Goal: Transaction & Acquisition: Purchase product/service

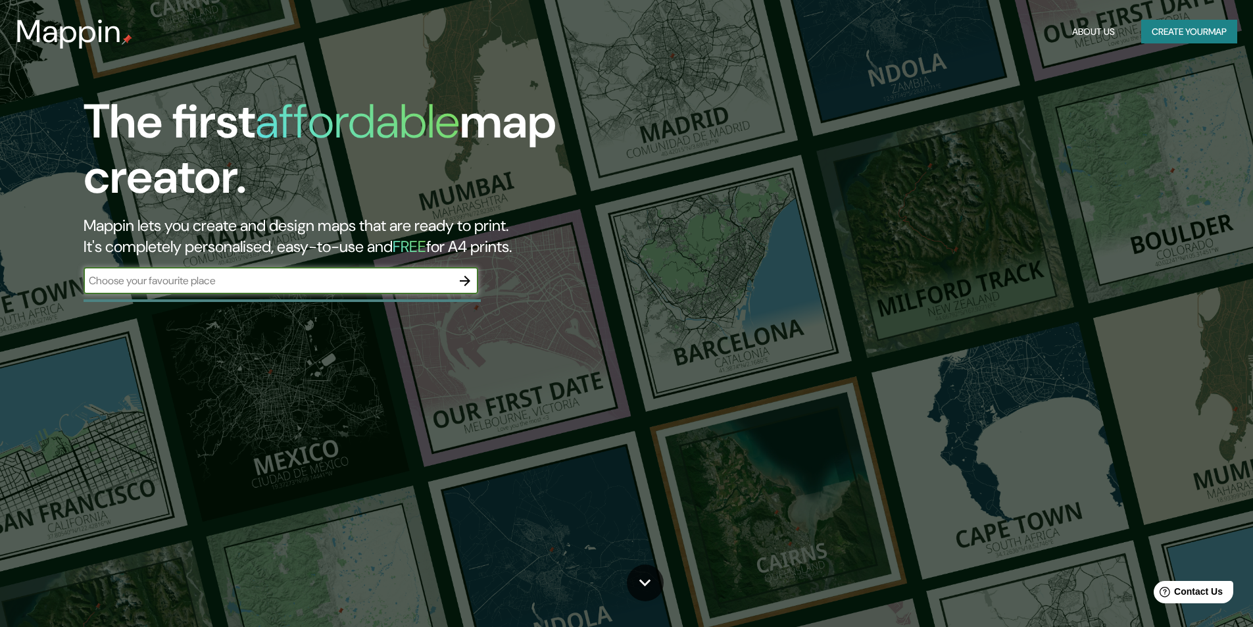
click at [168, 407] on div "The first affordable map creator. Mappin lets you create and design maps that a…" at bounding box center [626, 313] width 1253 height 627
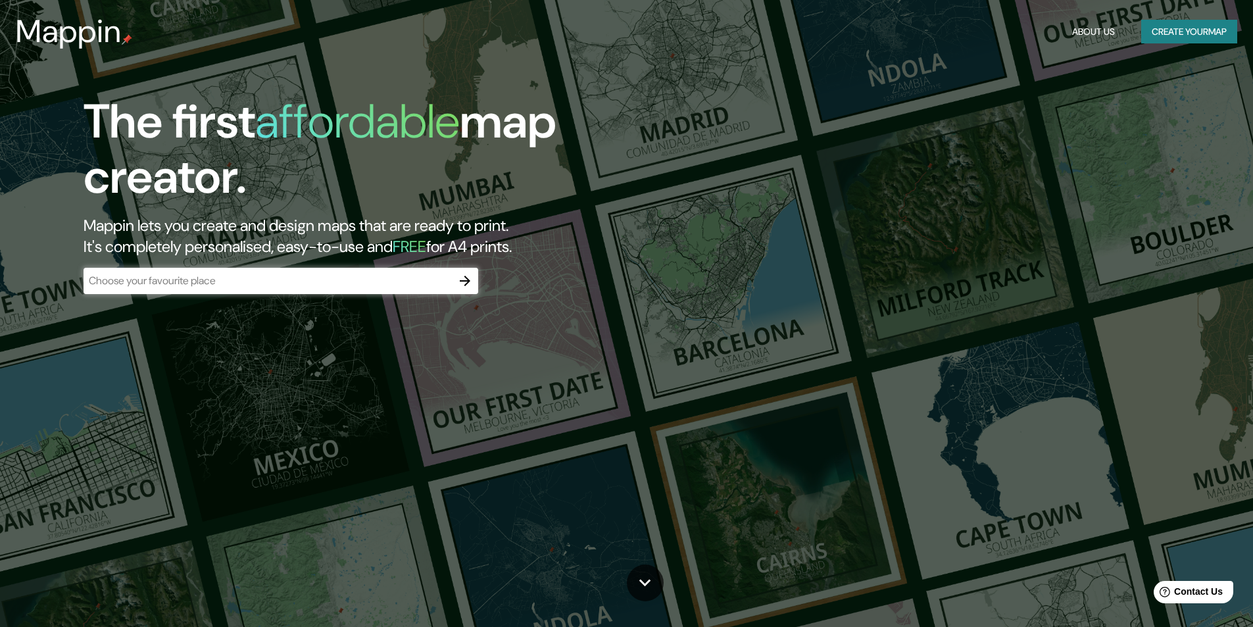
click at [165, 272] on div "​" at bounding box center [281, 281] width 395 height 26
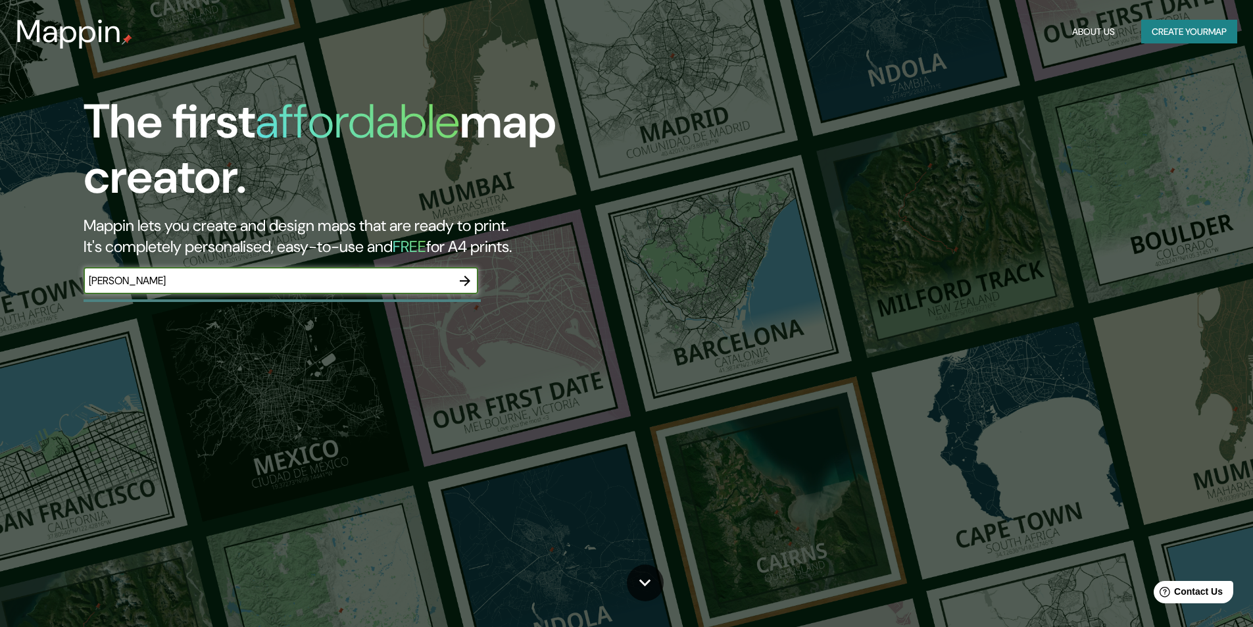
type input "Pereira"
click at [466, 288] on icon "button" at bounding box center [465, 281] width 16 height 16
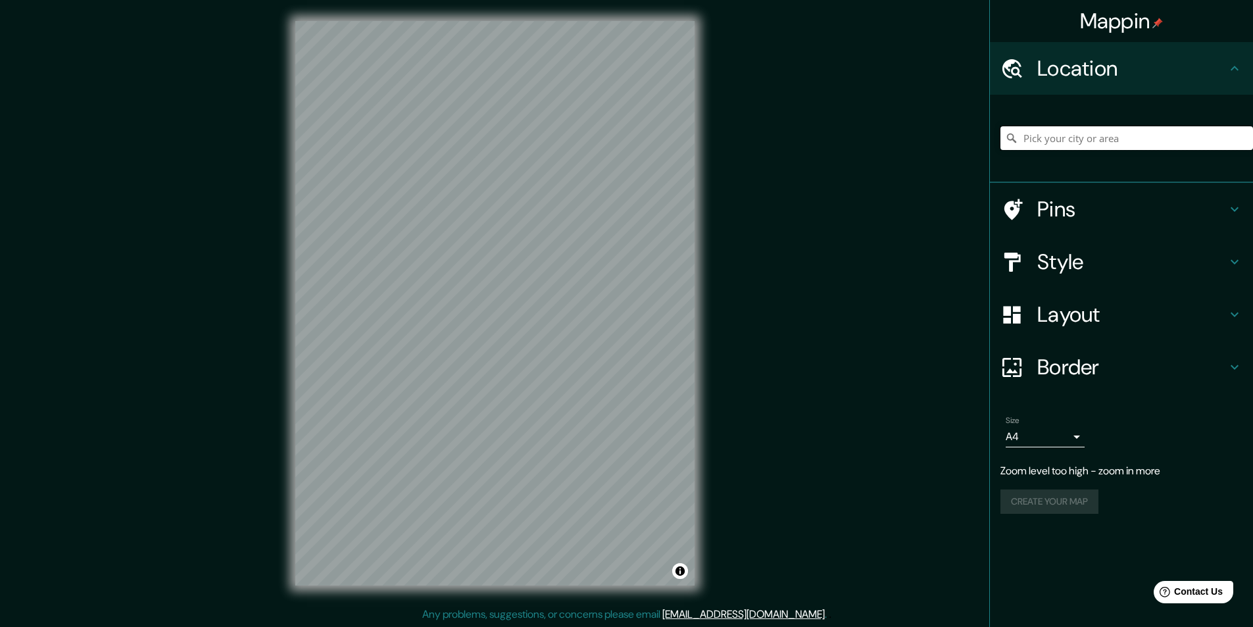
click at [1134, 141] on input "Pick your city or area" at bounding box center [1127, 138] width 253 height 24
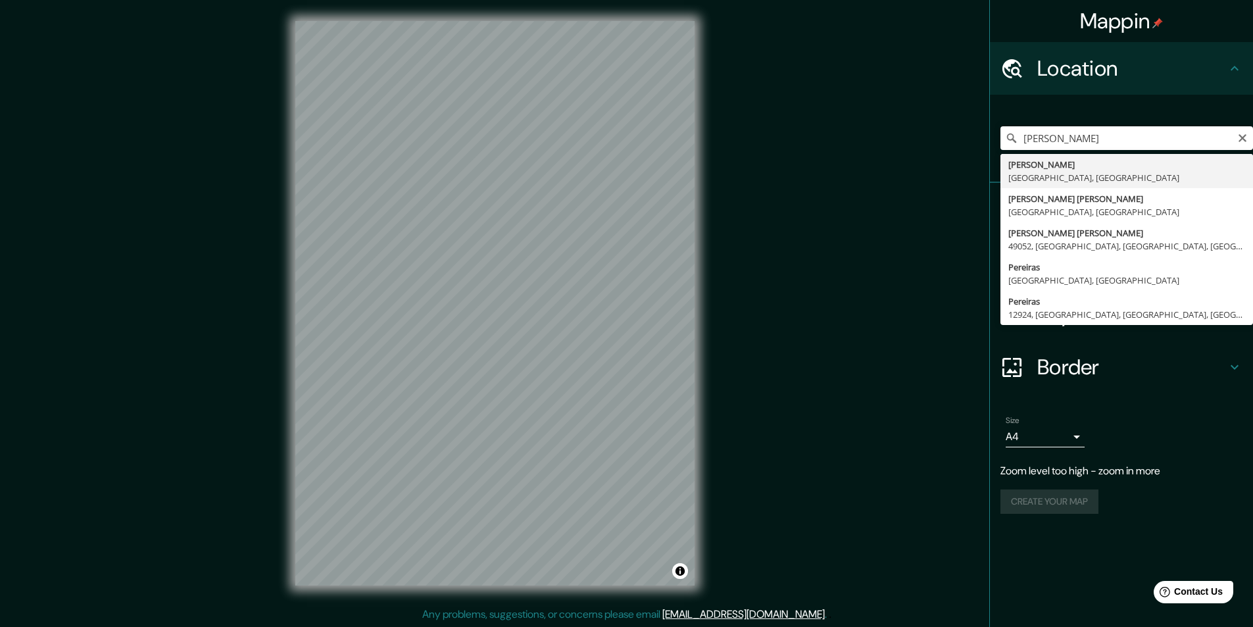
type input "Pereira, Risaralda, Colombia"
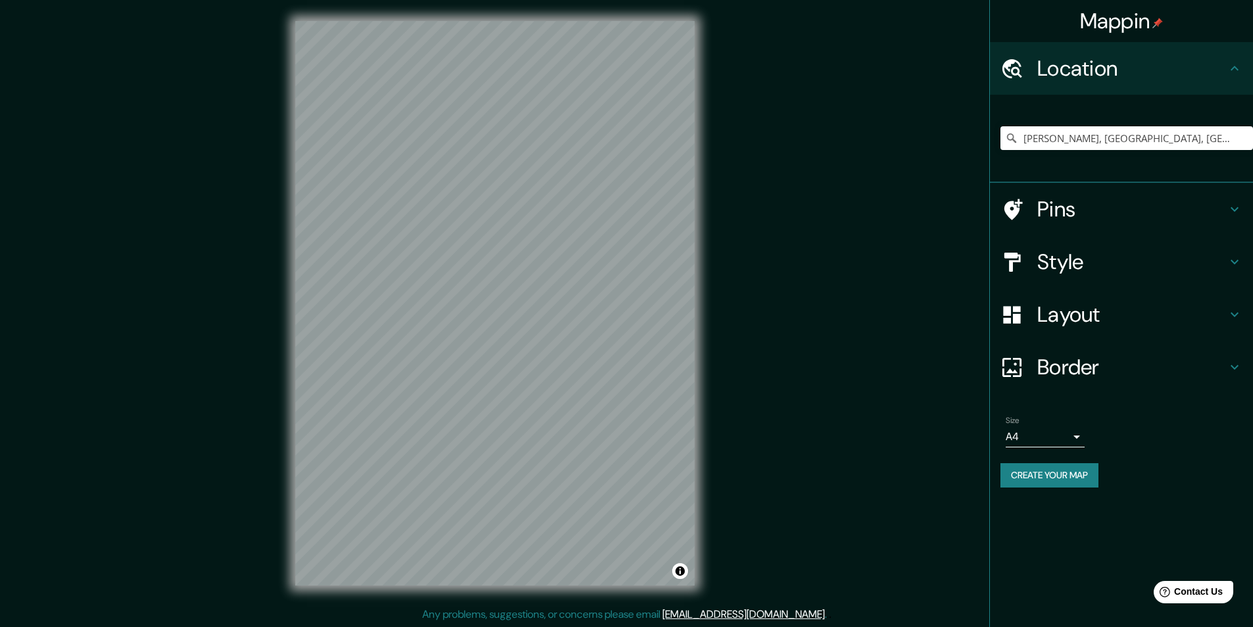
click at [1104, 264] on h4 "Style" at bounding box center [1131, 262] width 189 height 26
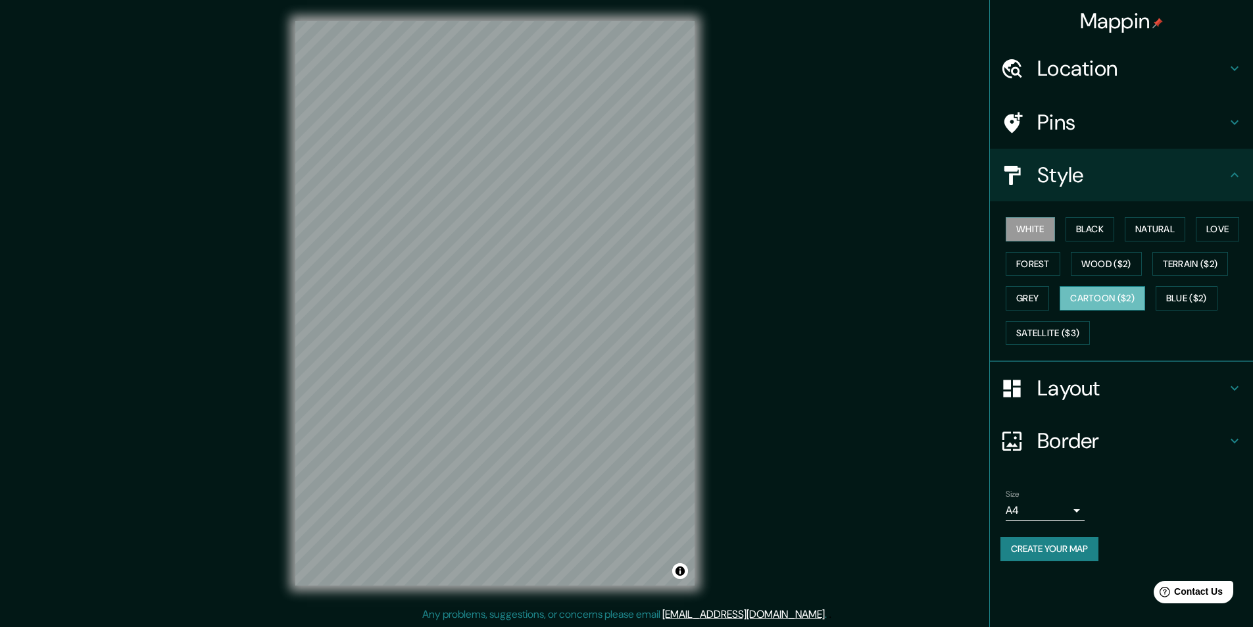
click at [1117, 299] on button "Cartoon ($2)" at bounding box center [1103, 298] width 86 height 24
click at [1086, 228] on button "Black" at bounding box center [1090, 229] width 49 height 24
click at [1148, 233] on button "Natural" at bounding box center [1155, 229] width 61 height 24
click at [1066, 393] on h4 "Layout" at bounding box center [1131, 388] width 189 height 26
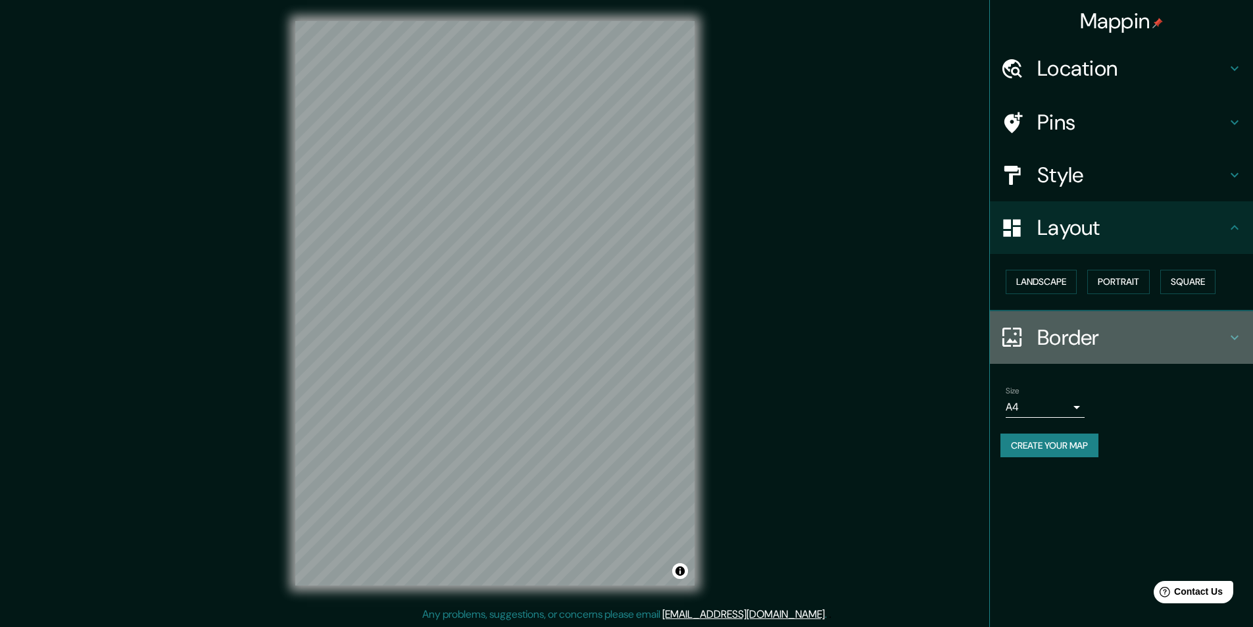
click at [1094, 335] on h4 "Border" at bounding box center [1131, 337] width 189 height 26
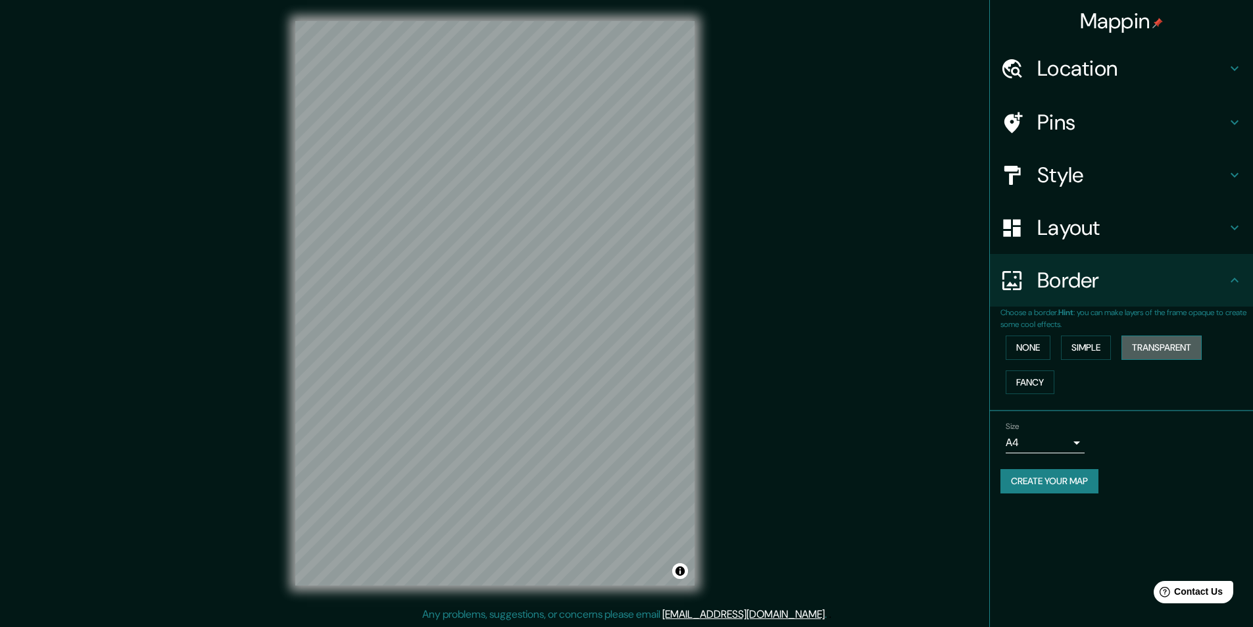
click at [1160, 340] on button "Transparent" at bounding box center [1162, 347] width 80 height 24
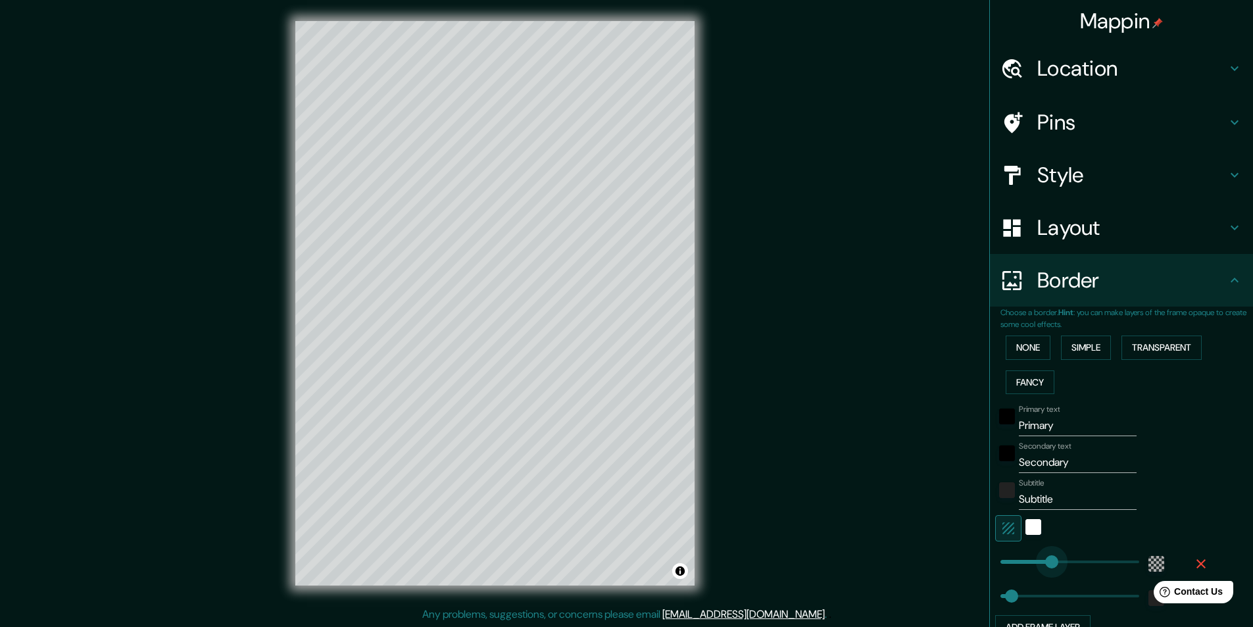
type input "170"
drag, startPoint x: 1056, startPoint y: 564, endPoint x: 1029, endPoint y: 558, distance: 27.8
type input "49"
click at [1042, 416] on input "Primary" at bounding box center [1078, 425] width 118 height 21
click at [1049, 421] on input "Primary" at bounding box center [1078, 425] width 118 height 21
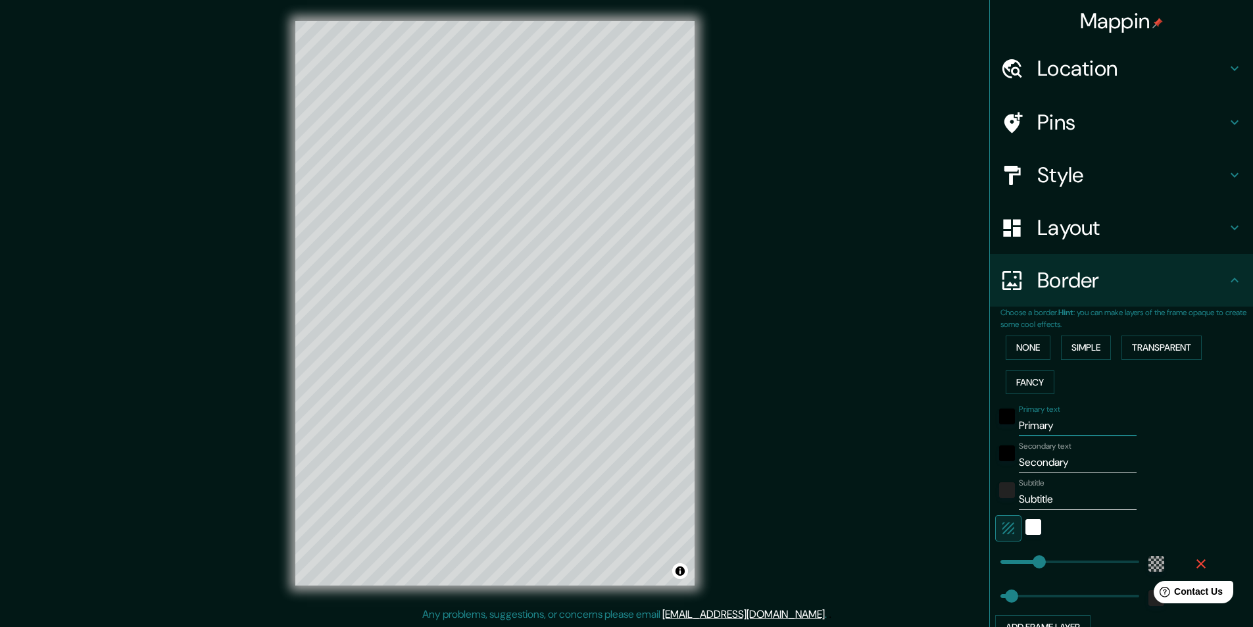
type input "Primar"
type input "49"
type input "P"
type input "49"
type input "PE"
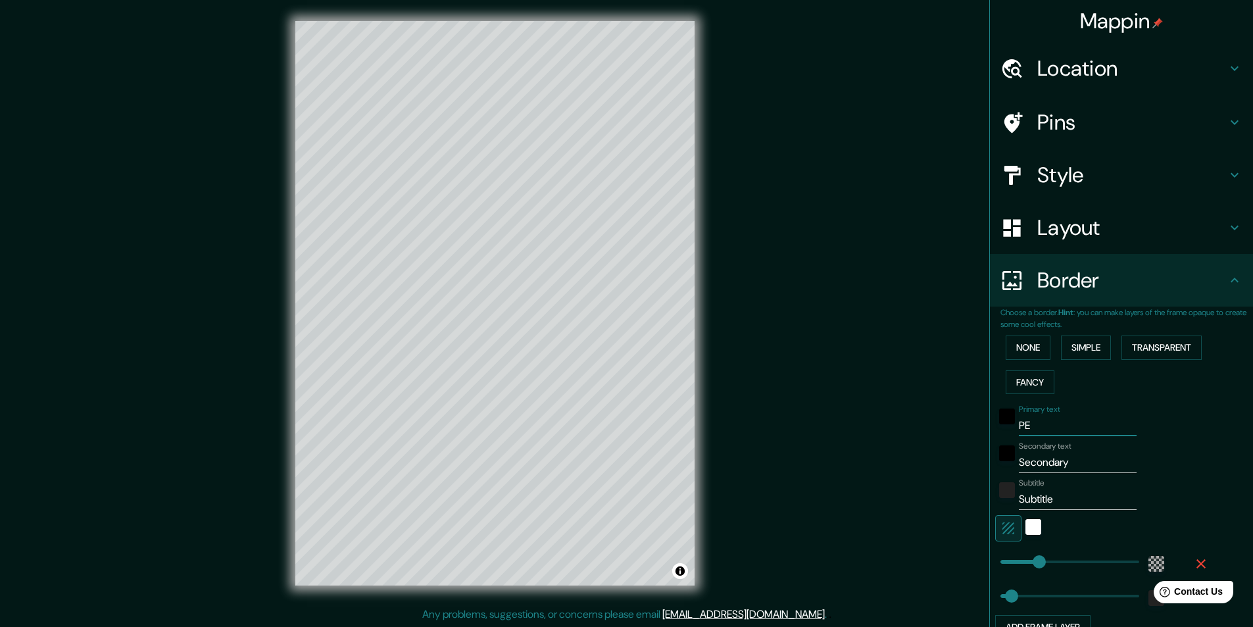
type input "49"
type input "PEre"
type input "49"
type input "PErei"
type input "49"
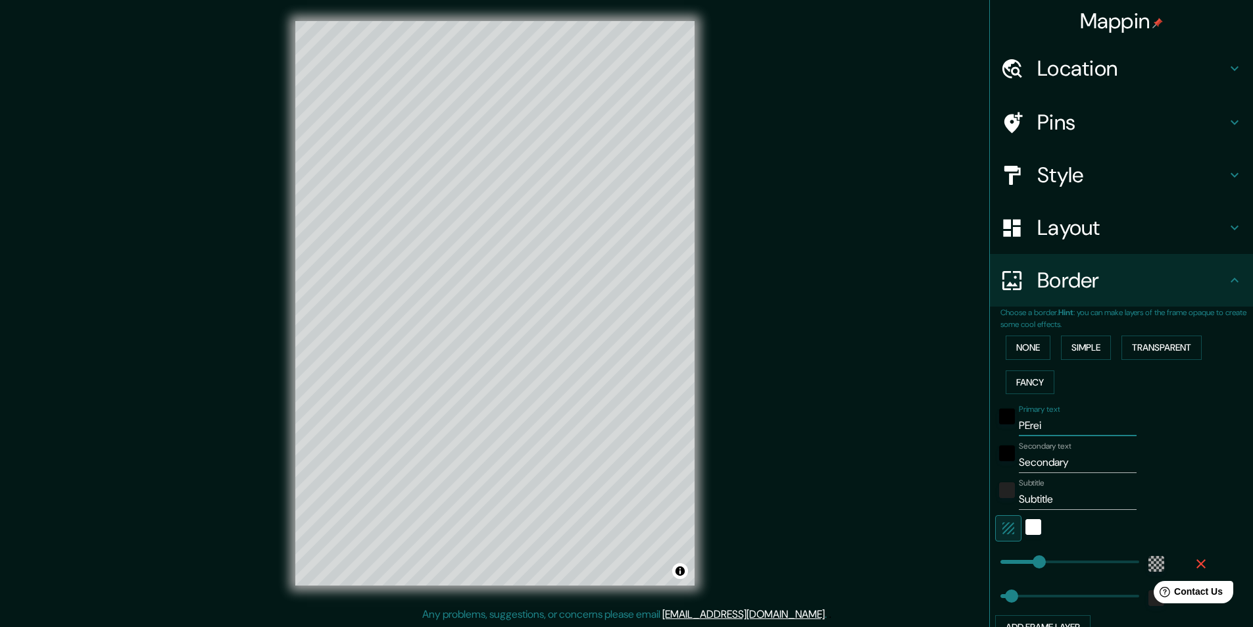
type input "PEreir"
type input "49"
type input "PEreira"
type input "49"
type input "PEreira"
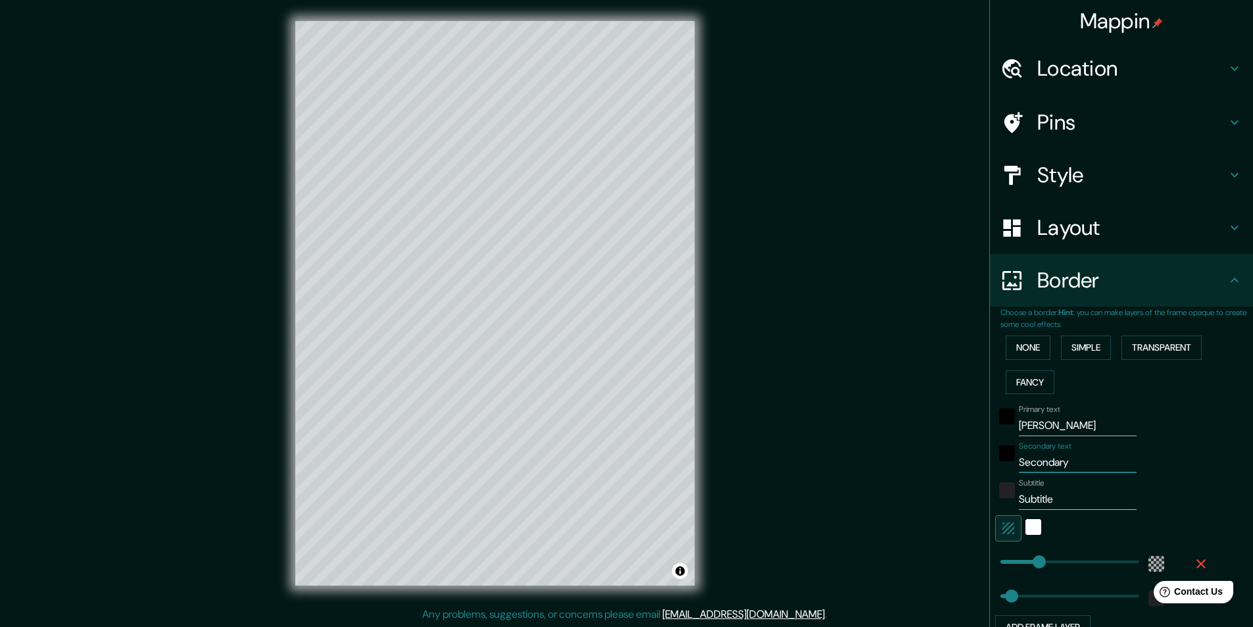
drag, startPoint x: 1070, startPoint y: 460, endPoint x: 970, endPoint y: 466, distance: 100.1
click at [970, 466] on div "Mappin Location Pereira, Risaralda, Colombia Pins Style Layout Border Choose a …" at bounding box center [626, 314] width 1253 height 628
type input "49"
type input "R"
type input "49"
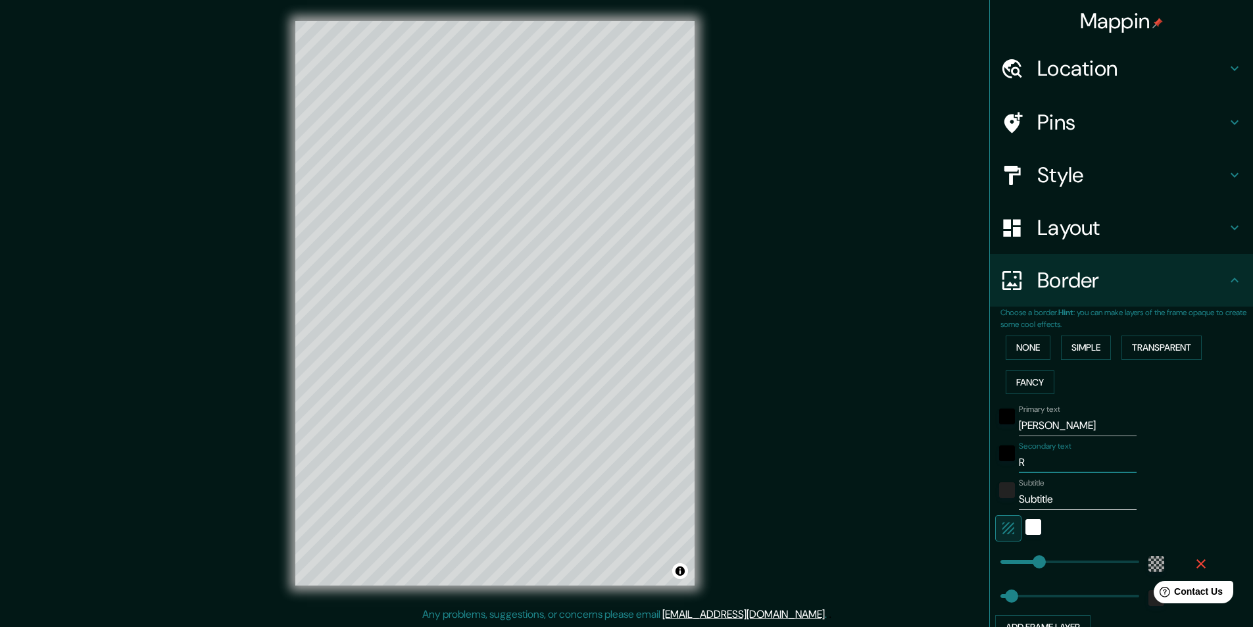
type input "RI"
type input "49"
type input "RIS"
type input "49"
type input "RISA"
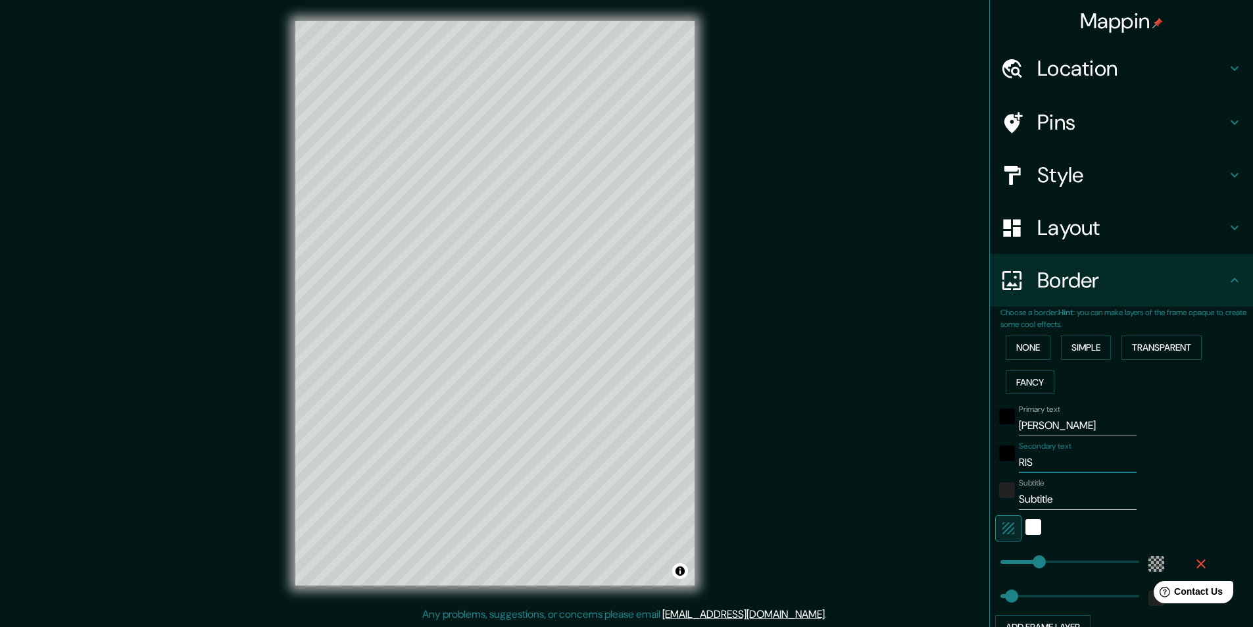
type input "49"
type input "RISAR"
type input "49"
type input "RISARA"
type input "49"
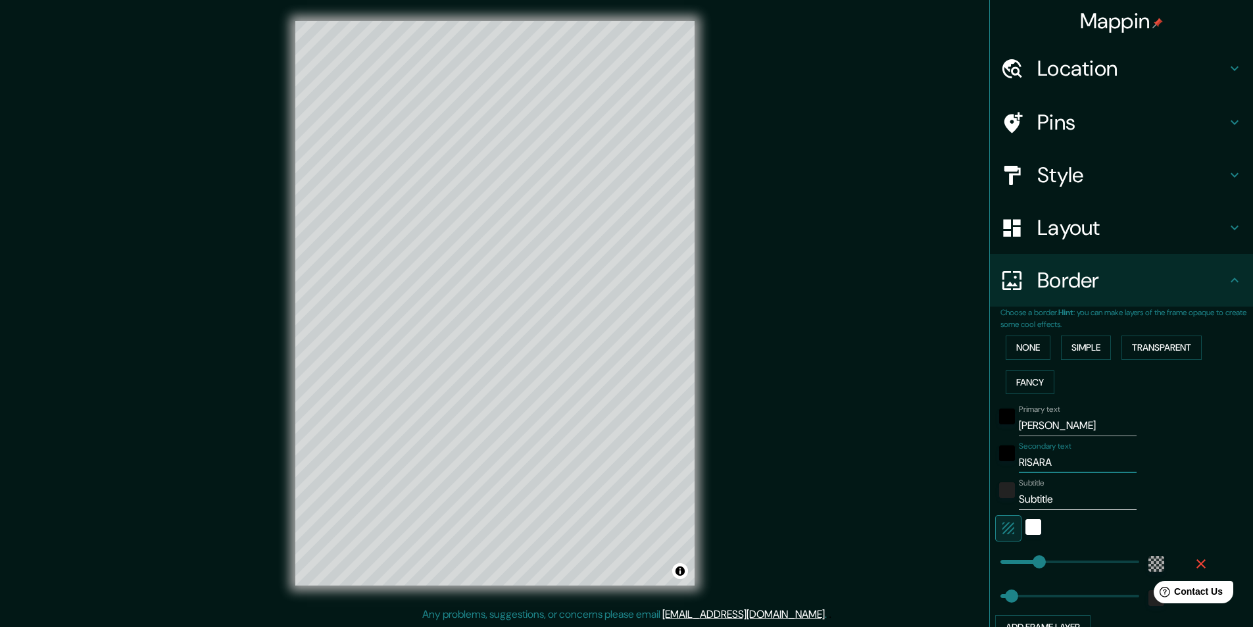
type input "RISARAL"
type input "49"
type input "RISARALD"
type input "49"
type input "RISARALDA"
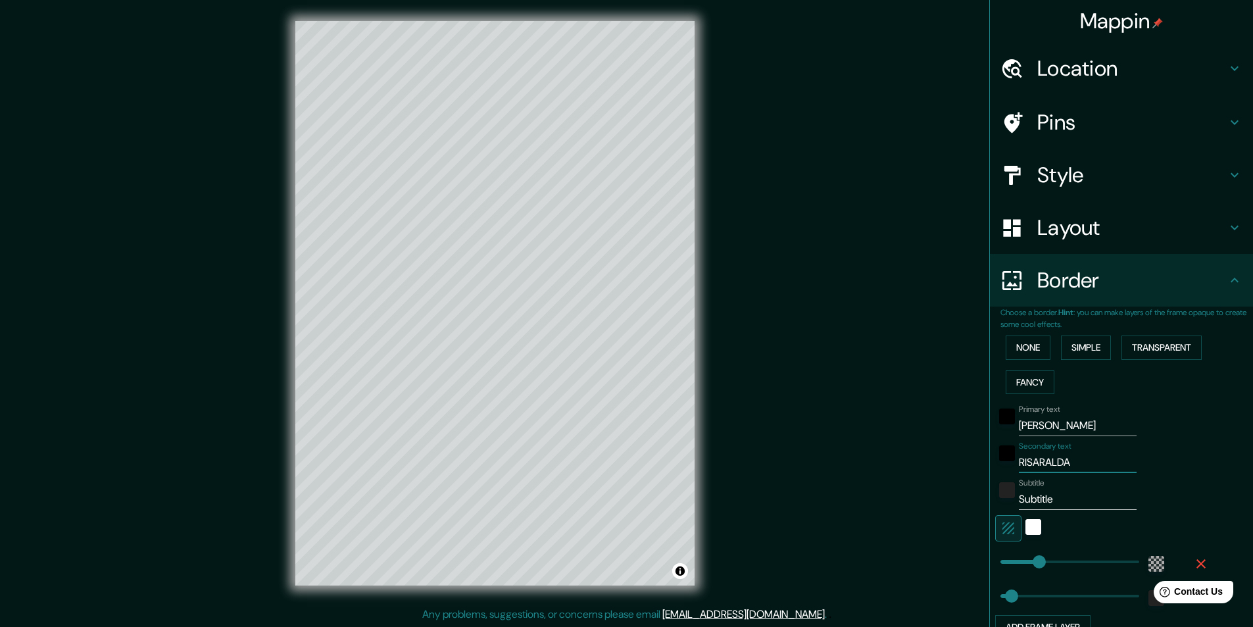
type input "49"
type input "RISARALDA"
drag, startPoint x: 1056, startPoint y: 500, endPoint x: 997, endPoint y: 521, distance: 62.8
click at [1001, 521] on div "Primary text PEreira Secondary text RISARALDA Subtitle Subtitle Add frame layer" at bounding box center [1106, 519] width 211 height 240
type input "C"
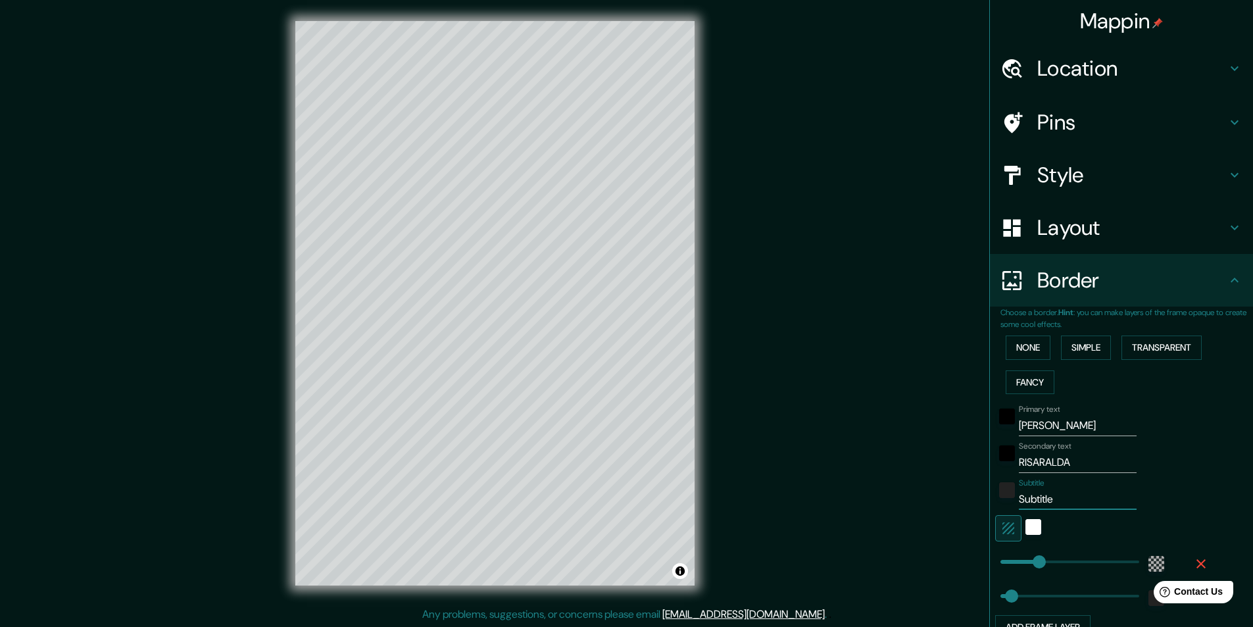
type input "49"
type input "CO"
type input "49"
type input "COL"
type input "49"
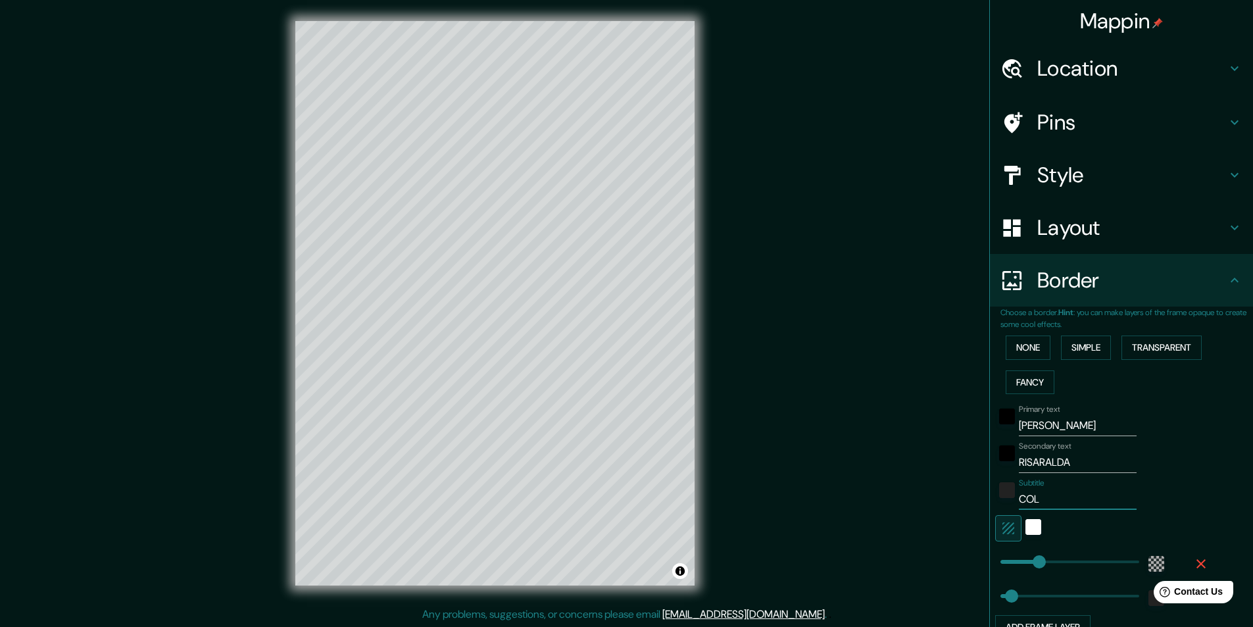
type input "COLO"
type input "49"
type input "COLOM"
type input "49"
type input "[PERSON_NAME]"
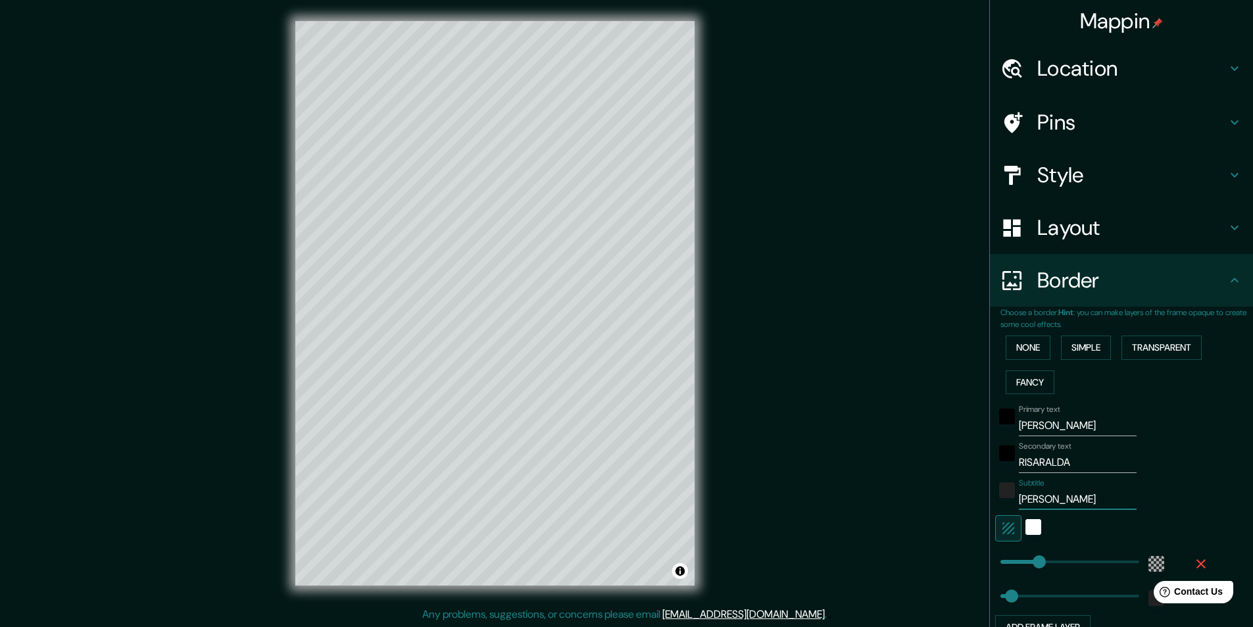
type input "49"
type input "[PERSON_NAME]"
type input "49"
type input "[GEOGRAPHIC_DATA]"
type input "49"
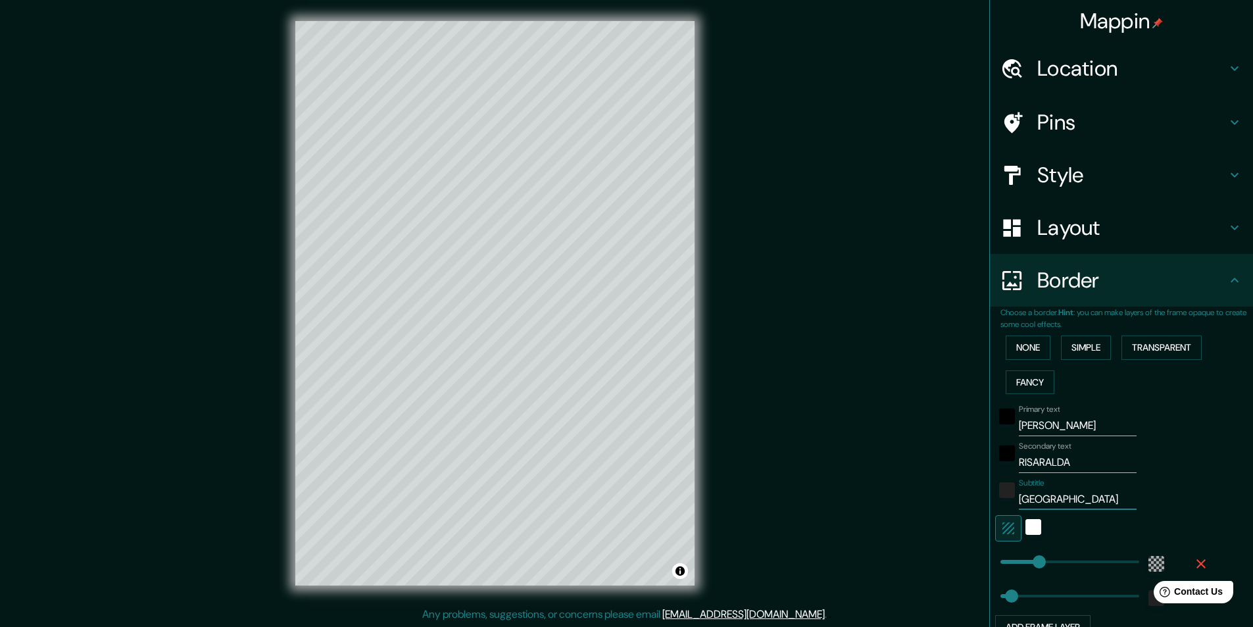
type input "[GEOGRAPHIC_DATA]"
click at [1219, 467] on div "Primary text PEreira Secondary text RISARALDA Subtitle COLOMBIA Add frame layer" at bounding box center [1127, 519] width 253 height 240
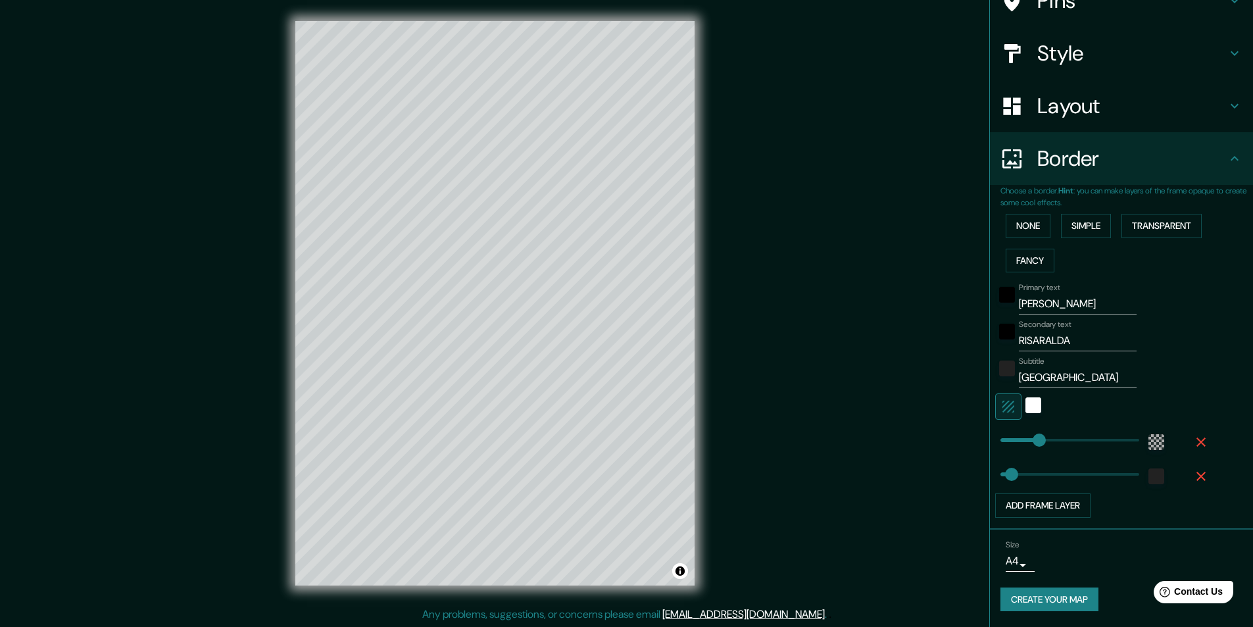
click at [1049, 601] on button "Create your map" at bounding box center [1050, 599] width 98 height 24
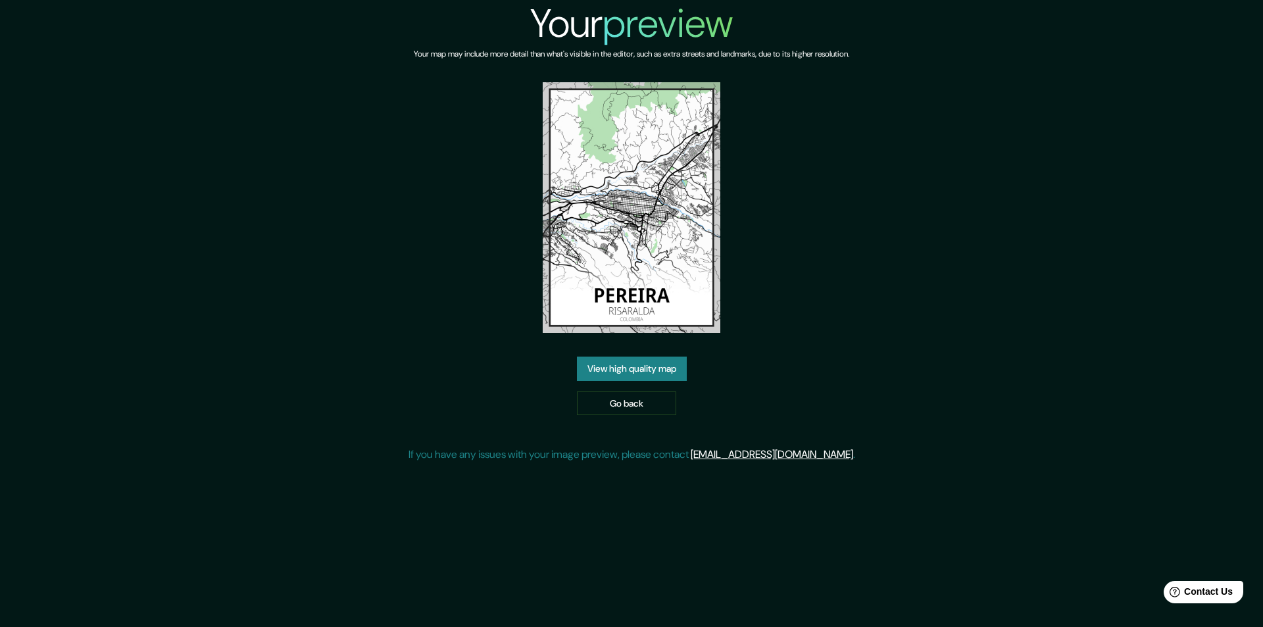
click at [348, 297] on div "Your preview Your map may include more detail than what's visible in the editor…" at bounding box center [631, 236] width 1263 height 473
click at [622, 408] on link "Go back" at bounding box center [626, 403] width 99 height 24
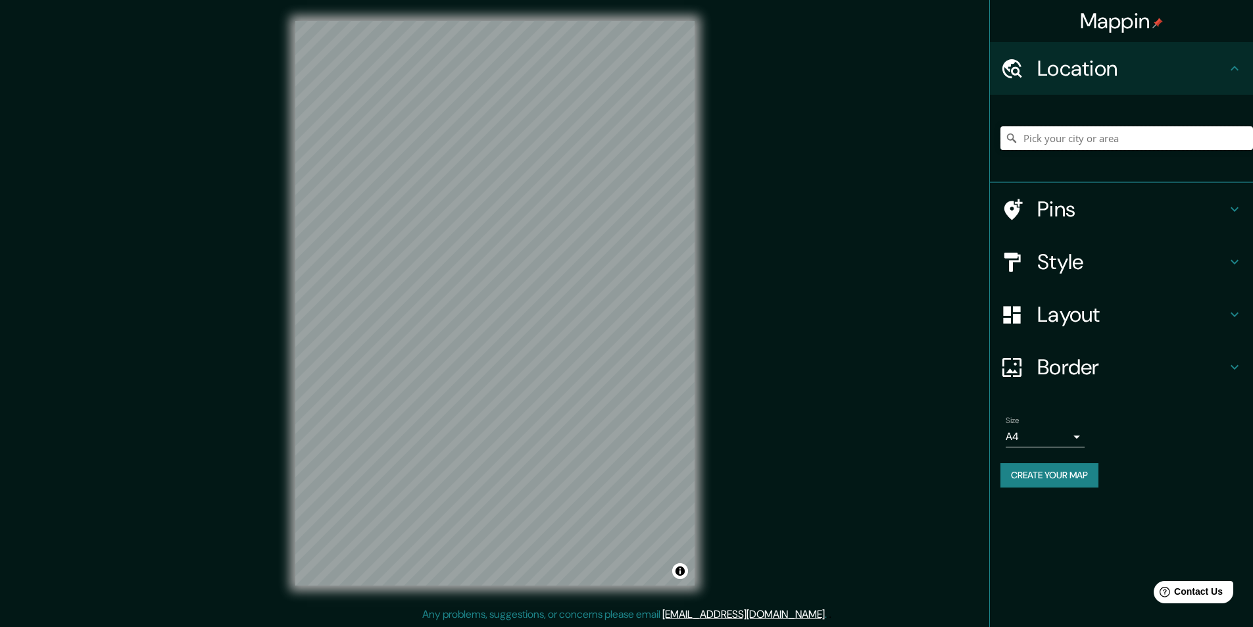
click at [1095, 128] on input "Pick your city or area" at bounding box center [1127, 138] width 253 height 24
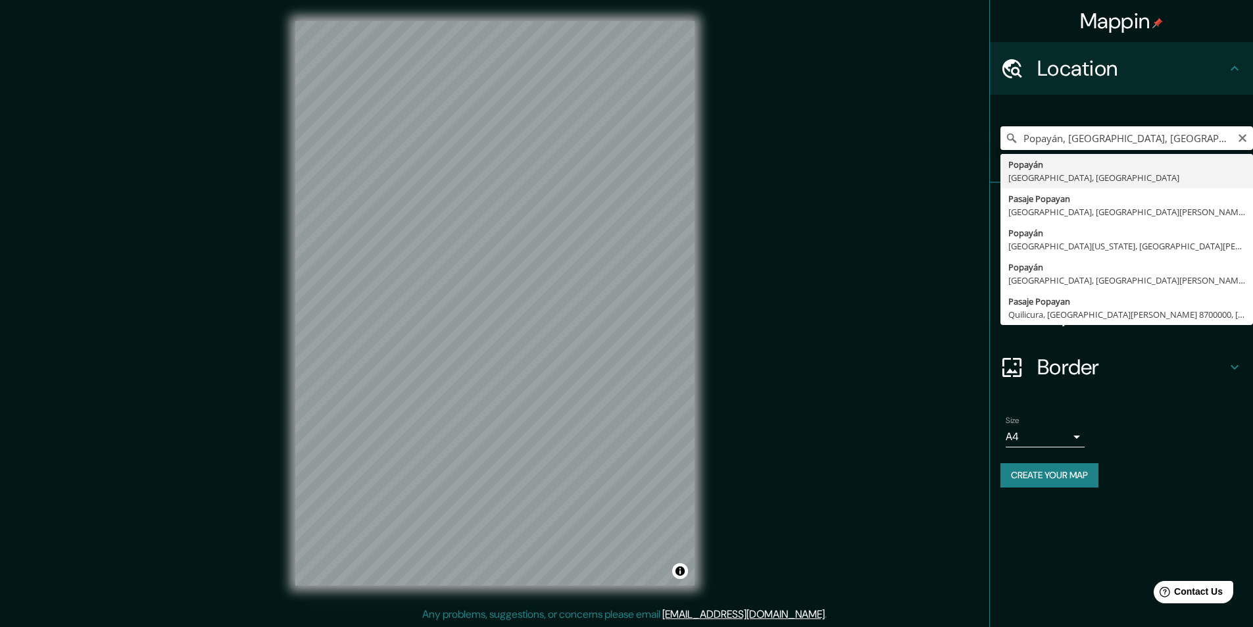
type input "Popayán, Cauca, Colombia"
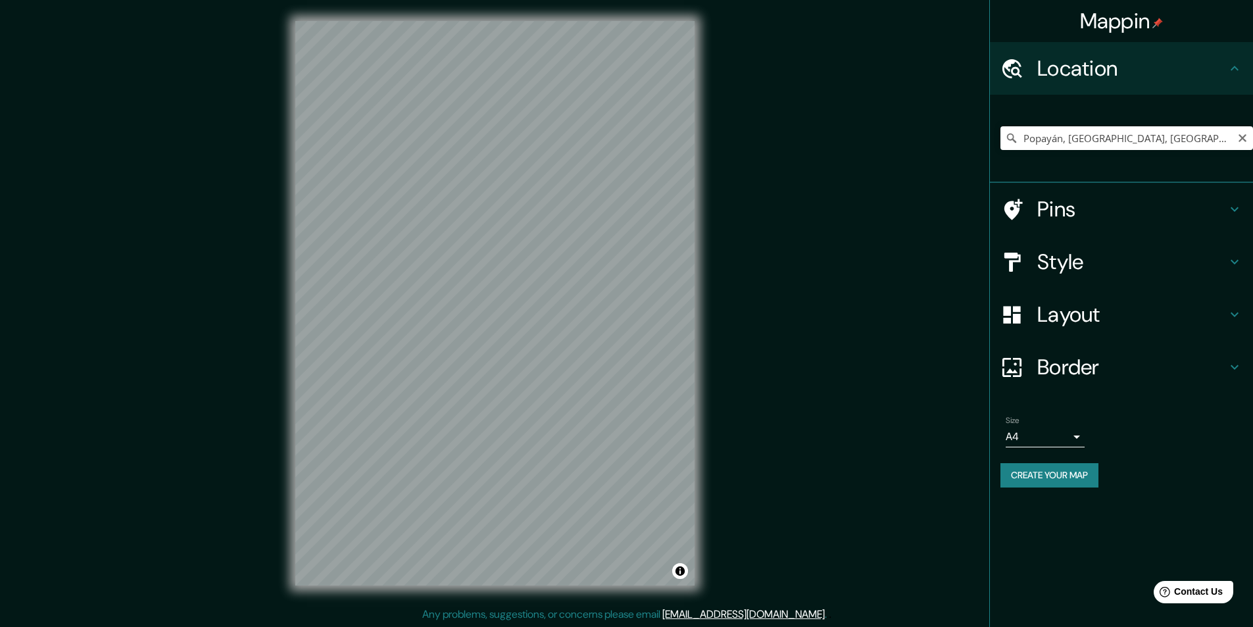
click at [1095, 266] on h4 "Style" at bounding box center [1131, 262] width 189 height 26
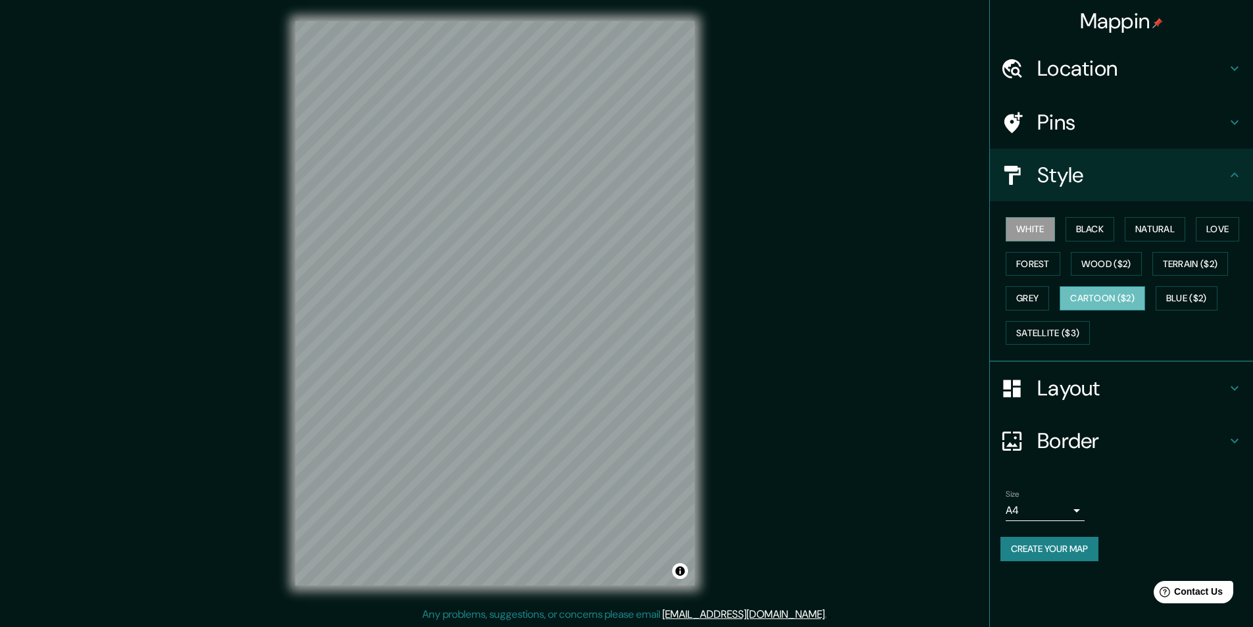
click at [1101, 292] on button "Cartoon ($2)" at bounding box center [1103, 298] width 86 height 24
click at [1185, 233] on button "Natural" at bounding box center [1155, 229] width 61 height 24
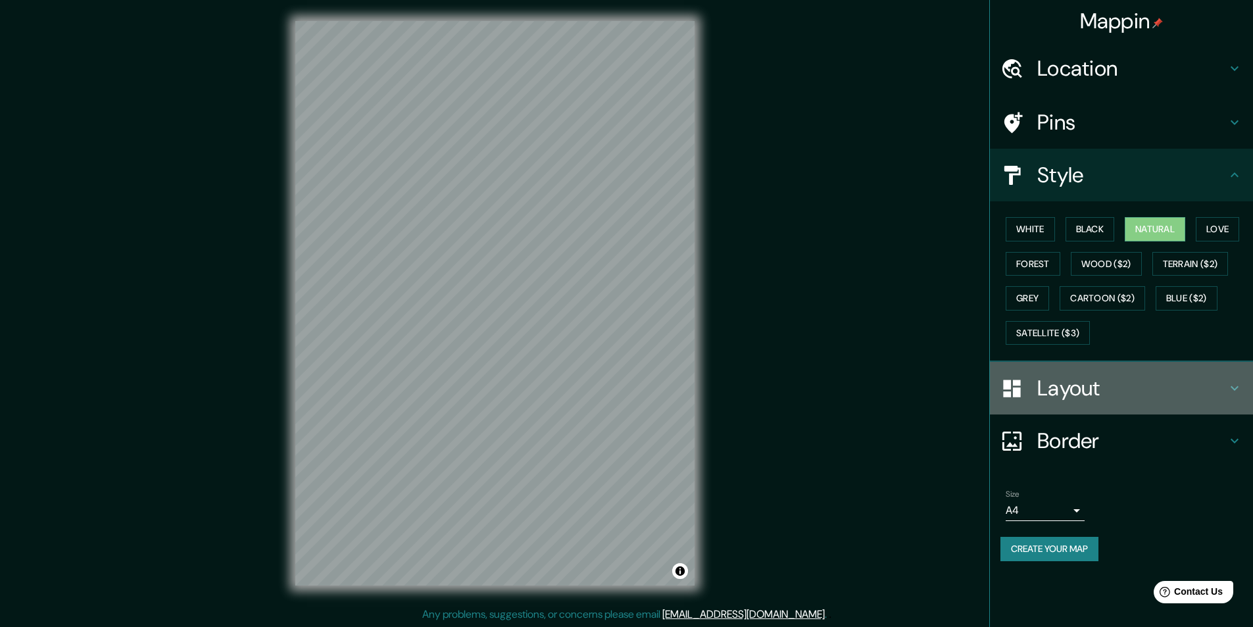
click at [1124, 403] on div "Layout" at bounding box center [1121, 388] width 263 height 53
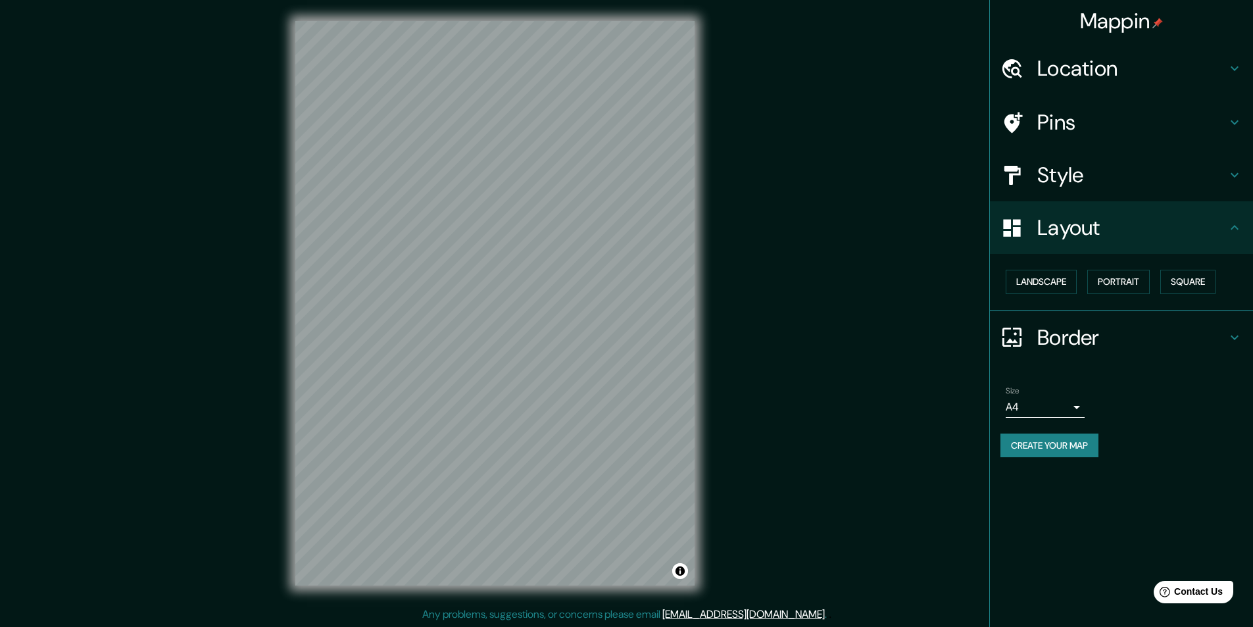
click at [1085, 340] on h4 "Border" at bounding box center [1131, 337] width 189 height 26
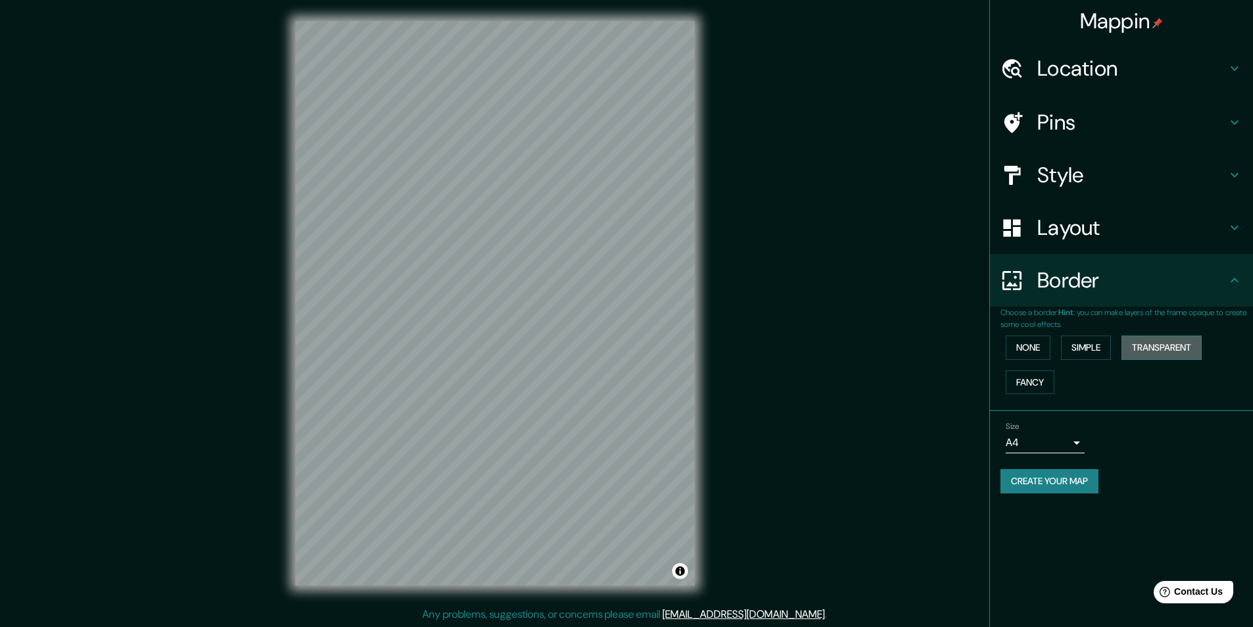
click at [1151, 351] on button "Transparent" at bounding box center [1162, 347] width 80 height 24
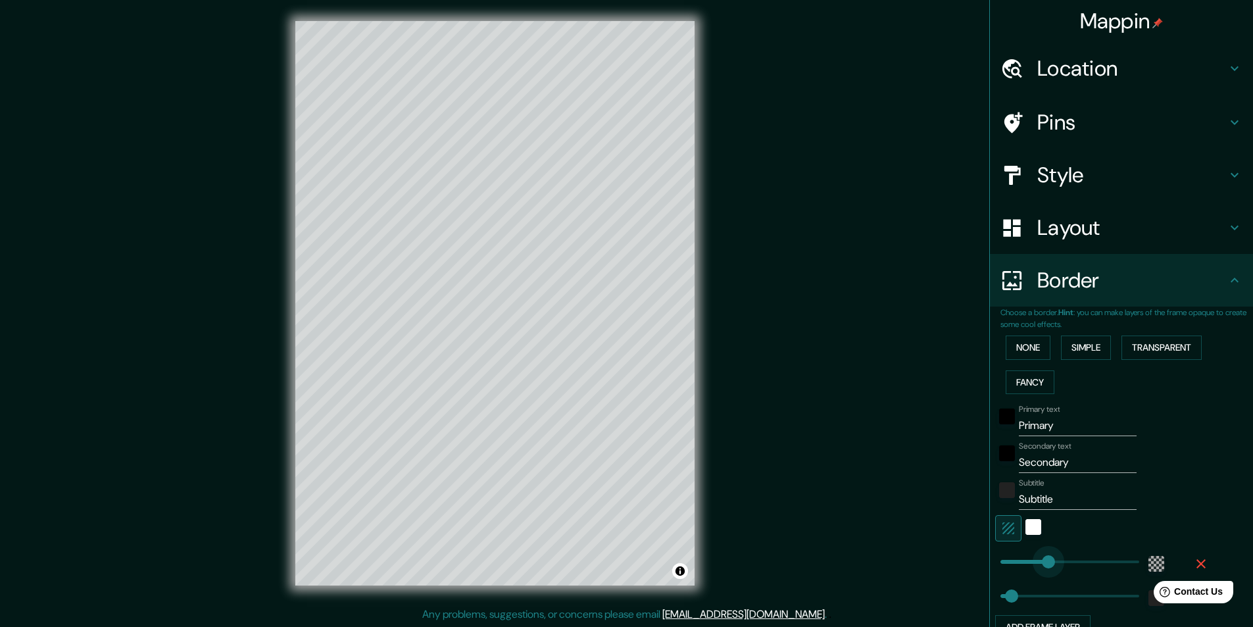
type input "213"
drag, startPoint x: 1054, startPoint y: 555, endPoint x: 1040, endPoint y: 553, distance: 14.6
type input "49"
drag, startPoint x: 1066, startPoint y: 424, endPoint x: 937, endPoint y: 435, distance: 130.1
click at [937, 435] on div "Mappin Location Popayán, Cauca, Colombia Pins Style Layout Border Choose a bord…" at bounding box center [626, 314] width 1253 height 628
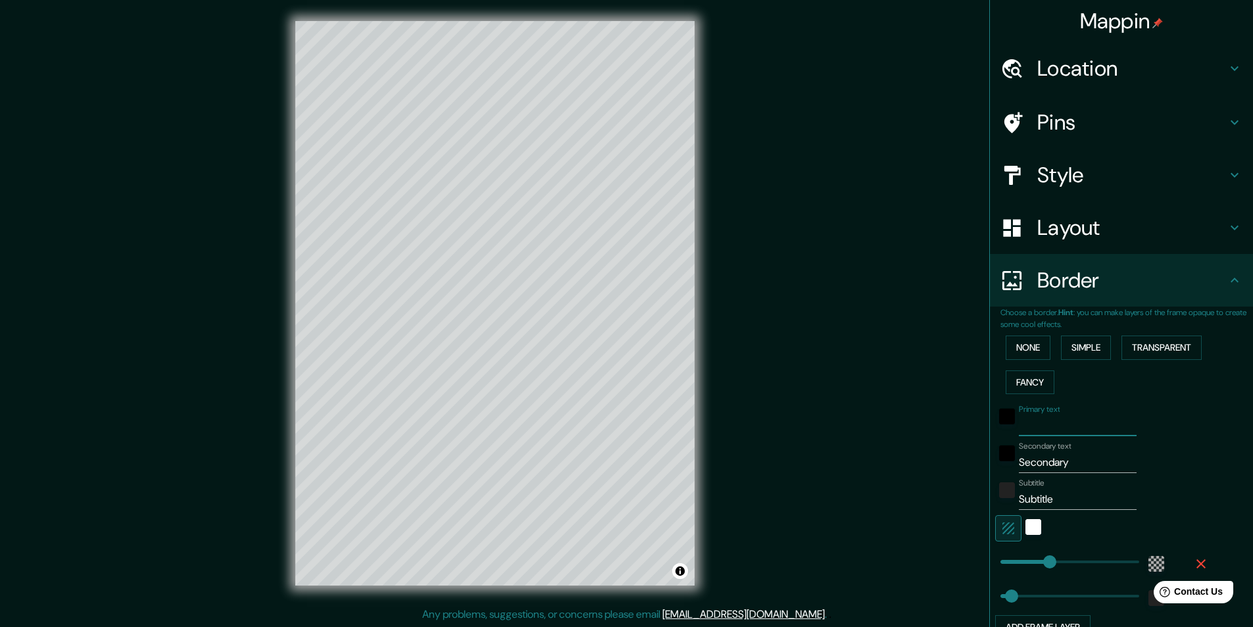
type input "49"
type input "p"
type input "49"
type input "po"
type input "49"
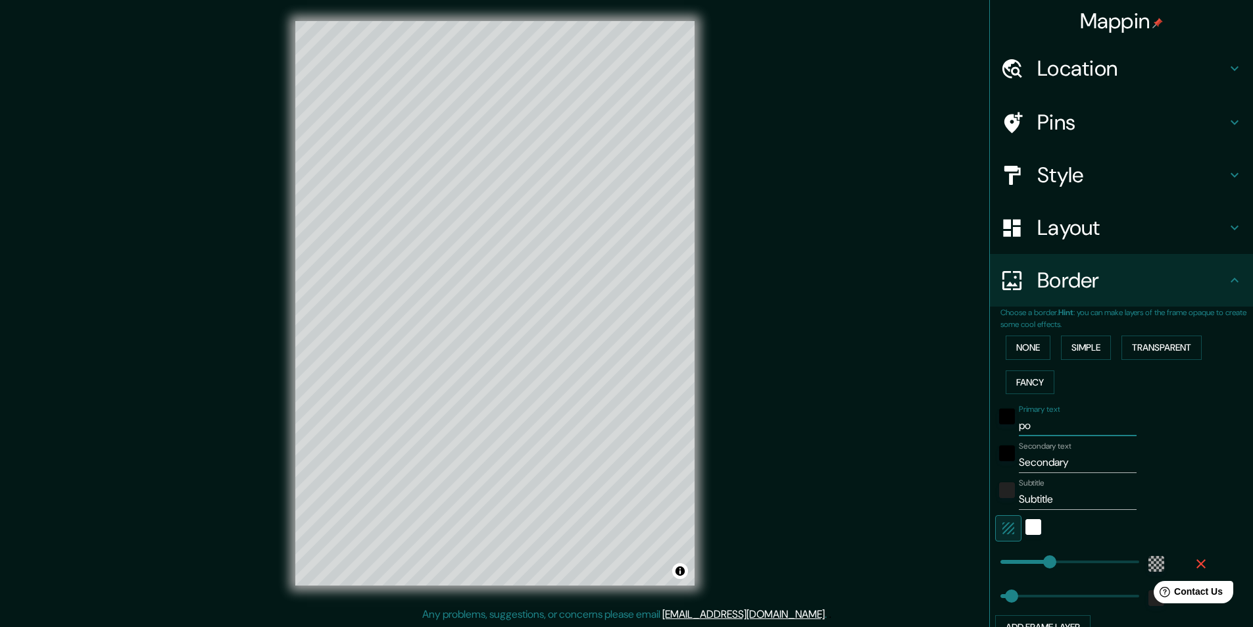
type input "pop"
type input "49"
type input "popa"
type input "49"
type input "popay"
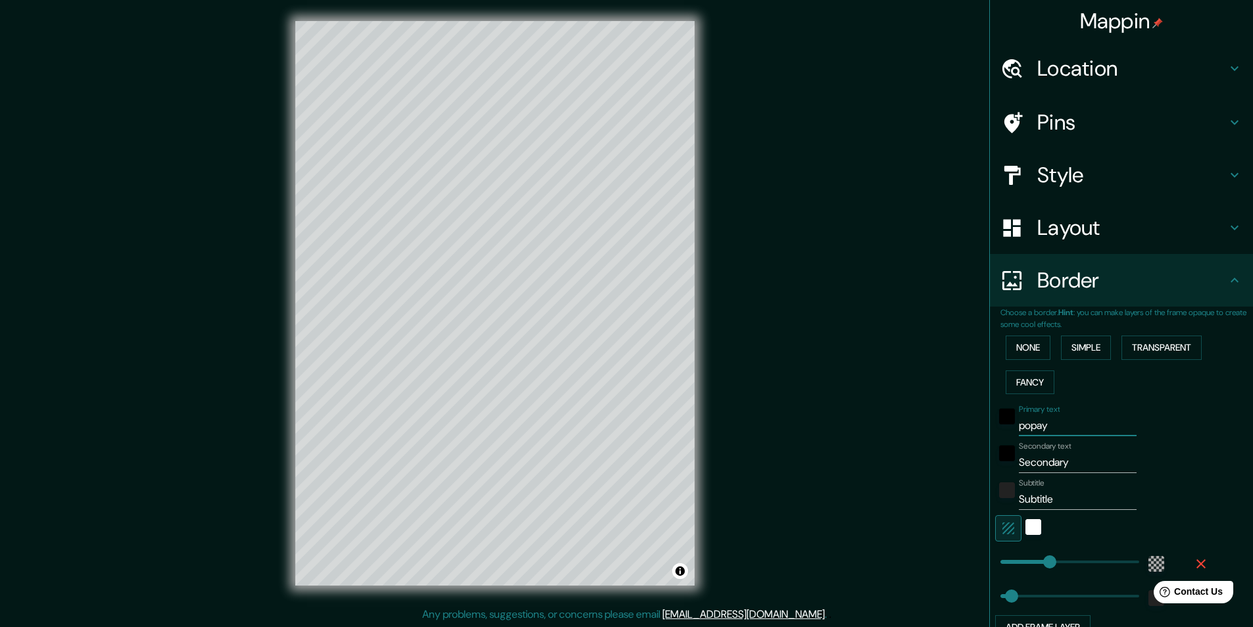
type input "49"
type input "popayá"
type input "49"
type input "popayán"
type input "49"
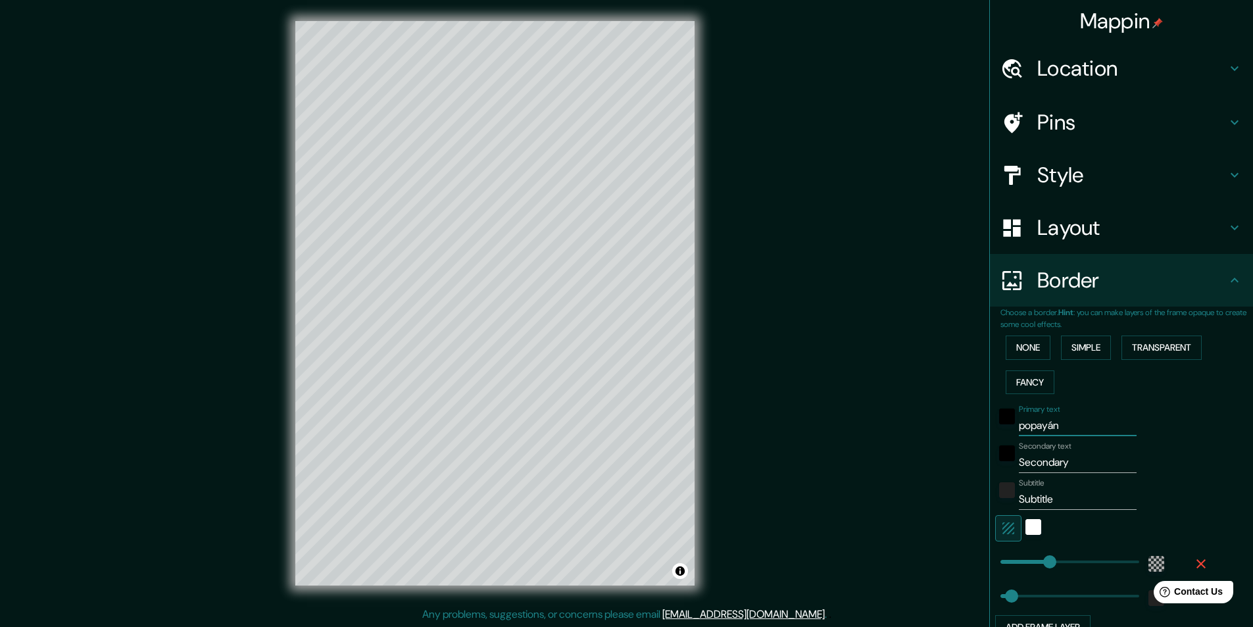
type input "popayán"
drag, startPoint x: 1061, startPoint y: 460, endPoint x: 987, endPoint y: 460, distance: 73.7
click at [995, 460] on div "Secondary text Secondary" at bounding box center [1103, 457] width 216 height 32
type input "c"
type input "49"
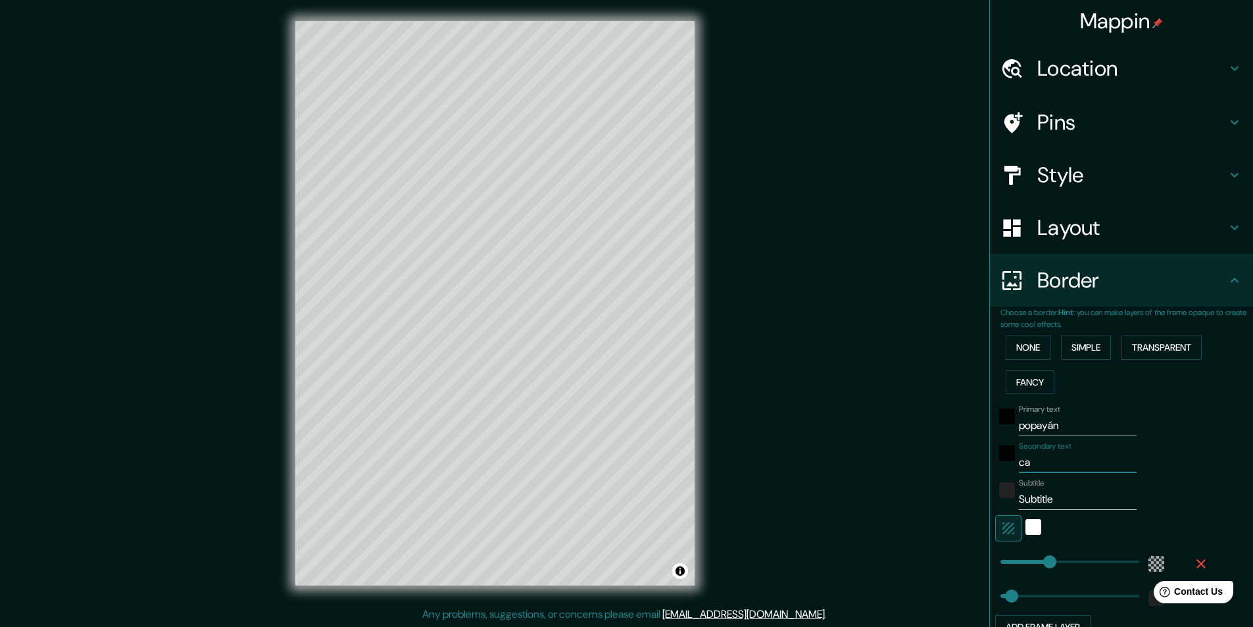
type input "cau"
type input "49"
type input "cauca"
type input "49"
type input "cauca"
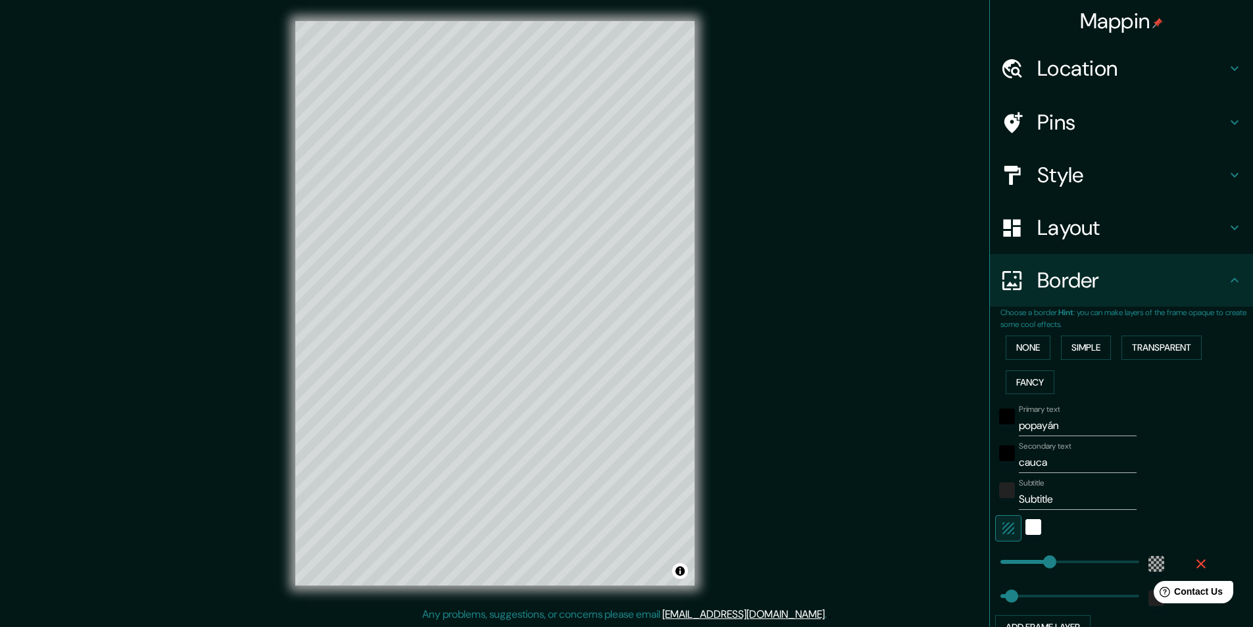
click at [1045, 483] on div "Subtitle Subtitle" at bounding box center [1078, 494] width 118 height 32
click at [1050, 495] on input "Subtitle" at bounding box center [1078, 499] width 118 height 21
drag, startPoint x: 1043, startPoint y: 497, endPoint x: 1001, endPoint y: 509, distance: 43.1
click at [1001, 509] on div "Subtitle Subtitle" at bounding box center [1103, 494] width 216 height 32
type input "49"
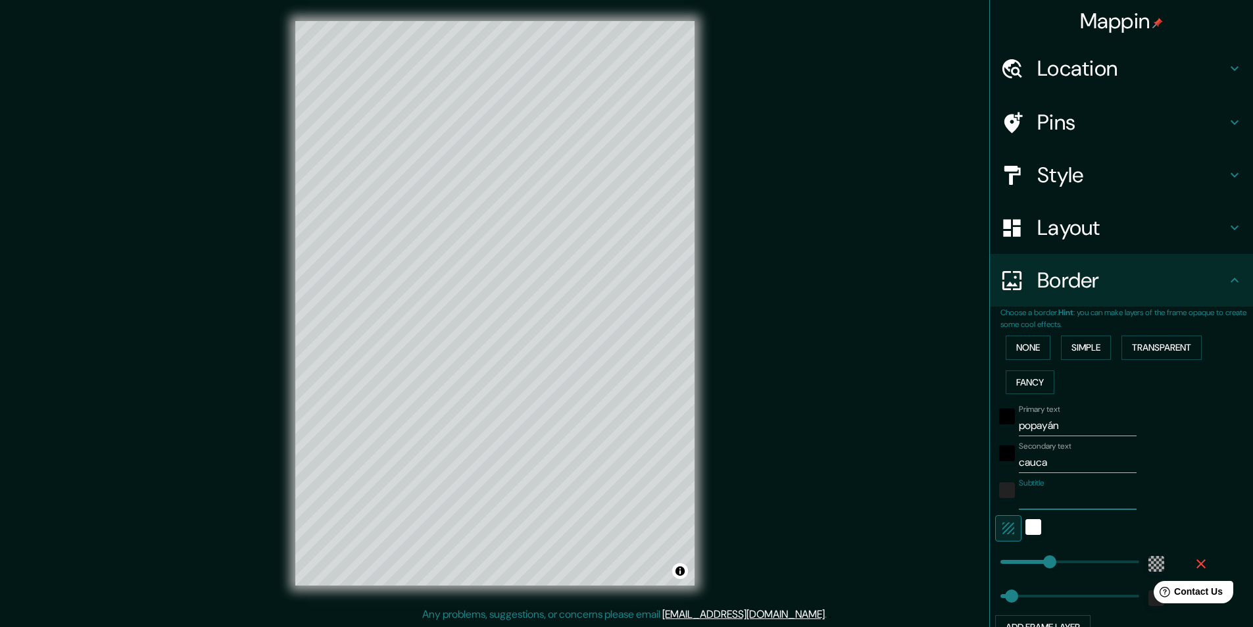
type input "C"
type input "49"
type input "CO"
type input "49"
type input "COL"
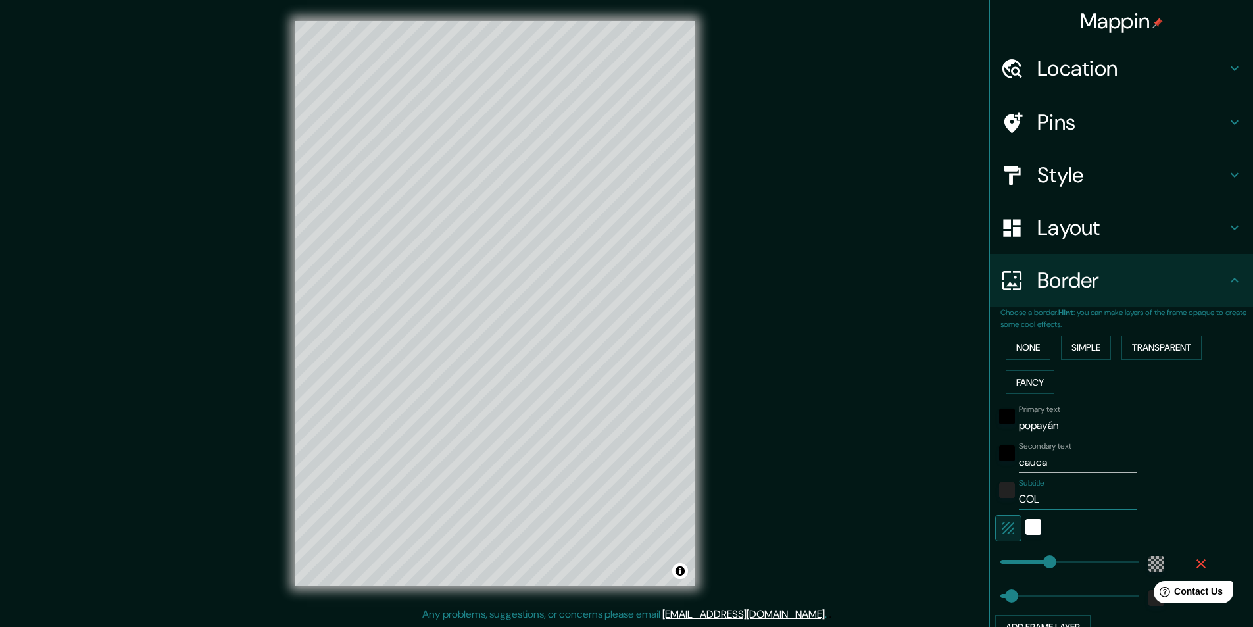
type input "49"
type input "COLOM"
type input "49"
type input "COLOMB"
type input "49"
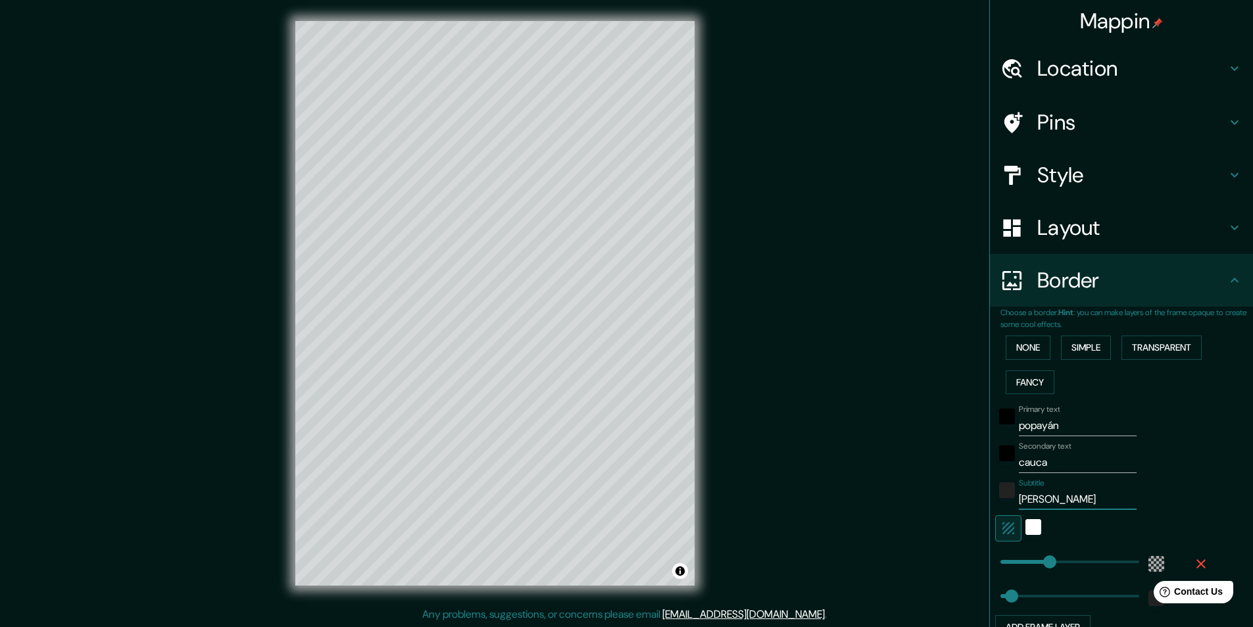
type input "COLOMBIA"
type input "49"
type input "COLOMBIA"
click at [1196, 422] on div "Primary text popayán" at bounding box center [1103, 421] width 216 height 32
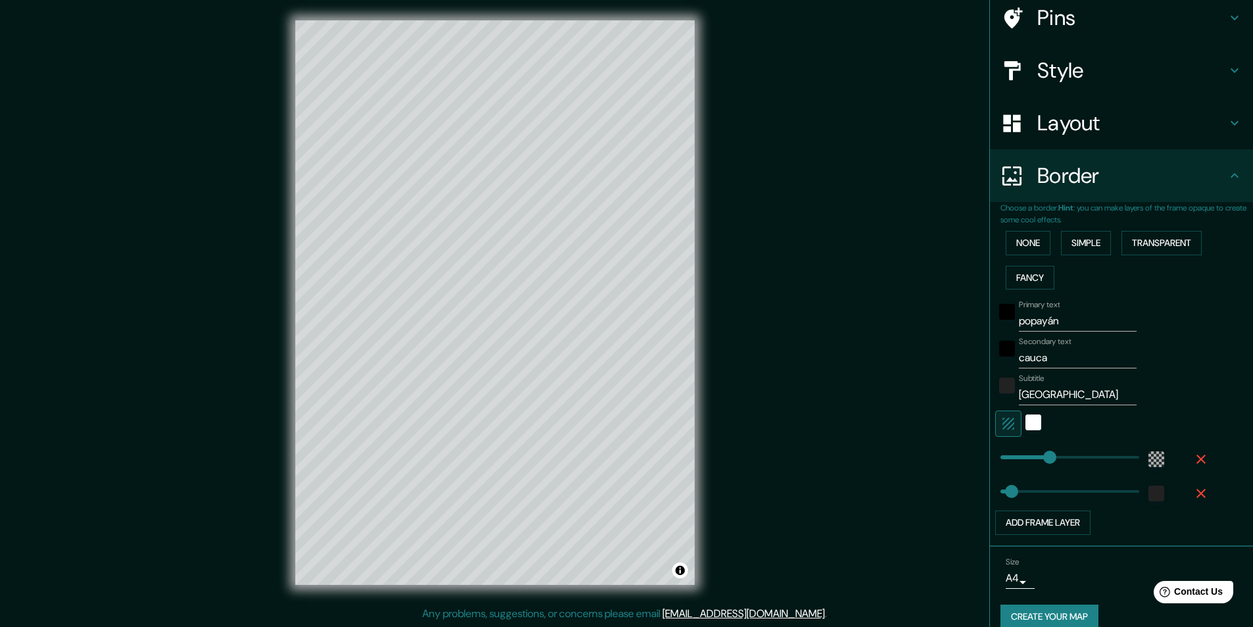
scroll to position [122, 0]
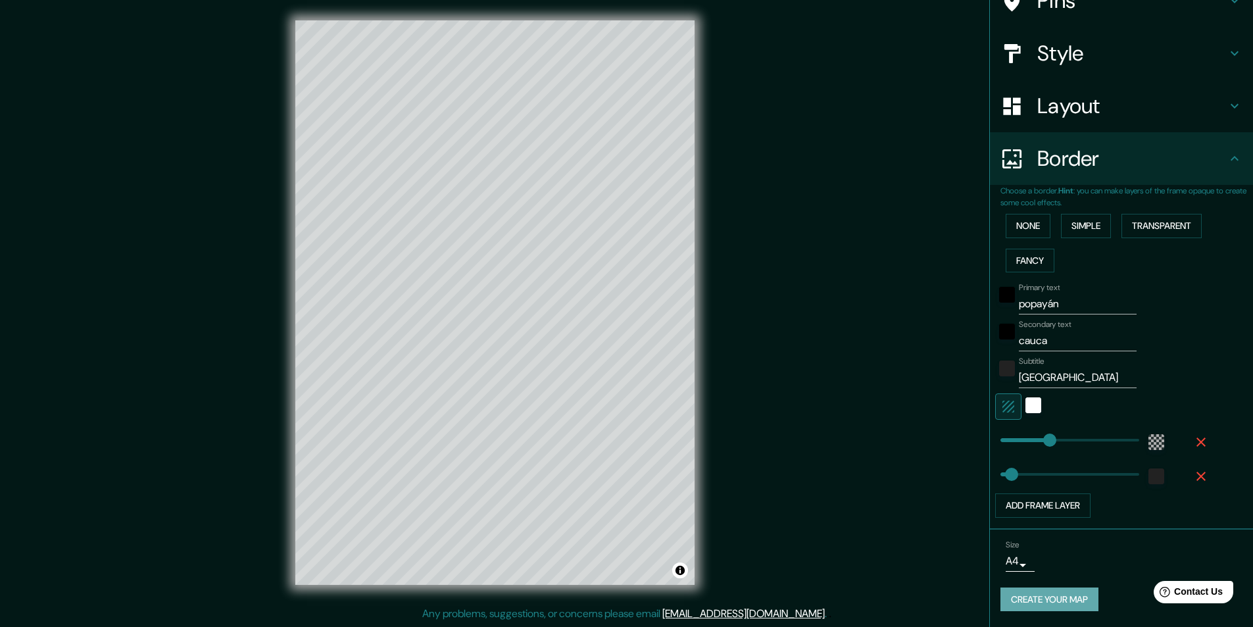
click at [1076, 594] on button "Create your map" at bounding box center [1050, 599] width 98 height 24
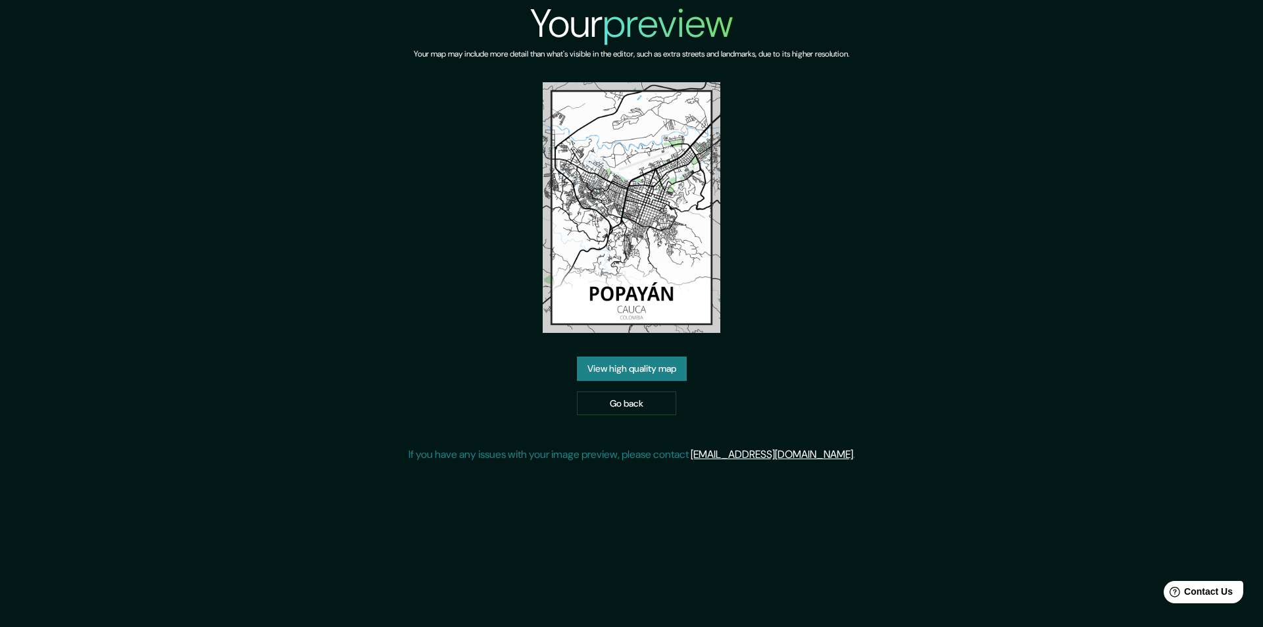
click at [915, 260] on div "Your preview Your map may include more detail than what's visible in the editor…" at bounding box center [631, 236] width 1263 height 473
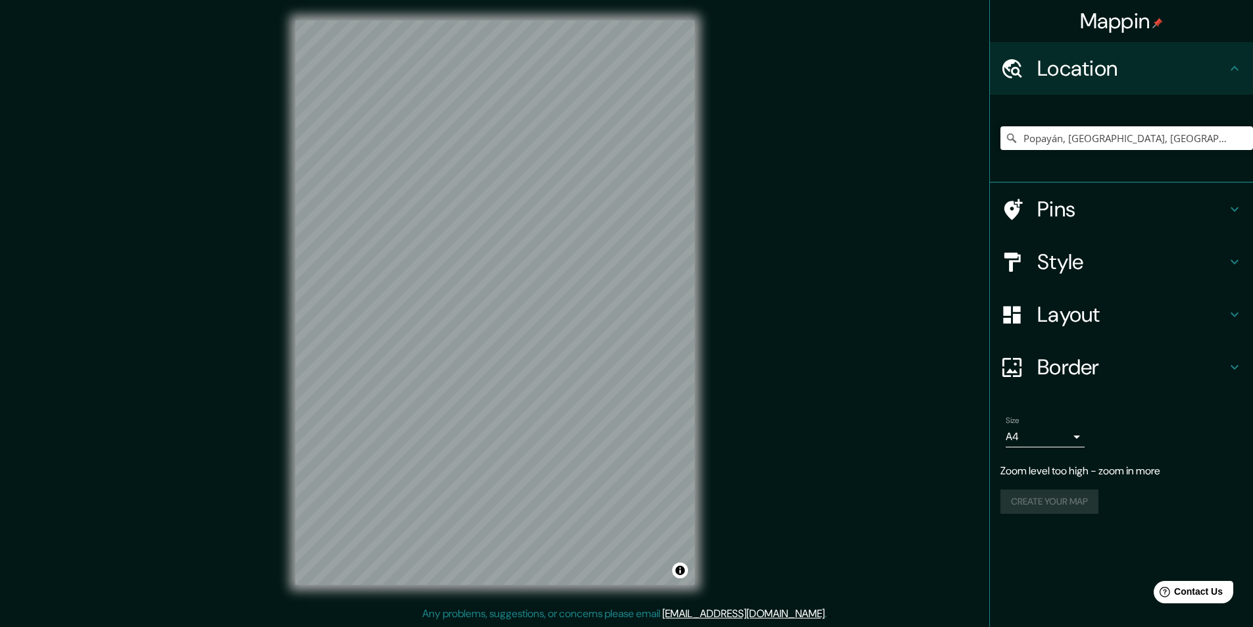
click at [810, 257] on div "Mappin Location [GEOGRAPHIC_DATA], [GEOGRAPHIC_DATA], [GEOGRAPHIC_DATA] Pins St…" at bounding box center [626, 313] width 1253 height 628
click at [770, 247] on div "Mappin Location [GEOGRAPHIC_DATA], [GEOGRAPHIC_DATA], [GEOGRAPHIC_DATA] Pins St…" at bounding box center [626, 313] width 1253 height 628
click at [1108, 122] on div "Popayán, [GEOGRAPHIC_DATA], [GEOGRAPHIC_DATA]" at bounding box center [1127, 138] width 253 height 66
click at [1110, 132] on input "Popayán, Cauca, Colombia" at bounding box center [1127, 138] width 253 height 24
drag, startPoint x: 1153, startPoint y: 142, endPoint x: 975, endPoint y: 164, distance: 179.0
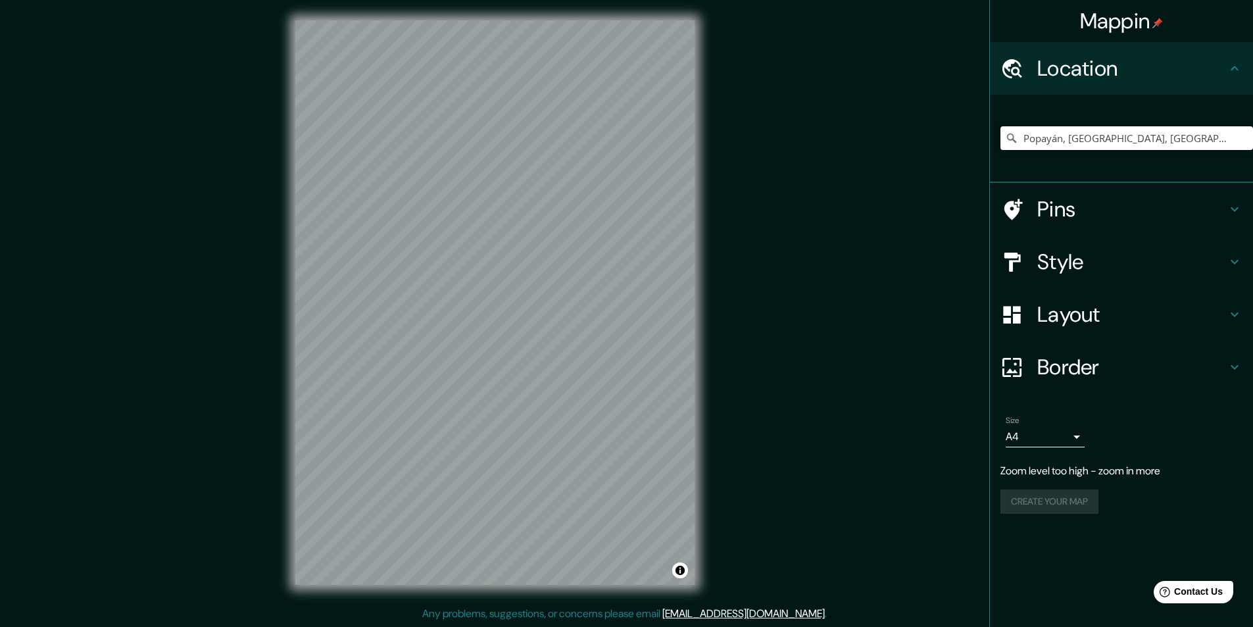
click at [976, 164] on div "Mappin Location Popayán, Cauca, Colombia Pins Style Layout Border Choose a bord…" at bounding box center [626, 313] width 1253 height 628
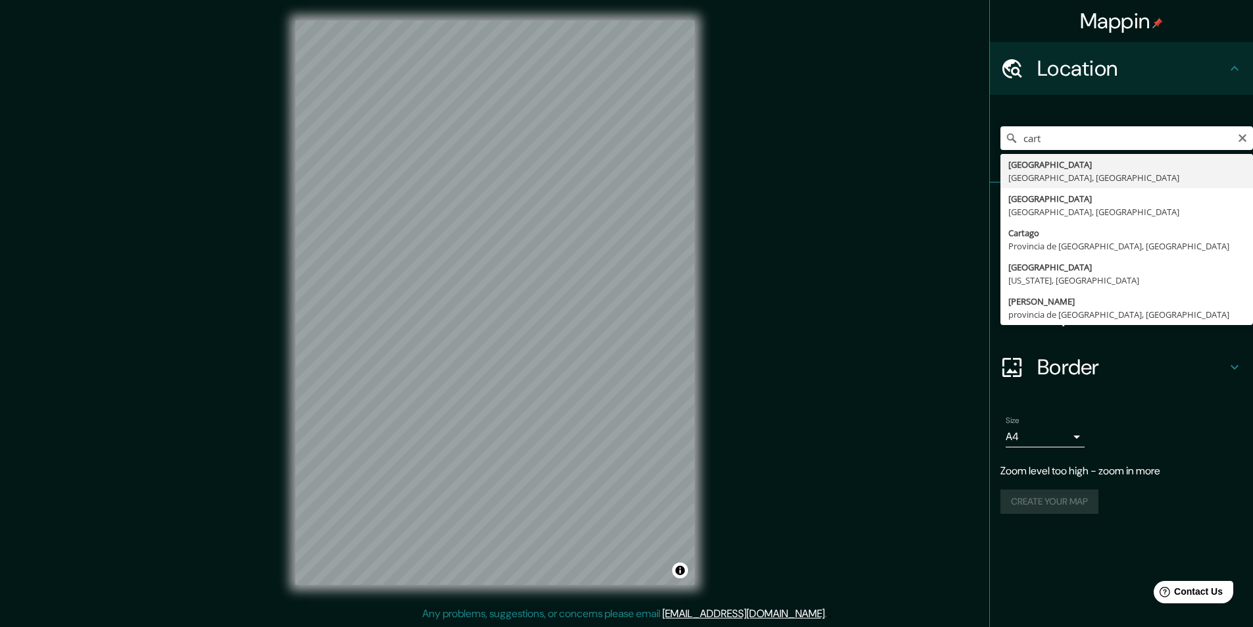
type input "Cartagena, Bolívar, Colombia"
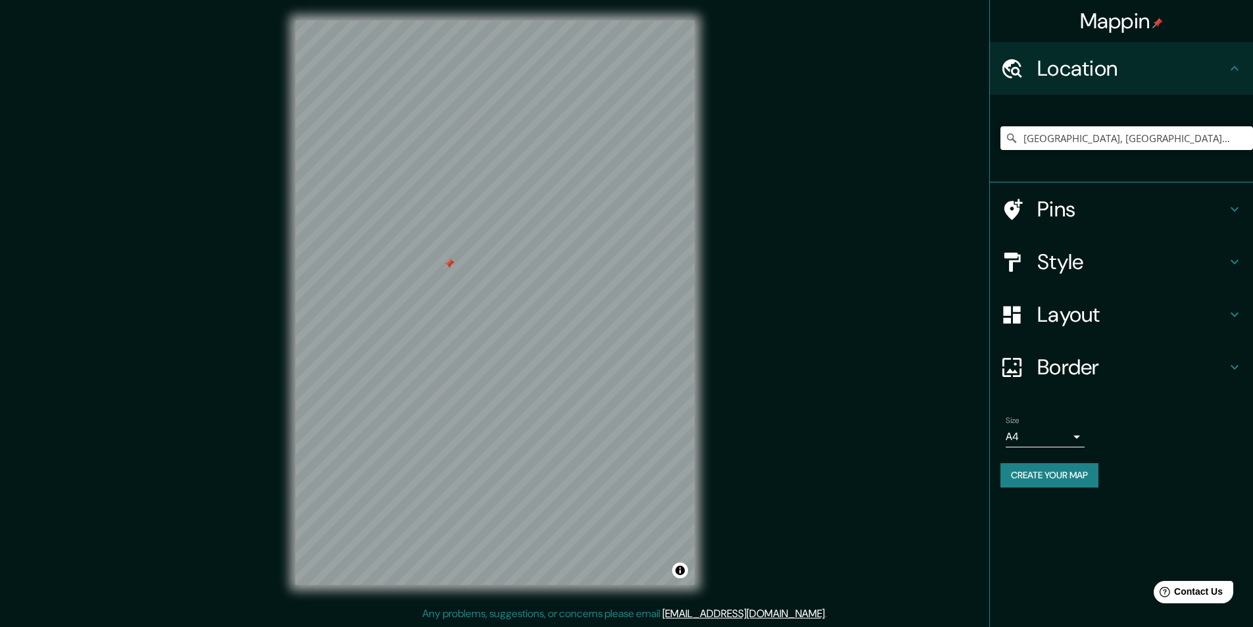
click at [446, 268] on div at bounding box center [449, 264] width 11 height 11
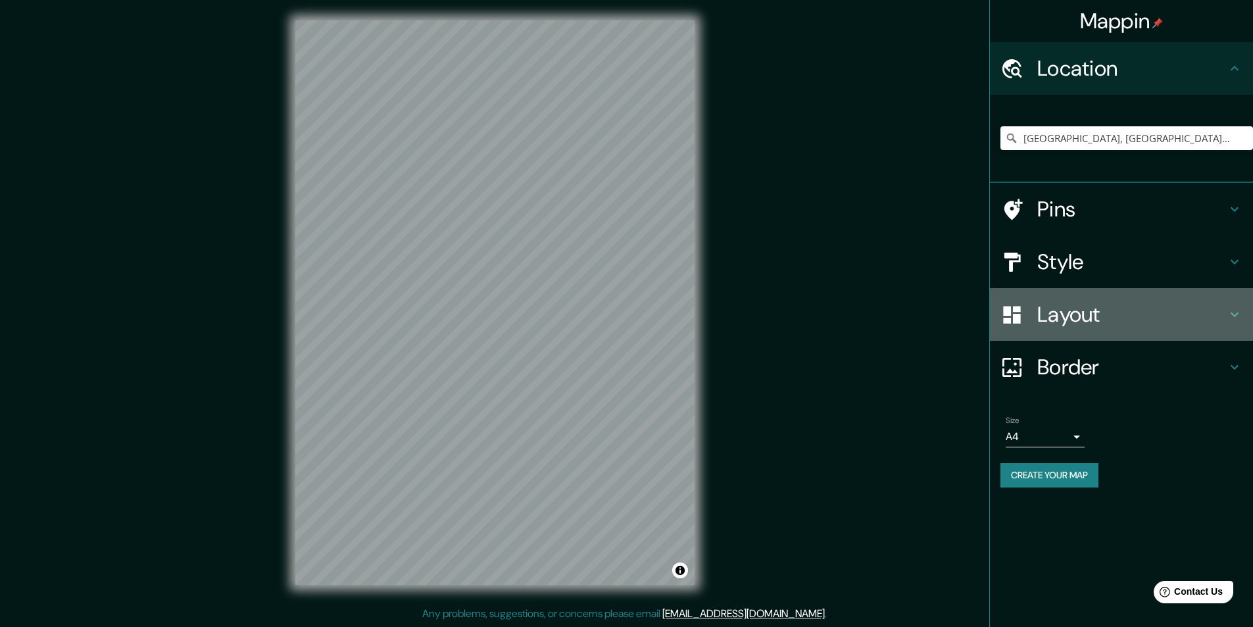
click at [1070, 320] on h4 "Layout" at bounding box center [1131, 314] width 189 height 26
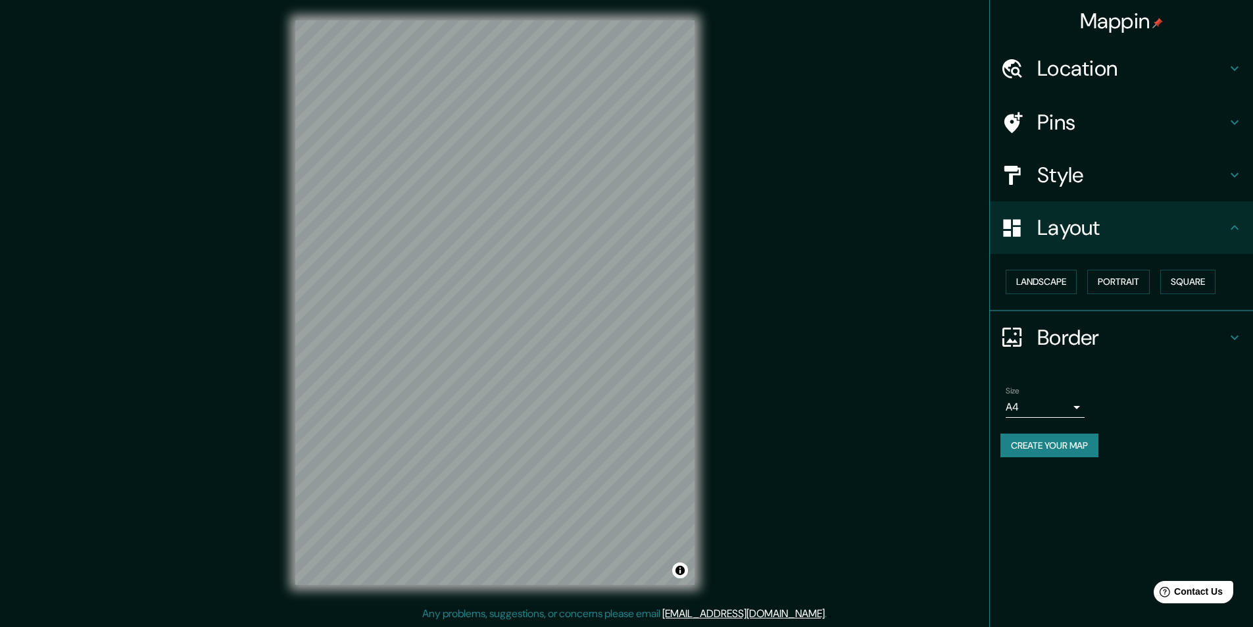
click at [1079, 177] on h4 "Style" at bounding box center [1131, 175] width 189 height 26
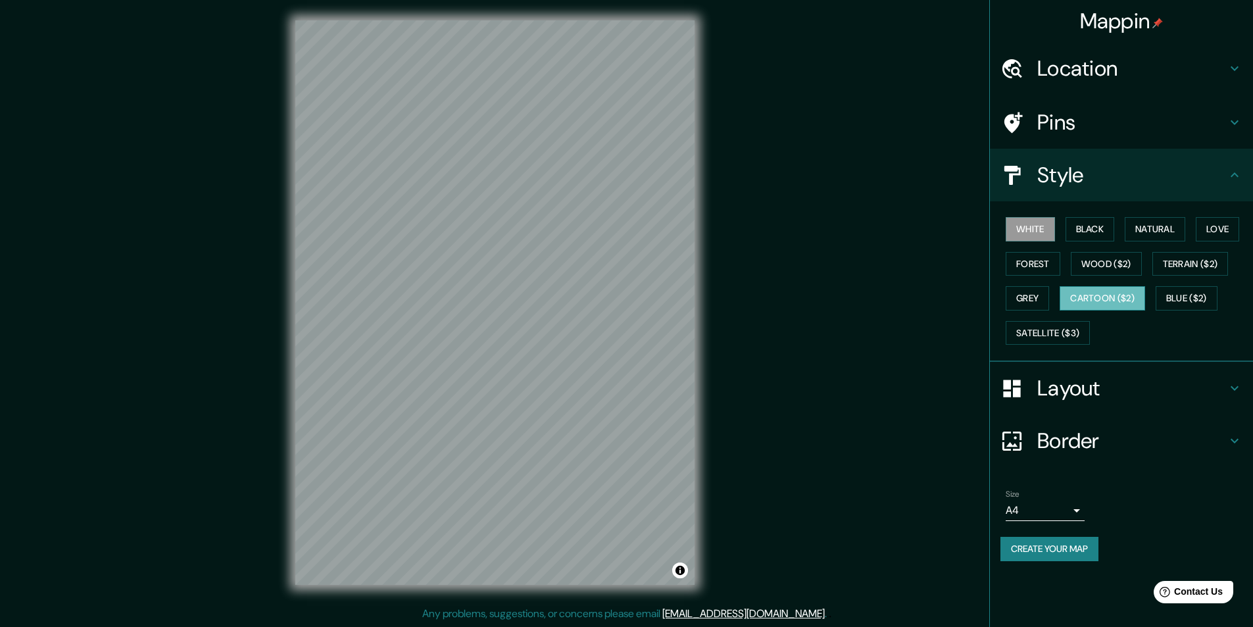
click at [1108, 303] on button "Cartoon ($2)" at bounding box center [1103, 298] width 86 height 24
click at [1147, 233] on button "Natural" at bounding box center [1155, 229] width 61 height 24
click at [1076, 401] on h4 "Layout" at bounding box center [1131, 388] width 189 height 26
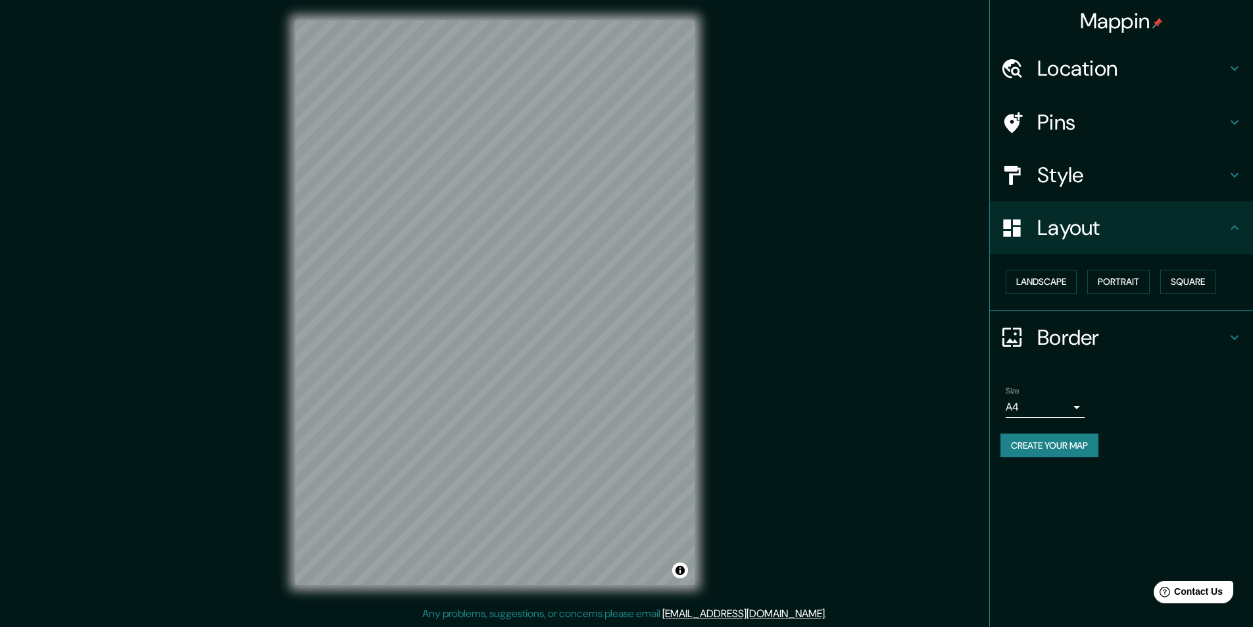
click at [1079, 338] on h4 "Border" at bounding box center [1131, 337] width 189 height 26
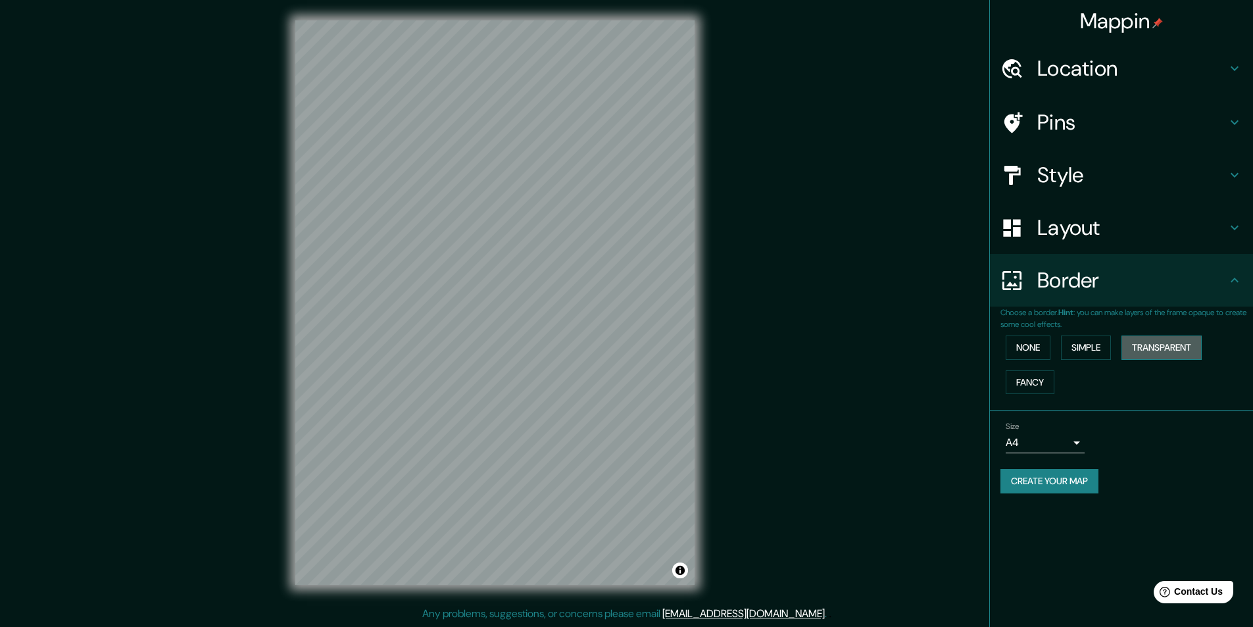
click at [1150, 336] on button "Transparent" at bounding box center [1162, 347] width 80 height 24
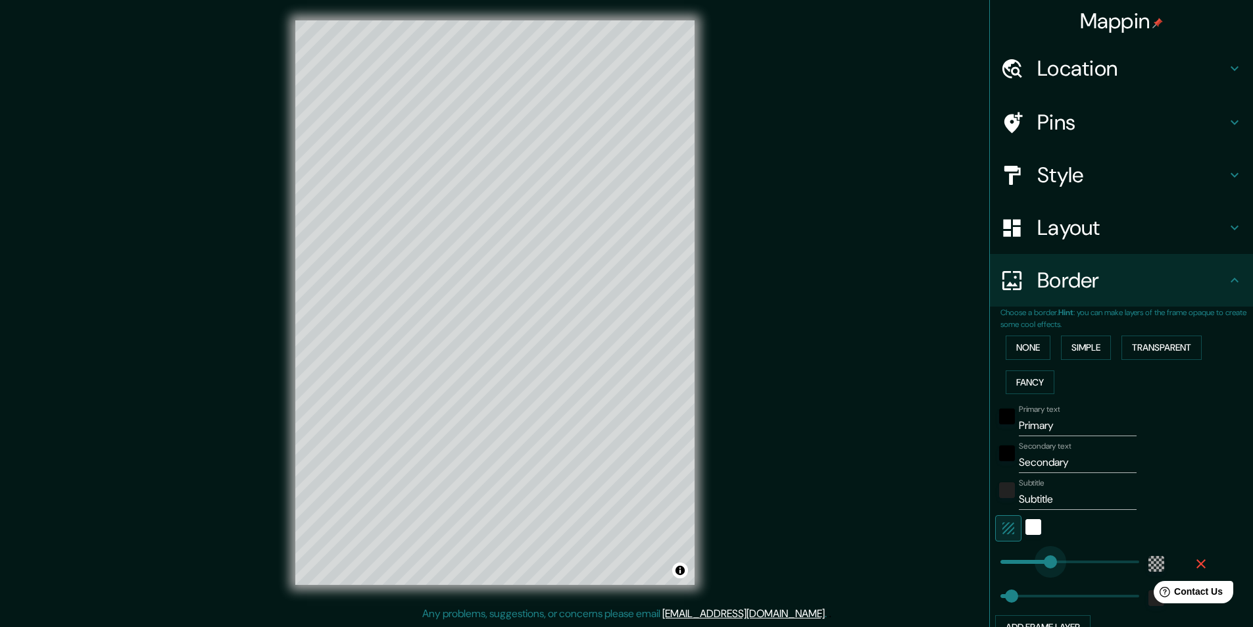
type input "216"
drag, startPoint x: 1051, startPoint y: 561, endPoint x: 1040, endPoint y: 564, distance: 11.5
type input "49"
type input "179"
type input "49"
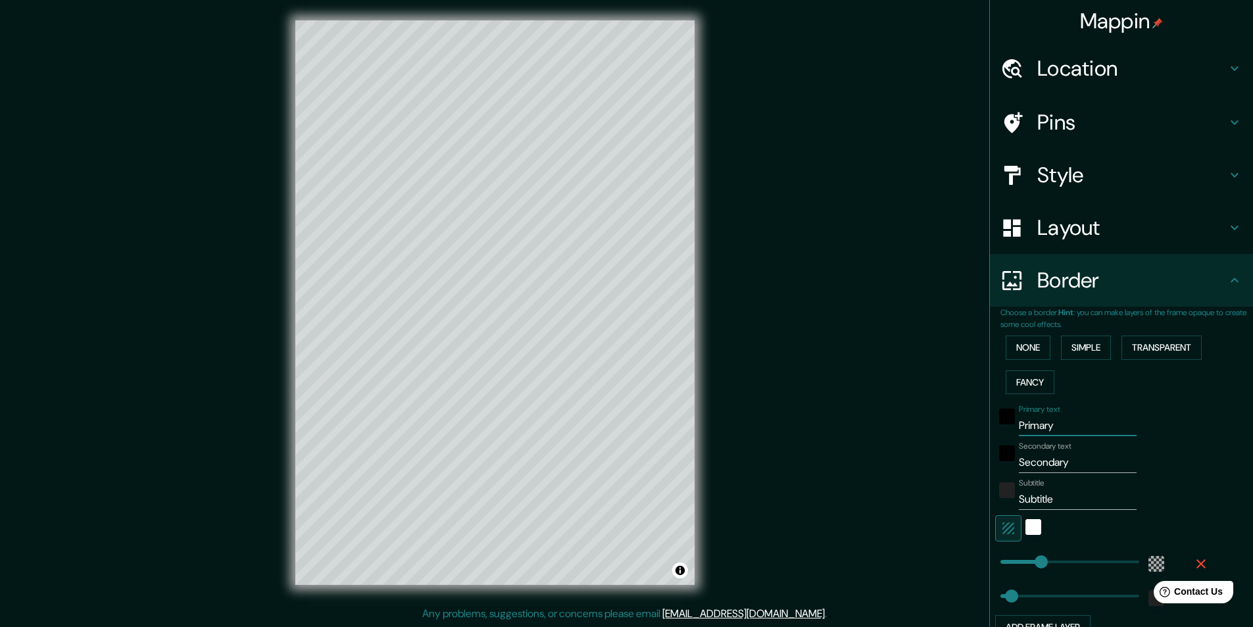
click at [1105, 423] on input "Primary" at bounding box center [1078, 425] width 118 height 21
type input "Primar"
type input "49"
type input "P"
type input "49"
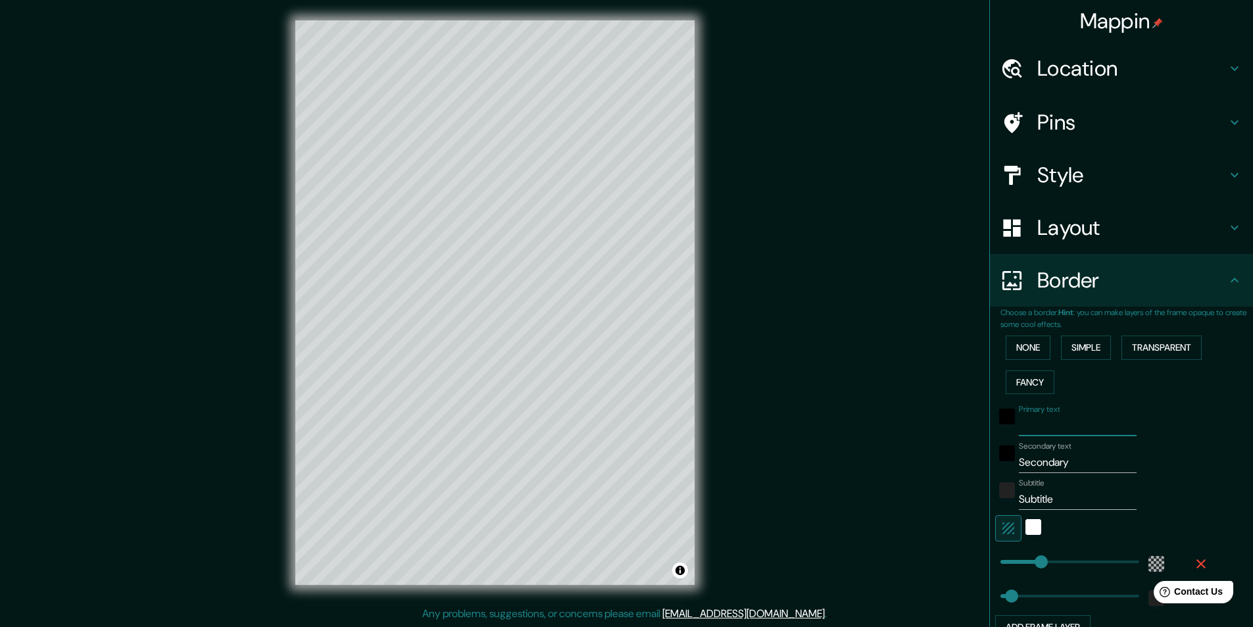
type input "C"
type input "49"
type input "Ca"
type input "49"
type input "Car"
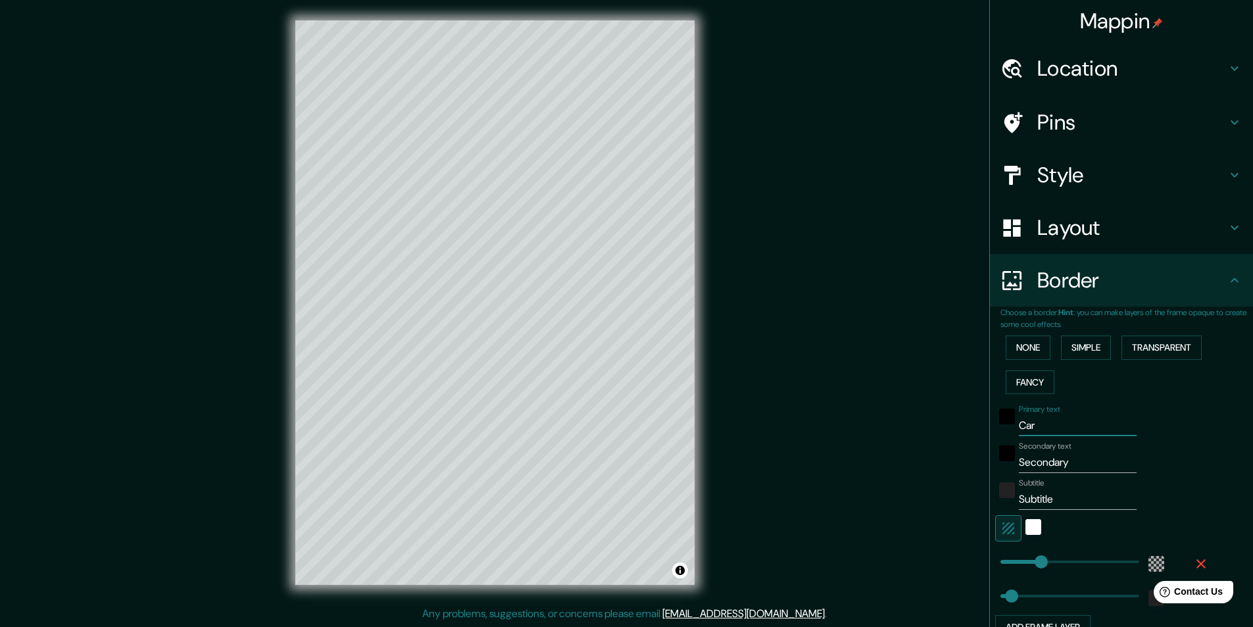
type input "49"
type input "Cart"
type input "49"
type input "Carta"
type input "49"
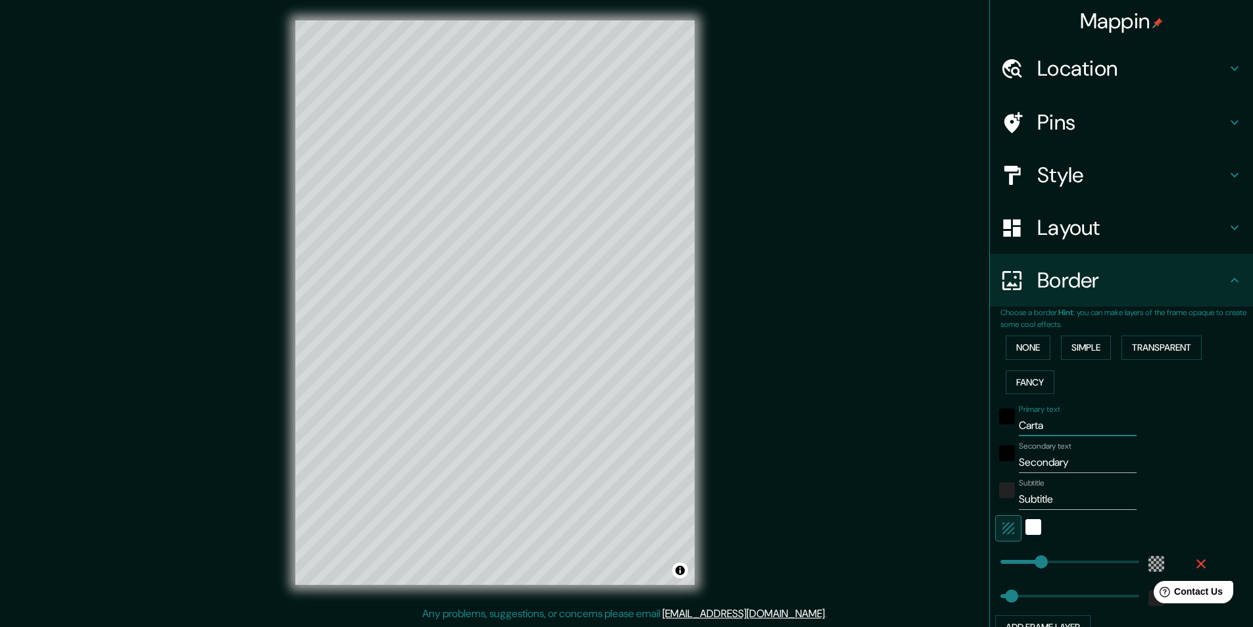
type input "Cartag"
type input "49"
type input "Cartage"
type input "49"
type input "Cartagen"
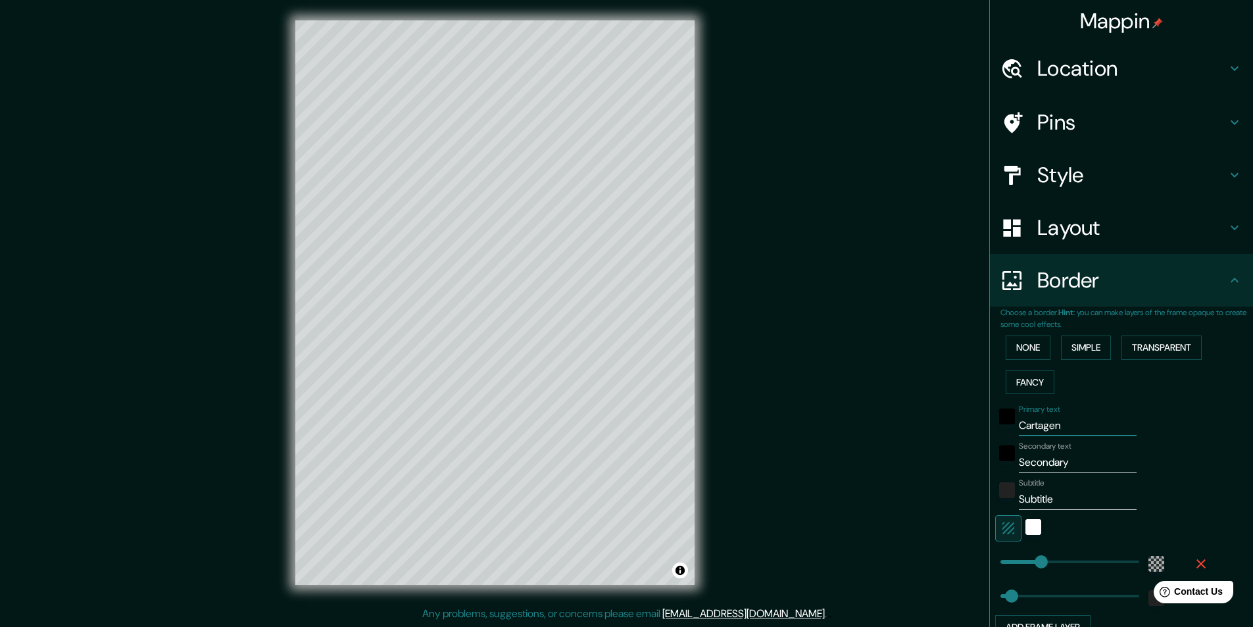
type input "49"
type input "Cartagena"
type input "49"
type input "Cartagena"
click at [1072, 472] on input "Secondary" at bounding box center [1078, 462] width 118 height 21
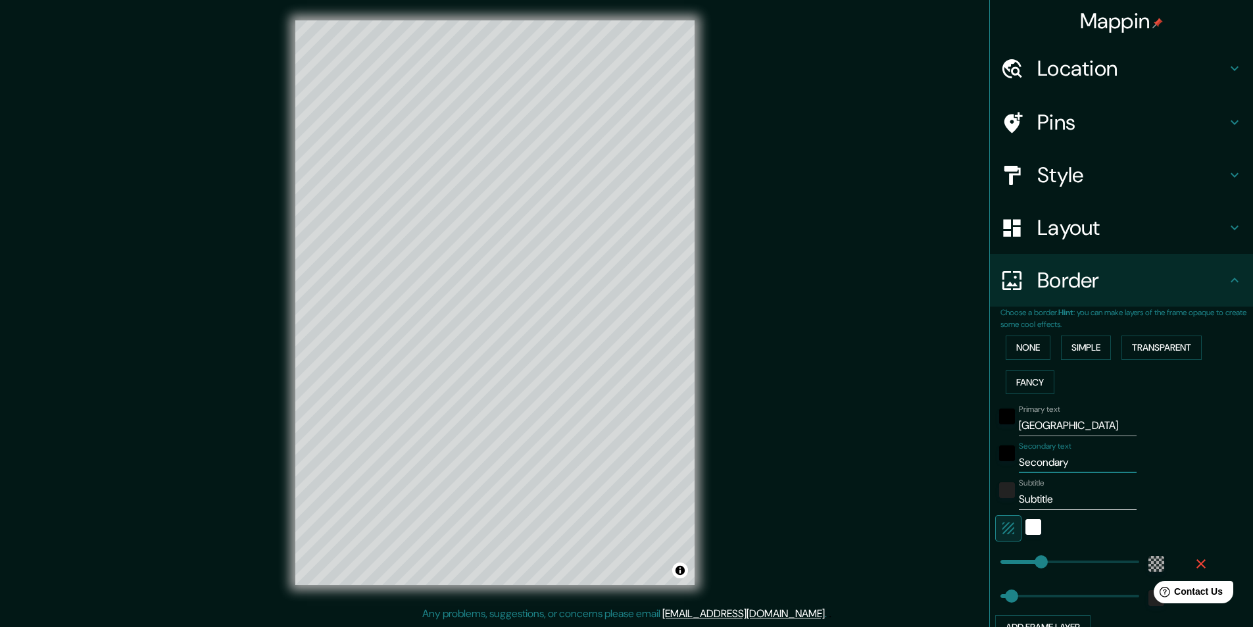
type input "Secondar"
type input "49"
type input "S"
type input "49"
type input "B"
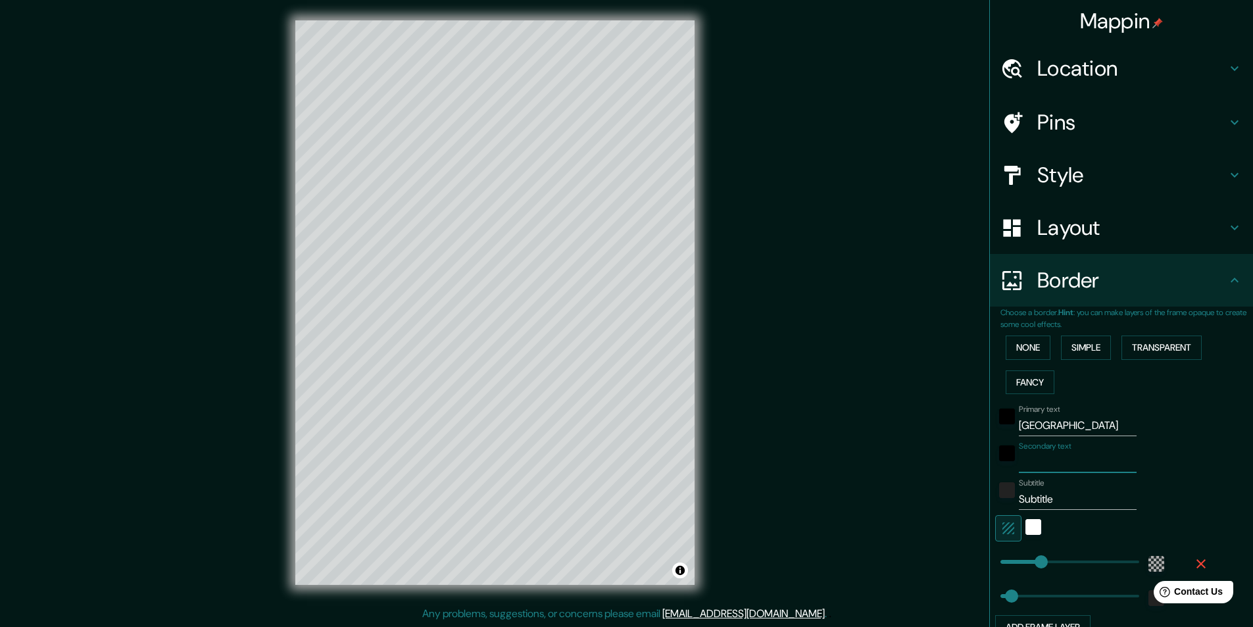
type input "49"
type input "Bo"
type input "49"
type input "Bol"
type input "49"
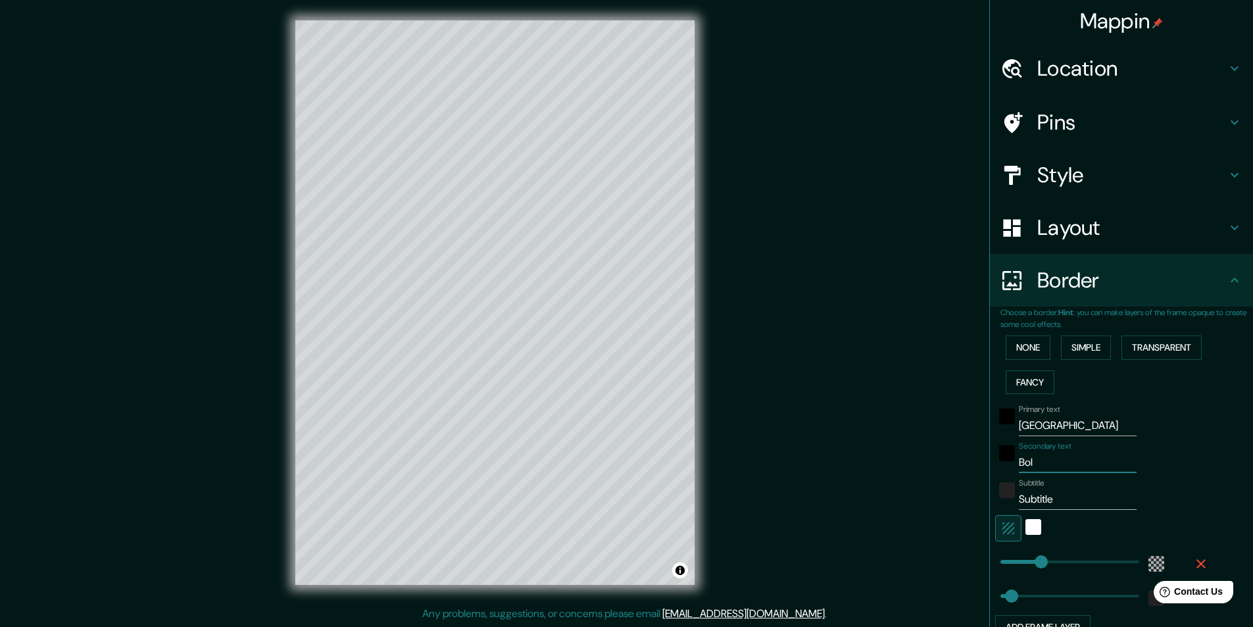
type input "Boli"
type input "49"
type input "Boliv"
type input "49"
type input "Boliva"
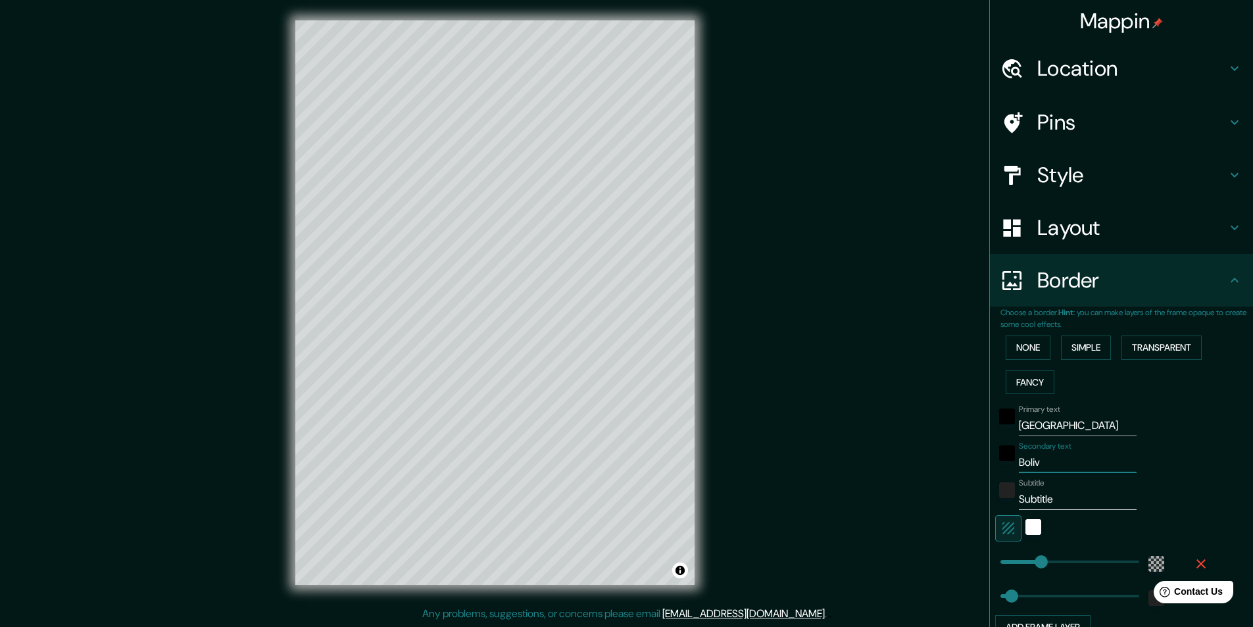
type input "49"
type input "Bolivat"
type input "49"
type input "Boliva"
type input "49"
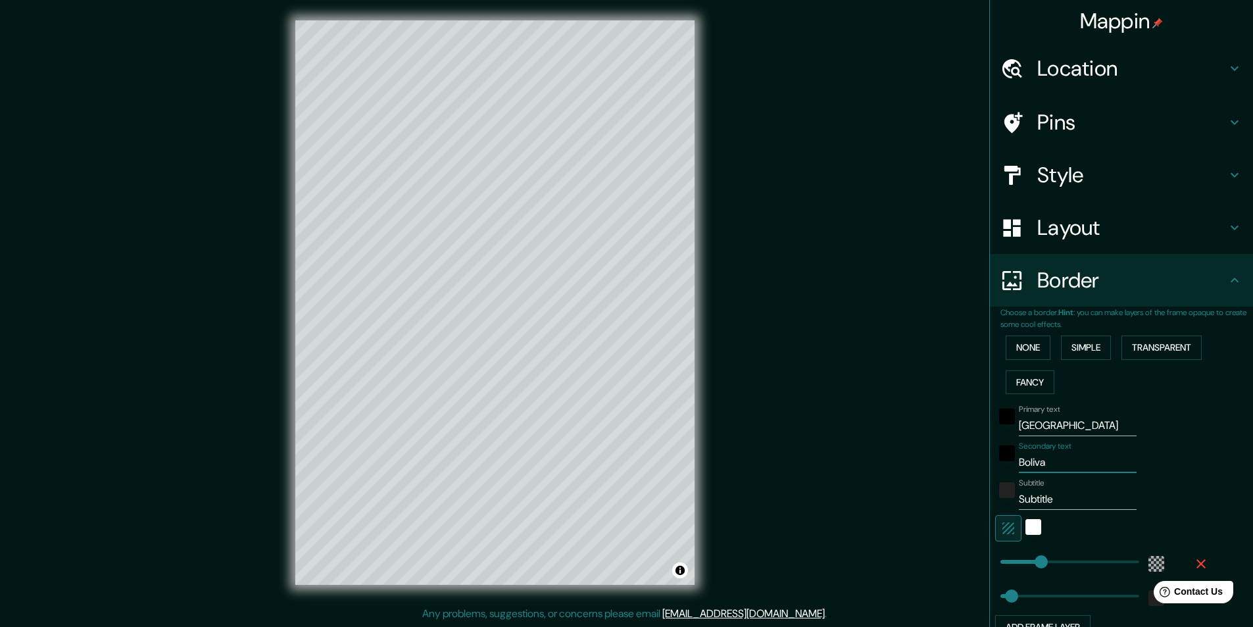
type input "Bolivar"
type input "49"
type input "Bolivar"
click at [1074, 499] on input "Subtitle" at bounding box center [1078, 499] width 118 height 21
drag, startPoint x: 1022, startPoint y: 453, endPoint x: 1030, endPoint y: 460, distance: 10.7
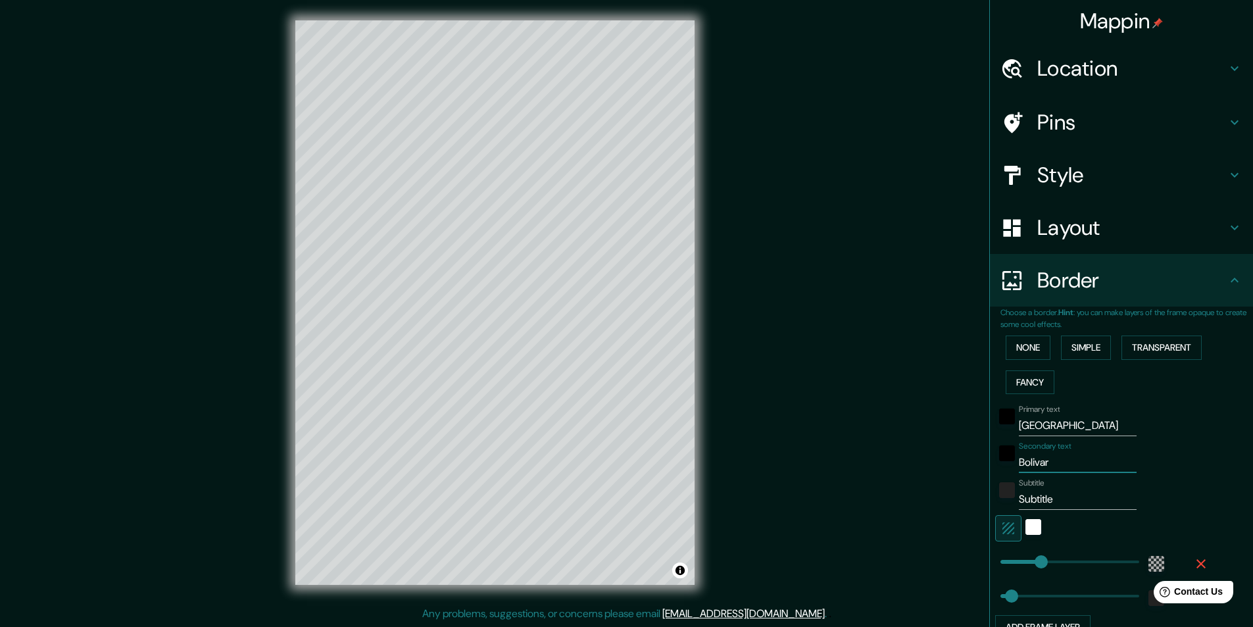
click at [1030, 460] on input "Bolivar" at bounding box center [1078, 462] width 118 height 21
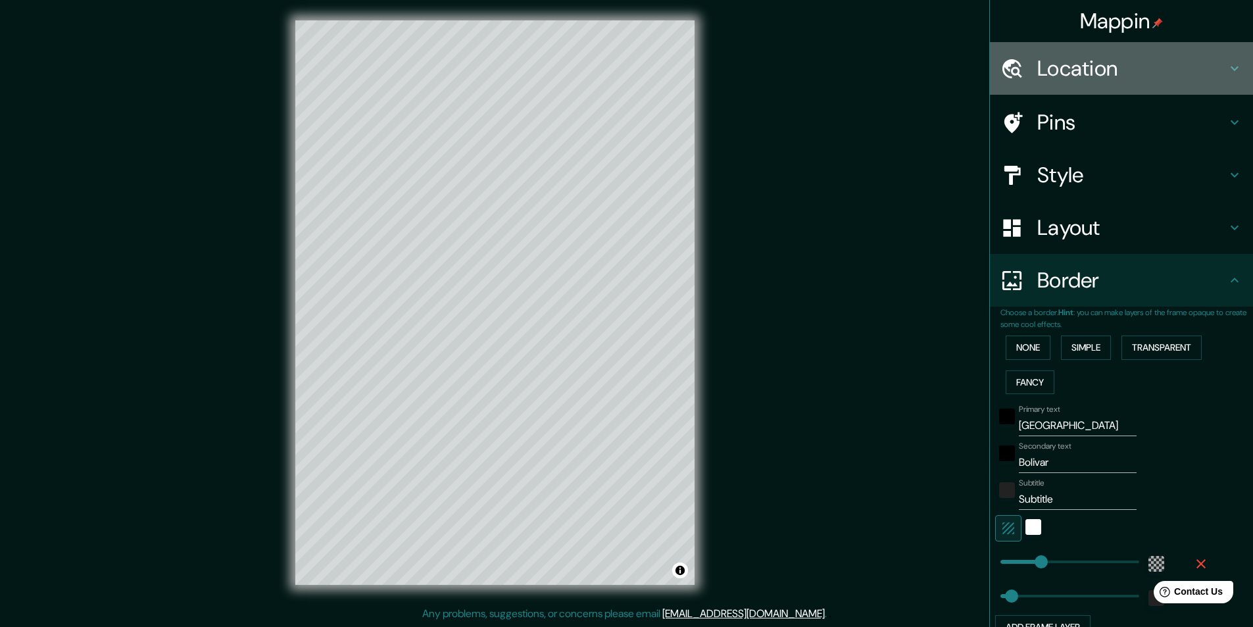
click at [1066, 75] on h4 "Location" at bounding box center [1131, 68] width 189 height 26
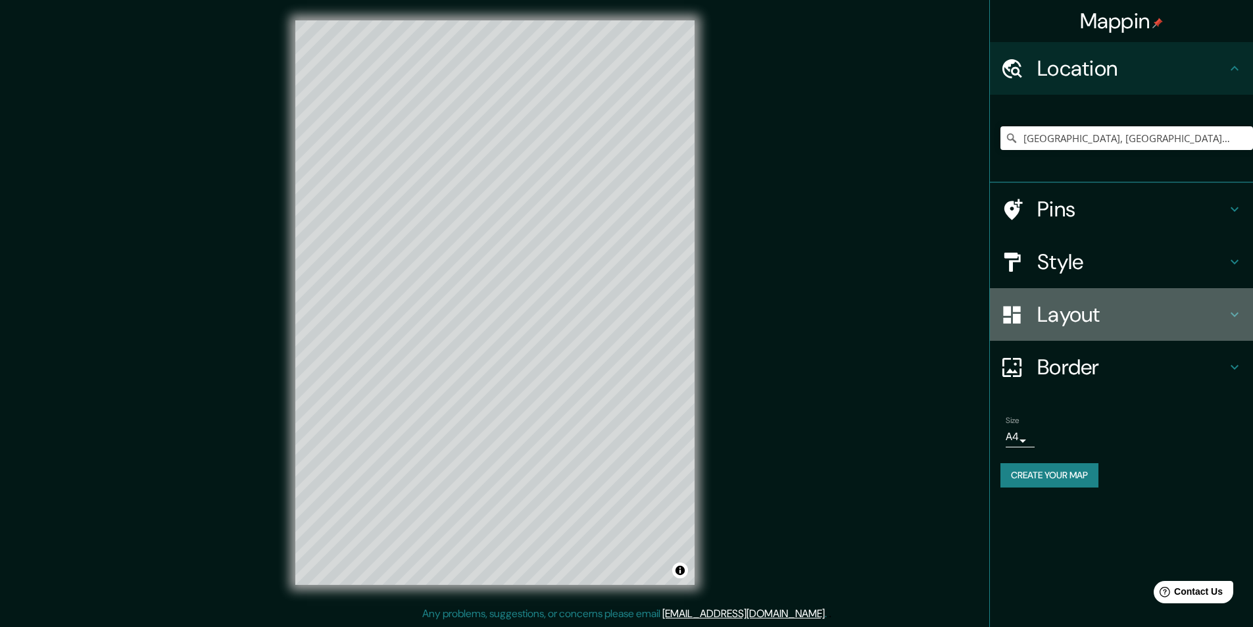
click at [1104, 320] on h4 "Layout" at bounding box center [1131, 314] width 189 height 26
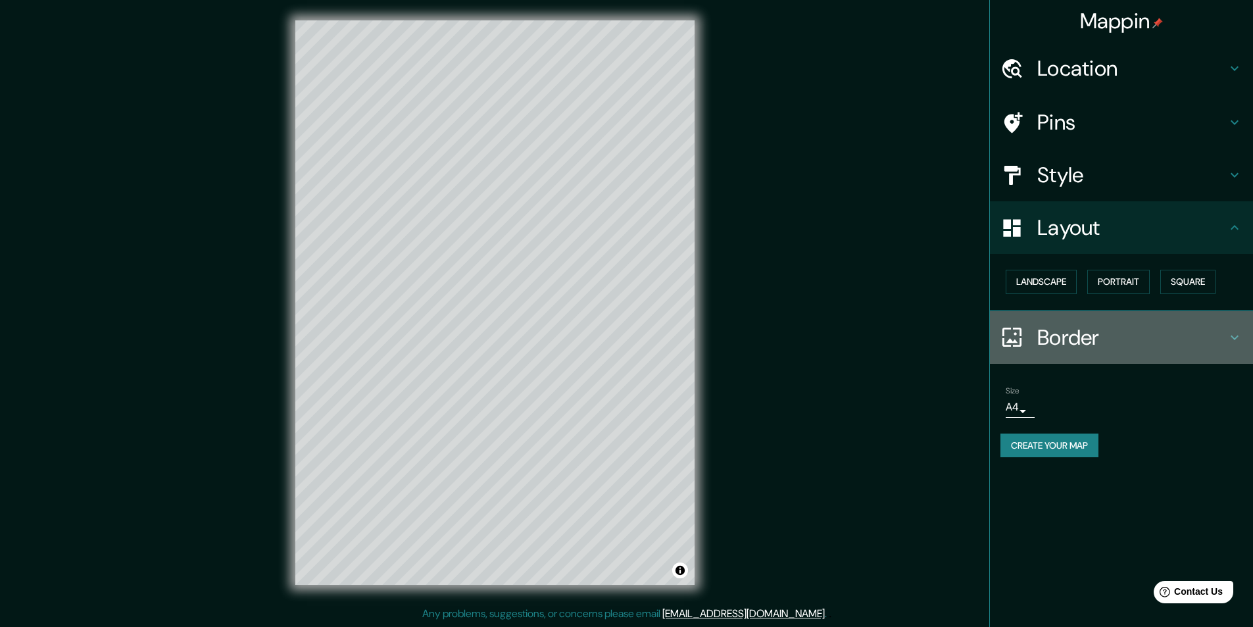
click at [1070, 355] on div "Border" at bounding box center [1121, 337] width 263 height 53
type input "49"
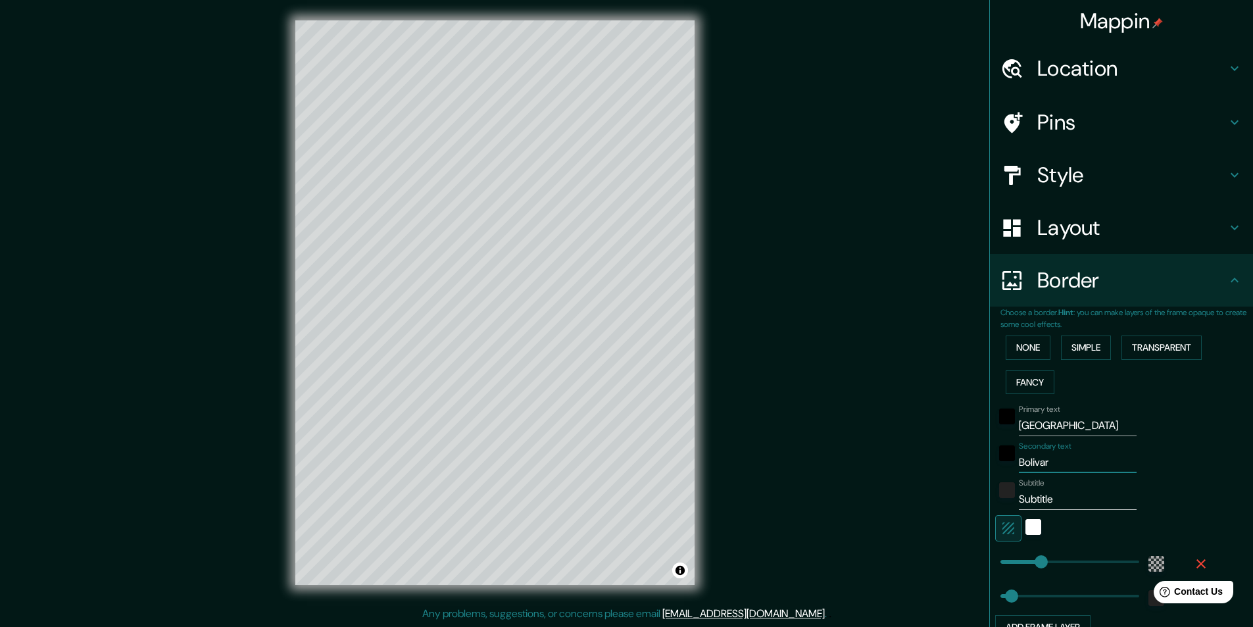
click at [1060, 466] on input "Bolivar" at bounding box center [1078, 462] width 118 height 21
click at [1026, 458] on input "Bolivar" at bounding box center [1078, 462] width 118 height 21
type input "Bolvar"
type input "49"
type input "Bolívar"
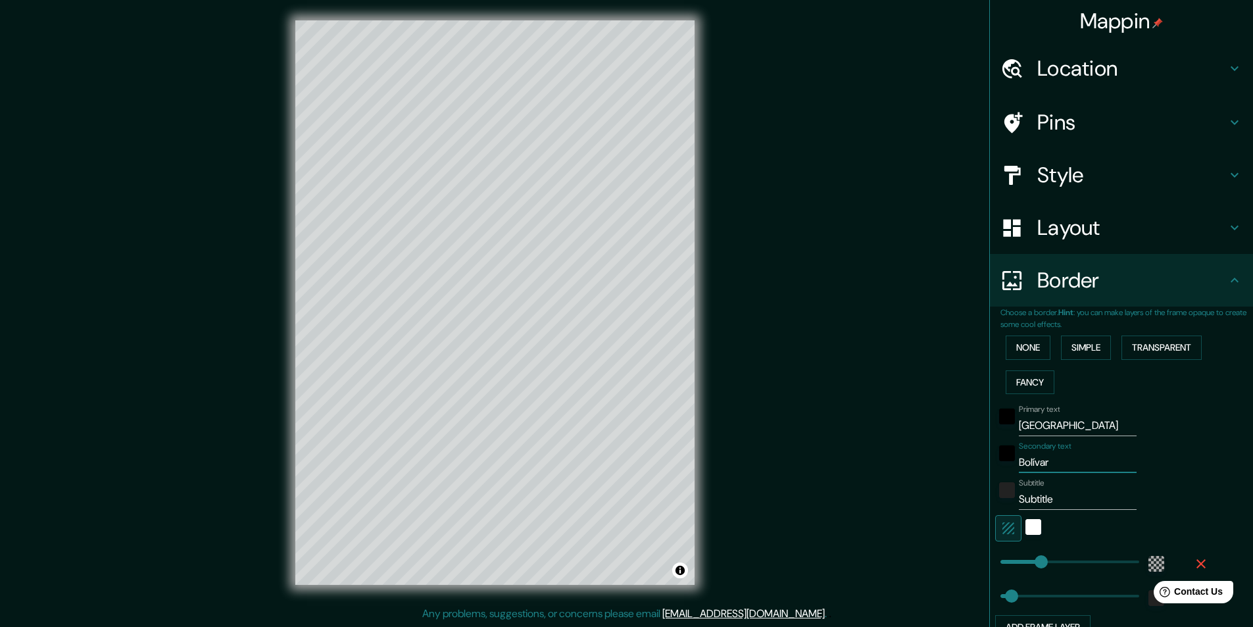
type input "49"
type input "Bolívar"
click at [1068, 503] on input "Subtitle" at bounding box center [1078, 499] width 118 height 21
type input "Subtitl"
type input "49"
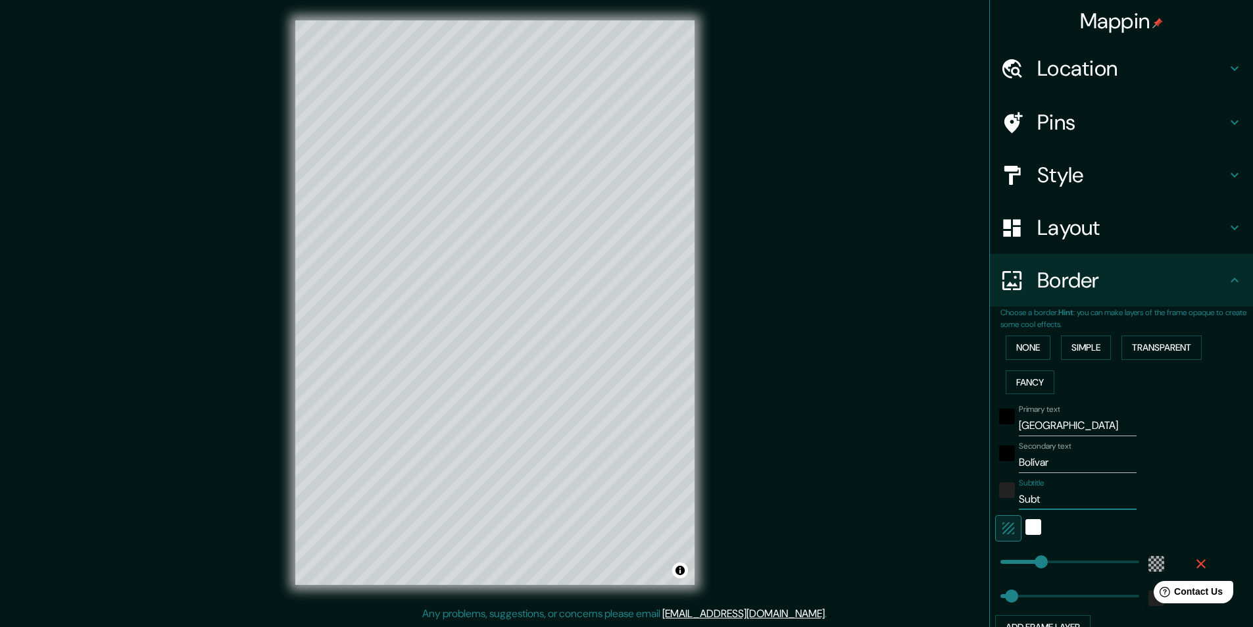
type input "Sub"
type input "49"
type input "S"
type input "49"
type input "C"
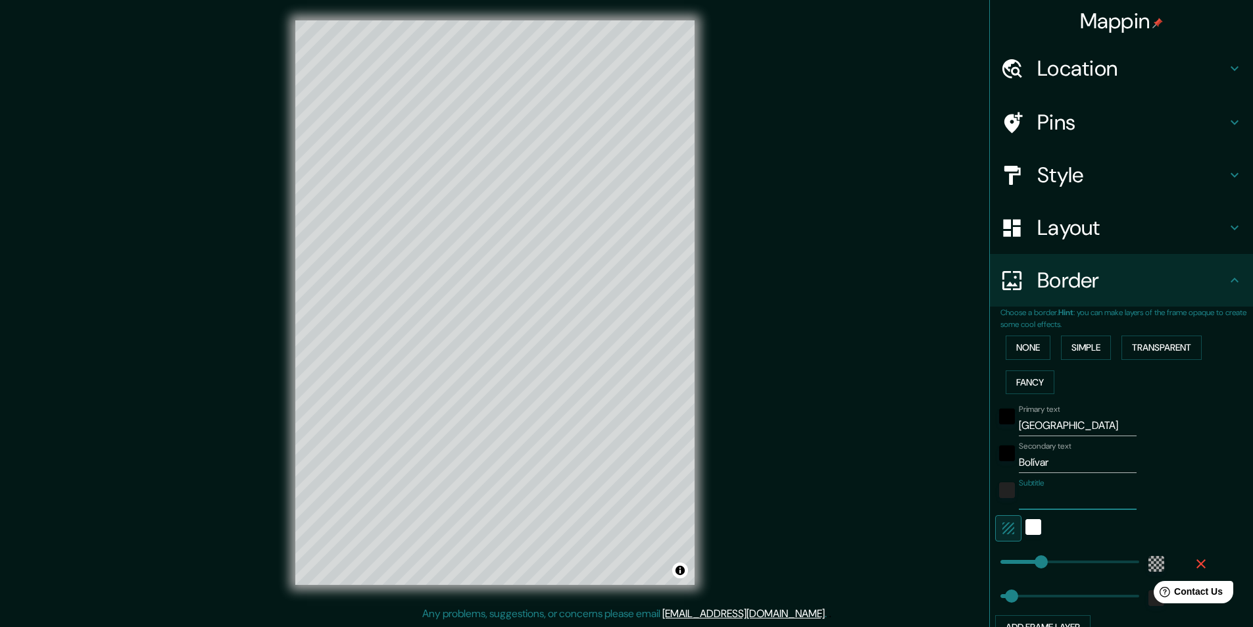
type input "49"
type input "CO"
type input "49"
type input "COL"
type input "49"
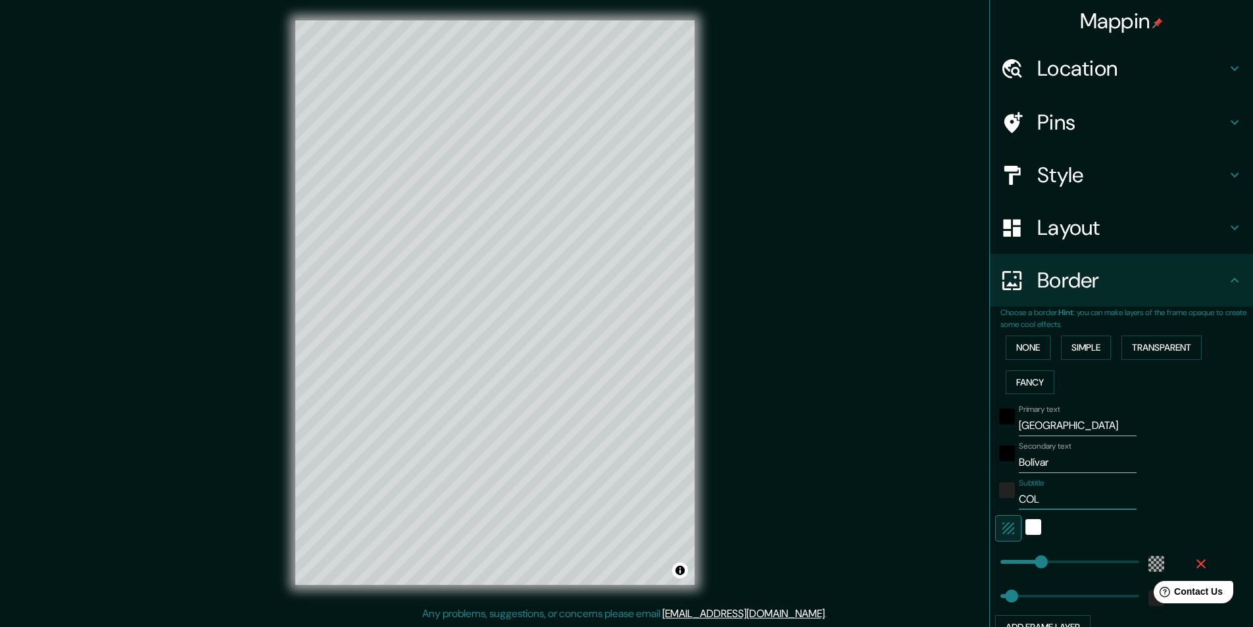
type input "COLO"
type input "49"
type input "COLOM"
type input "49"
type input "COLOMB"
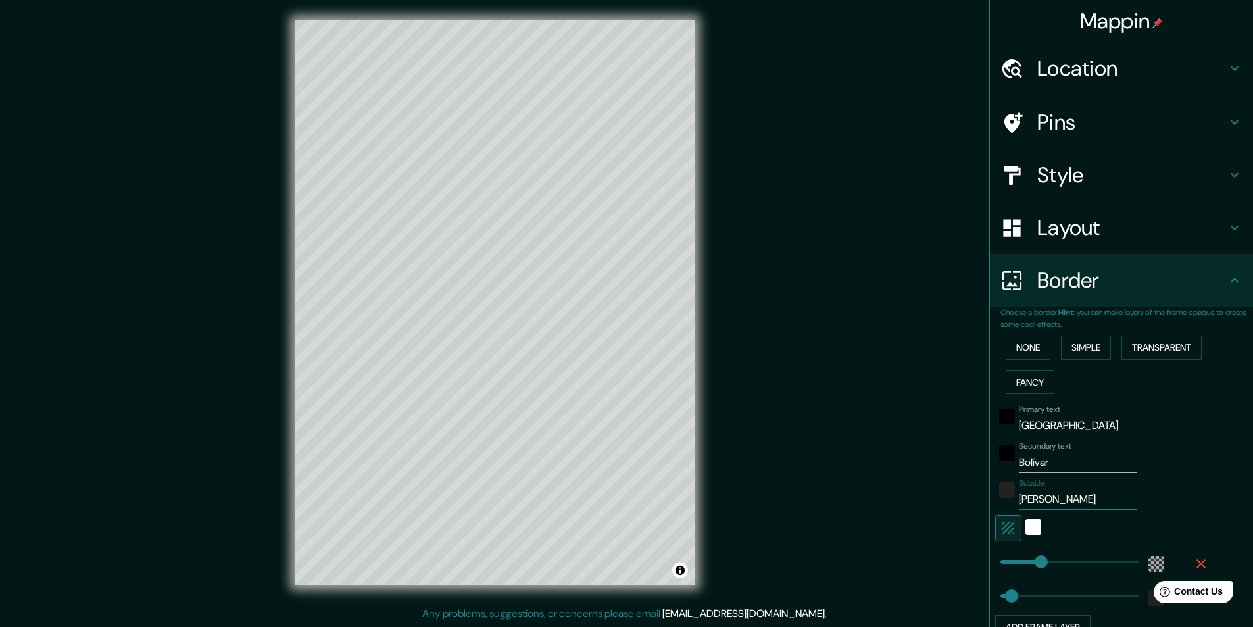
type input "49"
type input "COLOMBI"
type input "49"
type input "COLOMBIA"
type input "49"
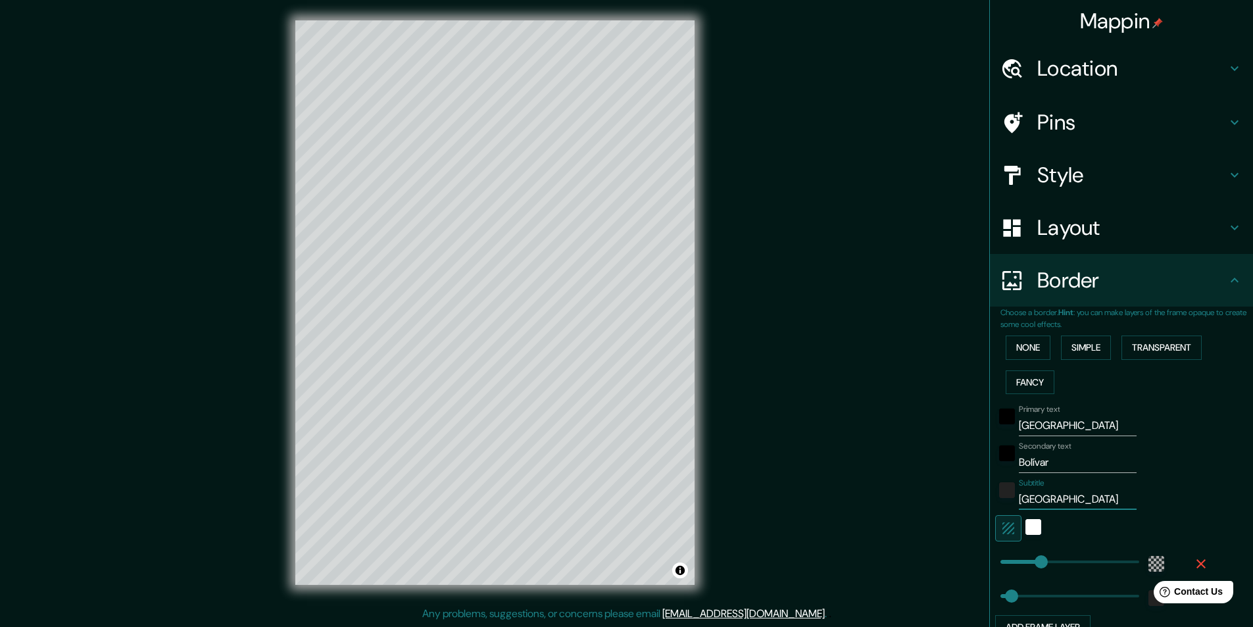
type input "COLOMBIA"
click at [956, 441] on div "Mappin Location Cartagena, Bolívar, Colombia Pins Style Layout Border Choose a …" at bounding box center [626, 313] width 1253 height 628
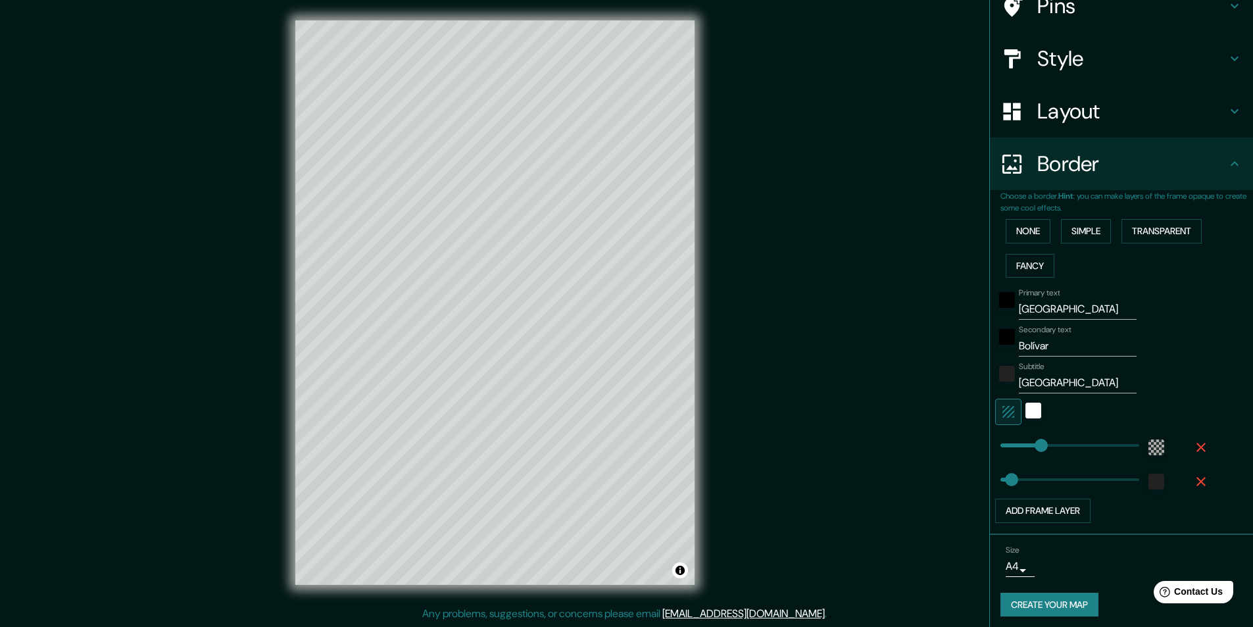
scroll to position [122, 0]
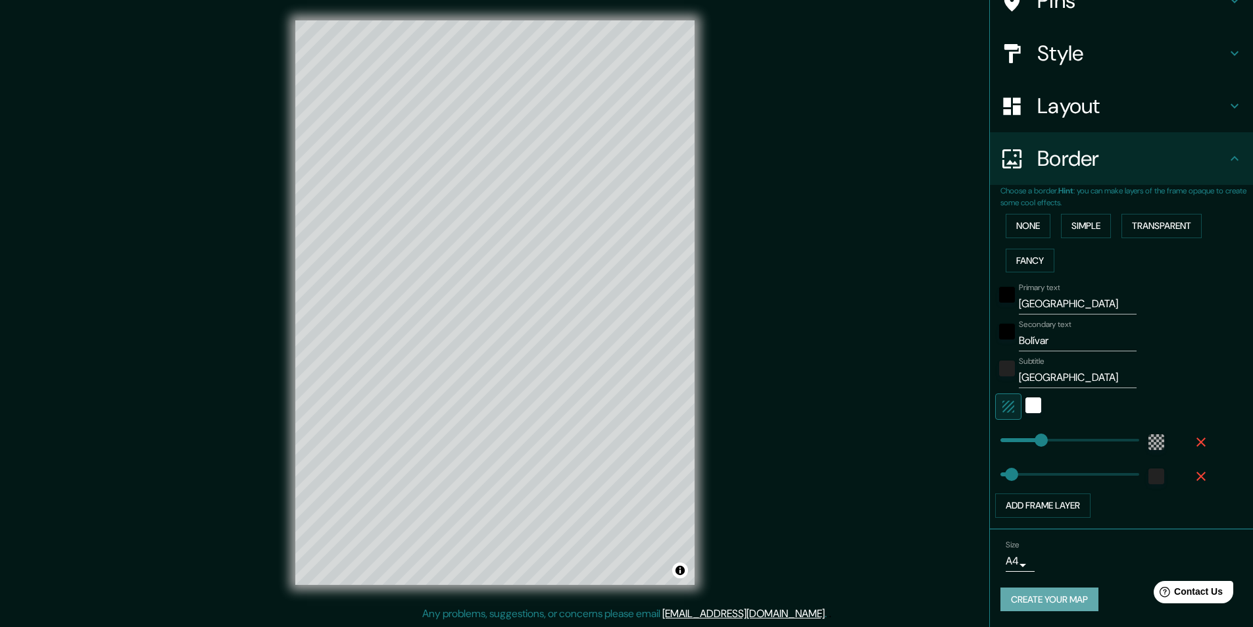
click at [1022, 595] on button "Create your map" at bounding box center [1050, 599] width 98 height 24
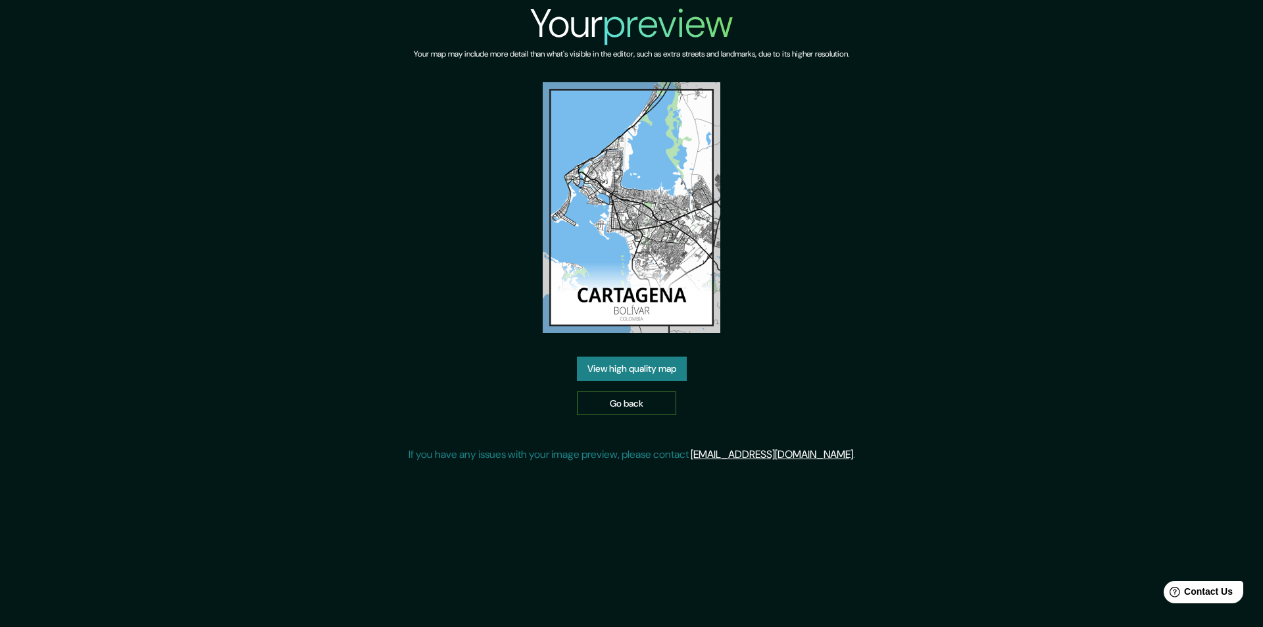
click at [615, 396] on link "Go back" at bounding box center [626, 403] width 99 height 24
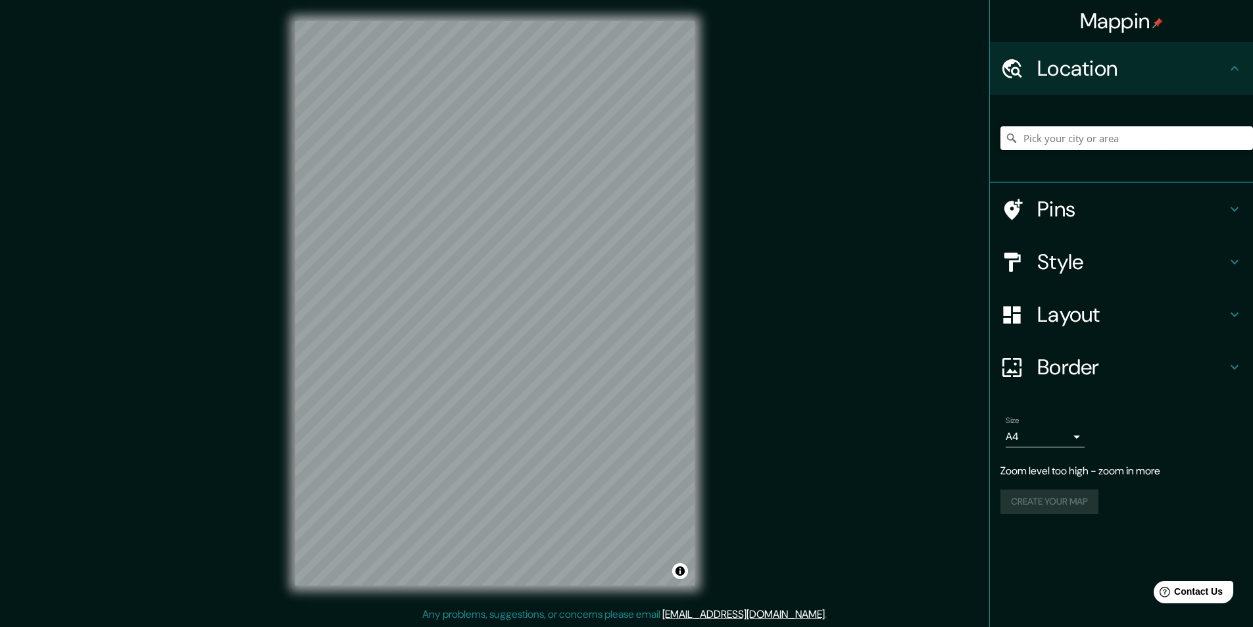
click at [1178, 137] on input "Pick your city or area" at bounding box center [1127, 138] width 253 height 24
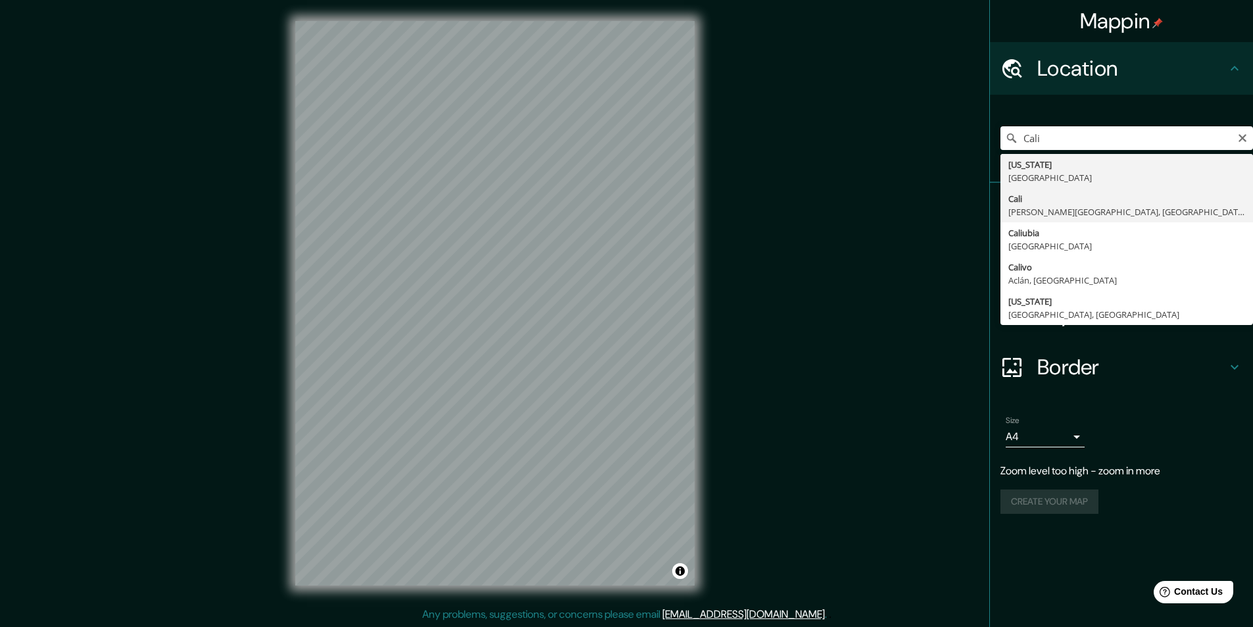
type input "[GEOGRAPHIC_DATA], [PERSON_NAME][GEOGRAPHIC_DATA], [GEOGRAPHIC_DATA]"
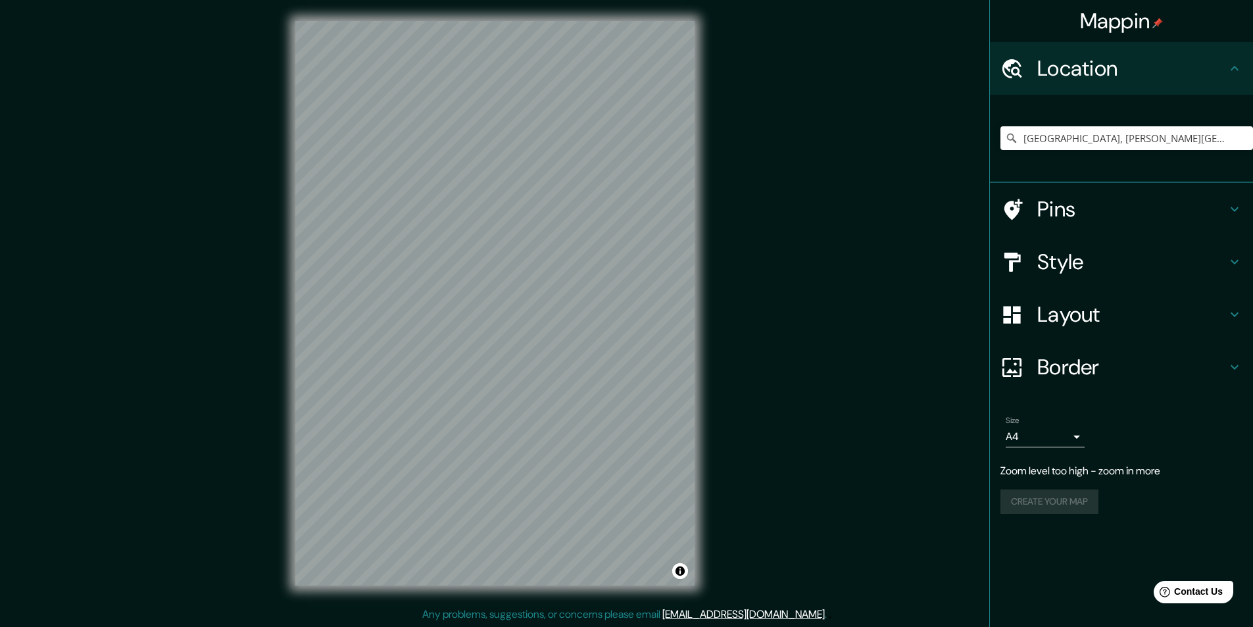
click at [1179, 170] on div "[GEOGRAPHIC_DATA], [PERSON_NAME][GEOGRAPHIC_DATA], [GEOGRAPHIC_DATA]" at bounding box center [1127, 138] width 253 height 66
click at [1047, 354] on h4 "Border" at bounding box center [1131, 367] width 189 height 26
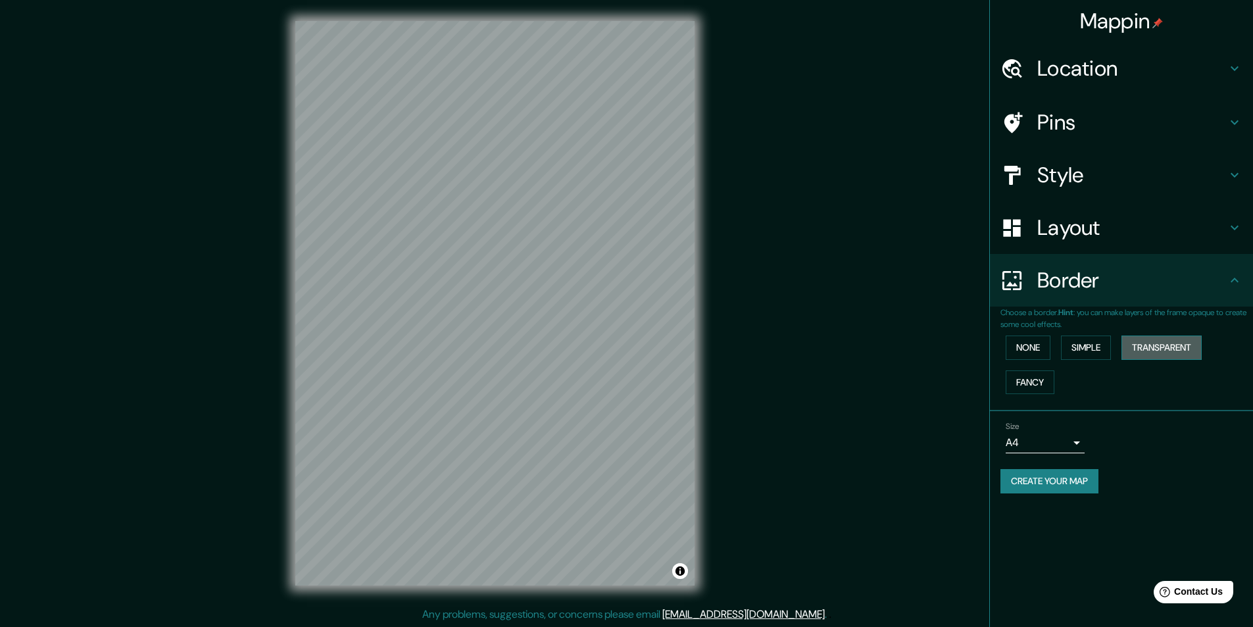
click at [1140, 349] on button "Transparent" at bounding box center [1162, 347] width 80 height 24
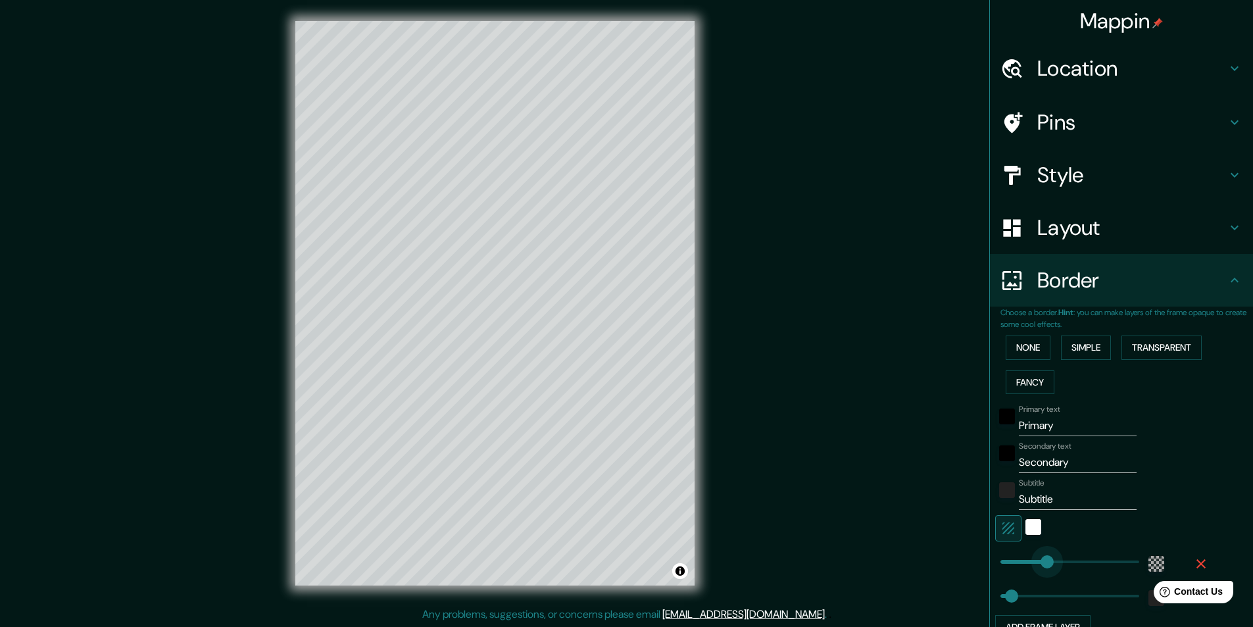
type input "202"
drag, startPoint x: 1058, startPoint y: 565, endPoint x: 1037, endPoint y: 553, distance: 25.0
type input "49"
type input "202"
drag, startPoint x: 1057, startPoint y: 431, endPoint x: 1007, endPoint y: 441, distance: 51.0
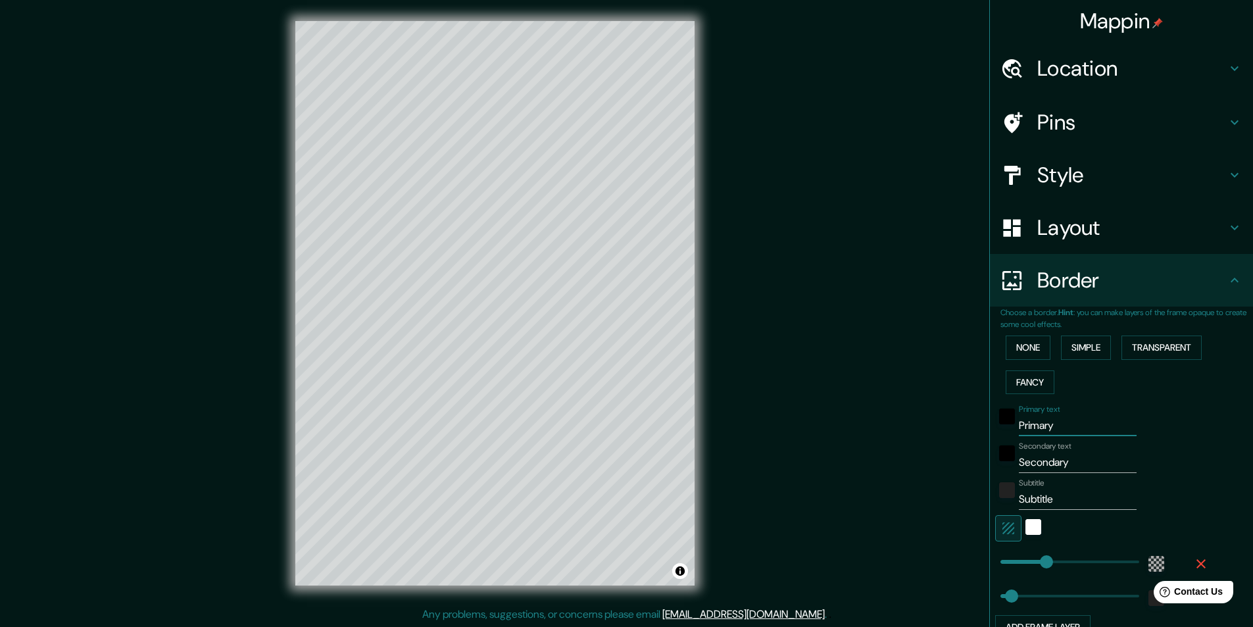
click at [1007, 441] on div "Primary text Primary Secondary text Secondary Subtitle Subtitle Add frame layer" at bounding box center [1106, 519] width 211 height 240
type input "C"
type input "49"
type input "202"
type input "Ca"
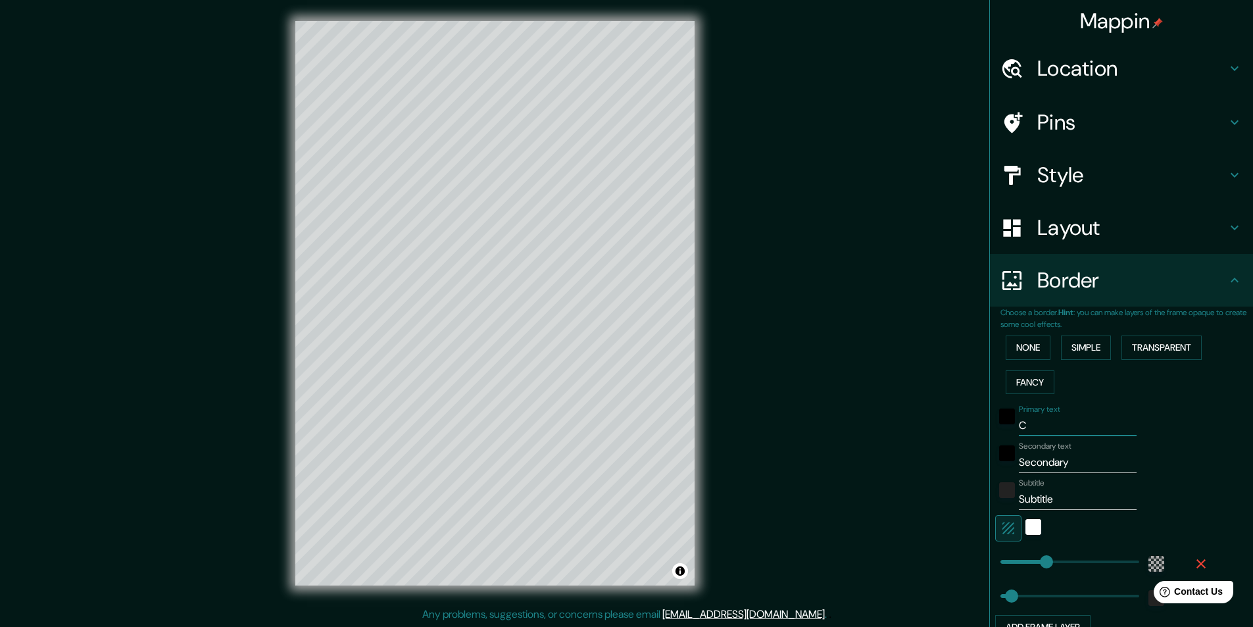
type input "49"
type input "202"
type input "Cal"
type input "49"
type input "202"
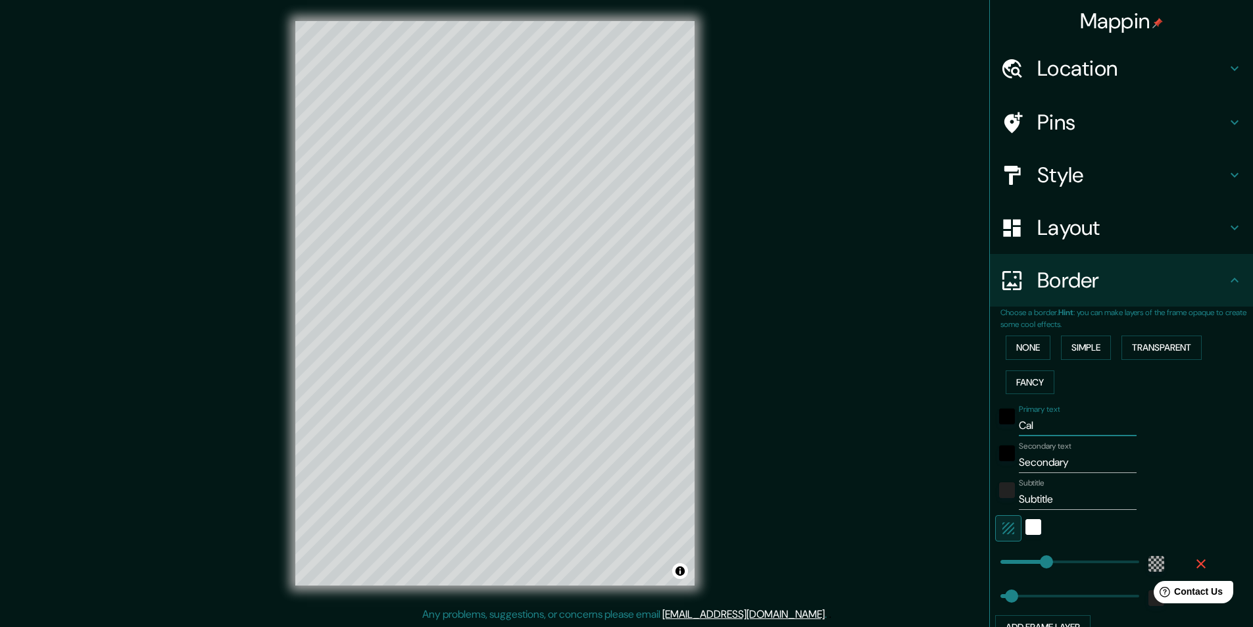
type input "Cali"
type input "49"
type input "202"
type input "Cali"
drag, startPoint x: 1062, startPoint y: 472, endPoint x: 1068, endPoint y: 468, distance: 7.1
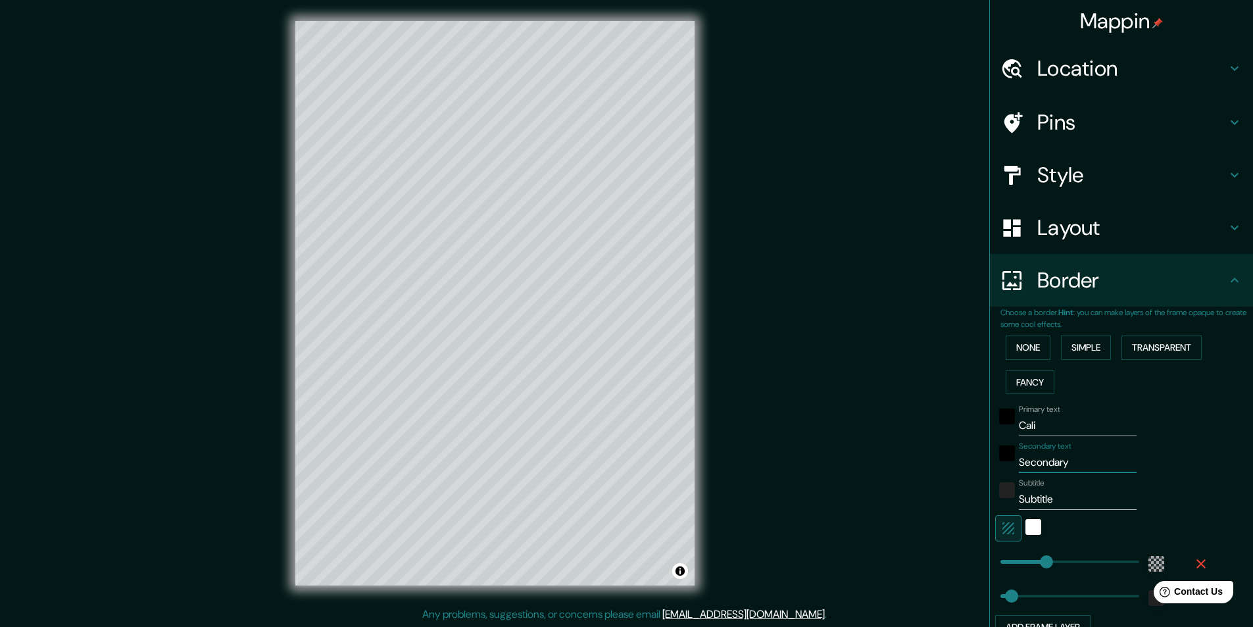
click at [1065, 472] on input "Secondary" at bounding box center [1078, 462] width 118 height 21
type input "Secondar"
type input "49"
type input "202"
type input "S"
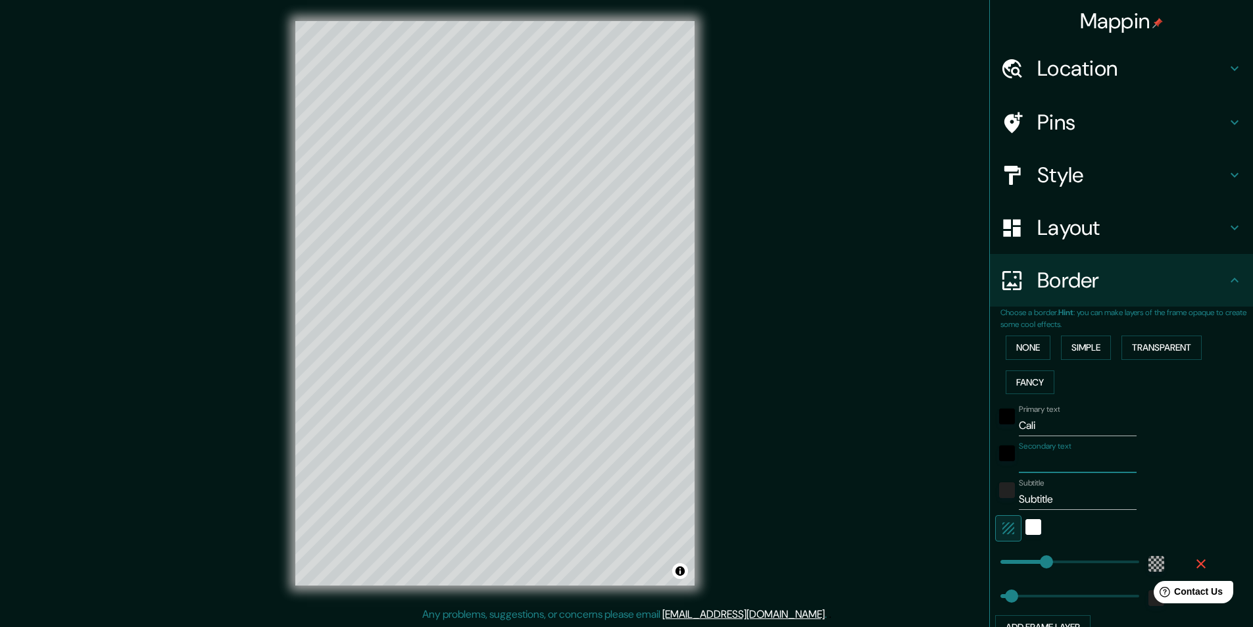
type input "49"
type input "202"
type input "V"
type input "49"
type input "202"
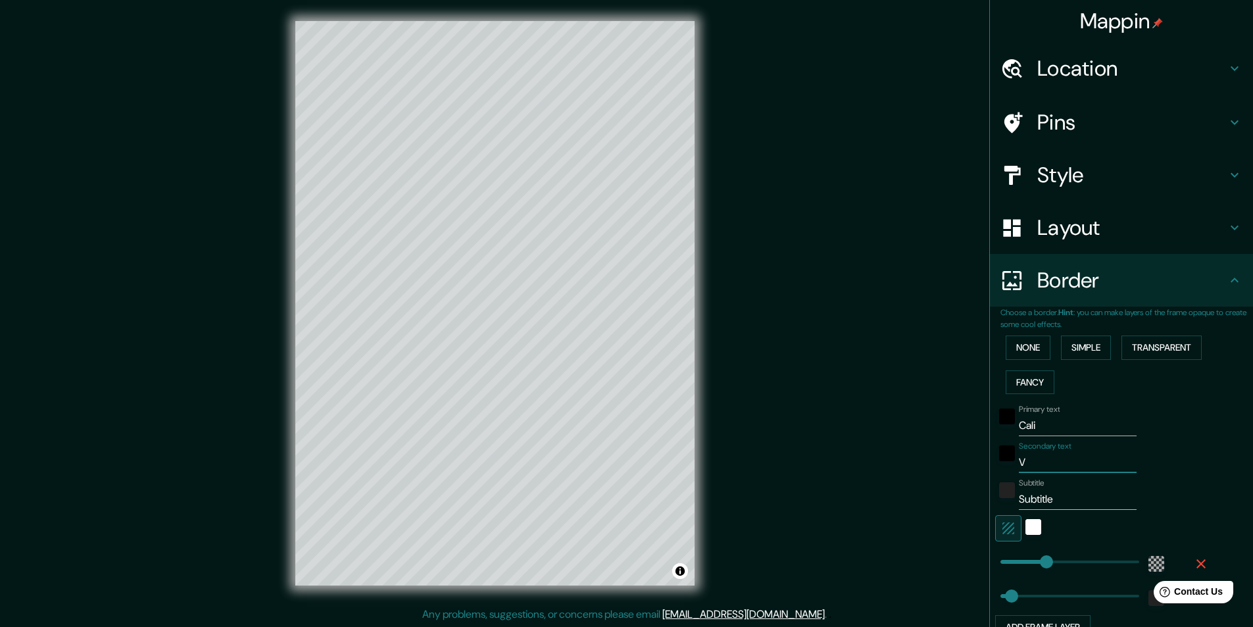
type input "Va"
type input "49"
type input "202"
type input "Val"
type input "49"
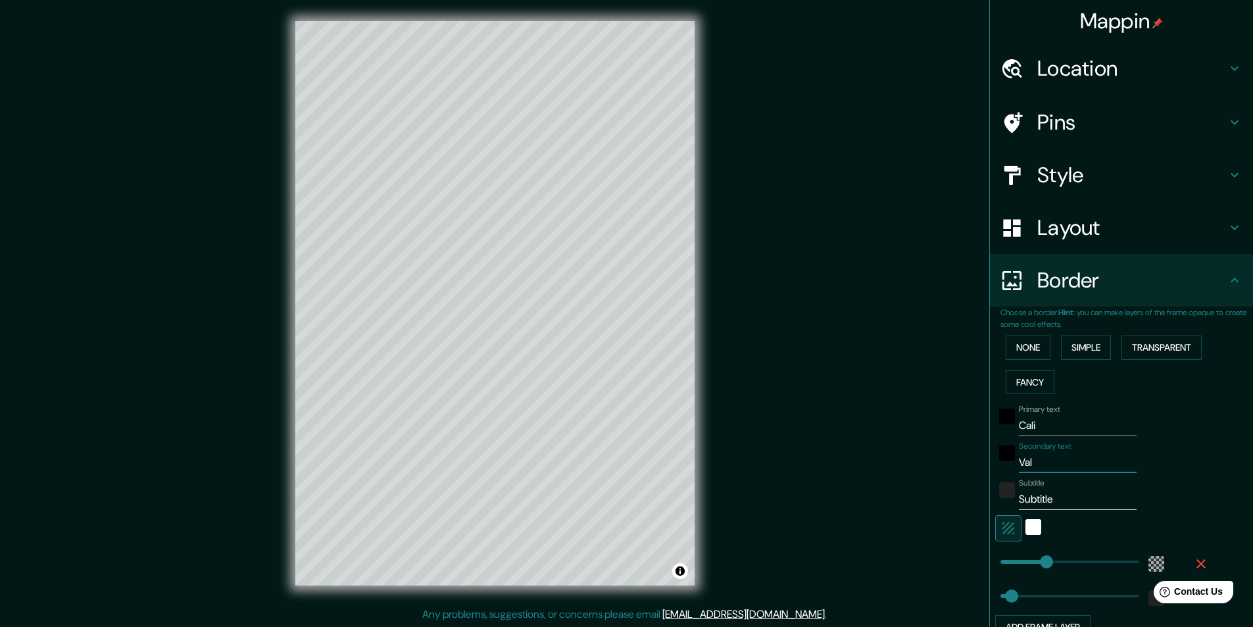
type input "202"
type input "Valle"
type input "49"
type input "202"
type input "Valle"
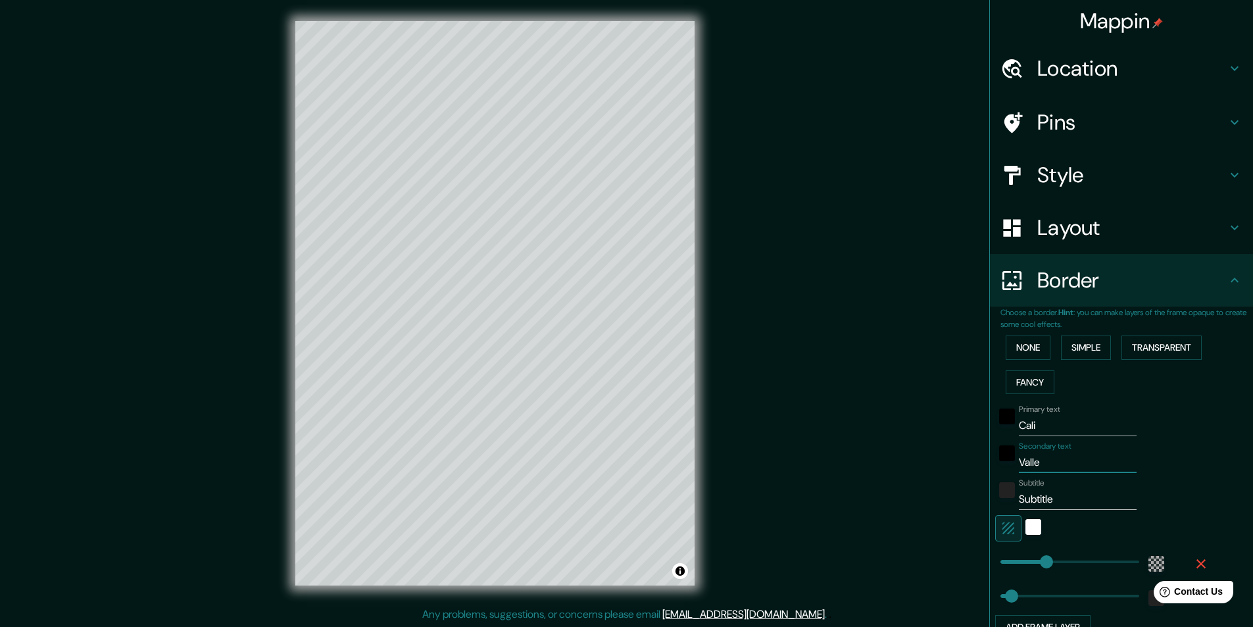
type input "49"
type input "202"
type input "Valle d"
type input "49"
type input "202"
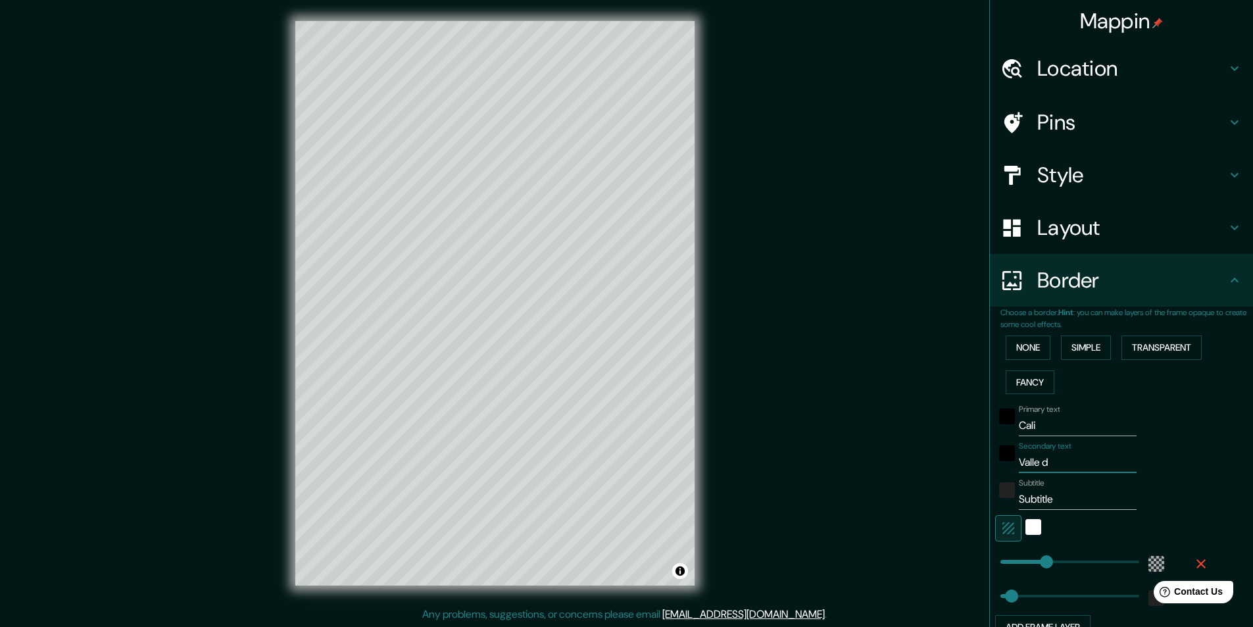
type input "Valle de"
type input "49"
type input "202"
type input "[PERSON_NAME] del"
type input "49"
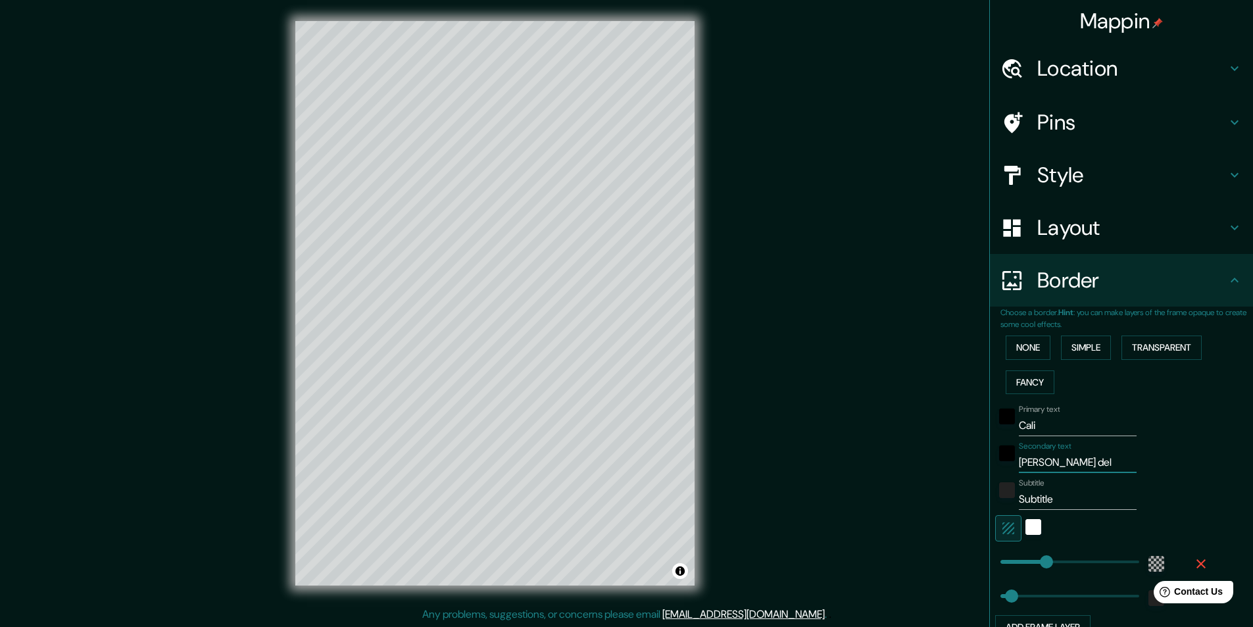
type input "202"
type input "[PERSON_NAME] del"
type input "49"
type input "202"
type input "[PERSON_NAME] del c"
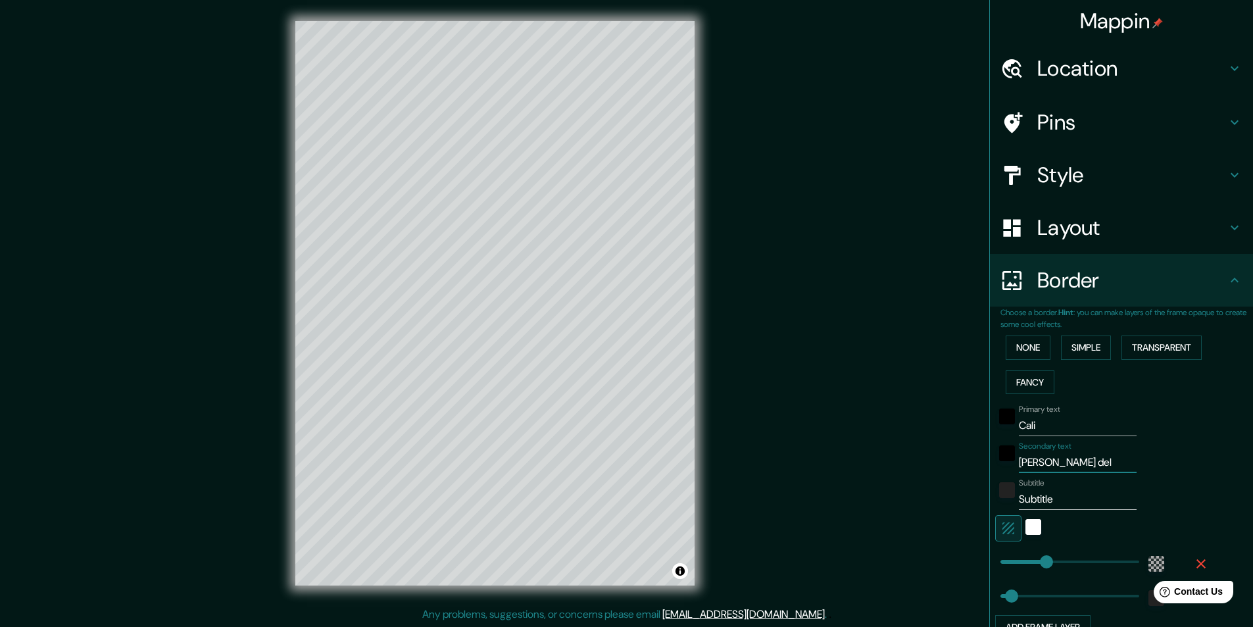
type input "49"
type input "202"
type input "[PERSON_NAME][GEOGRAPHIC_DATA]"
type input "49"
type input "202"
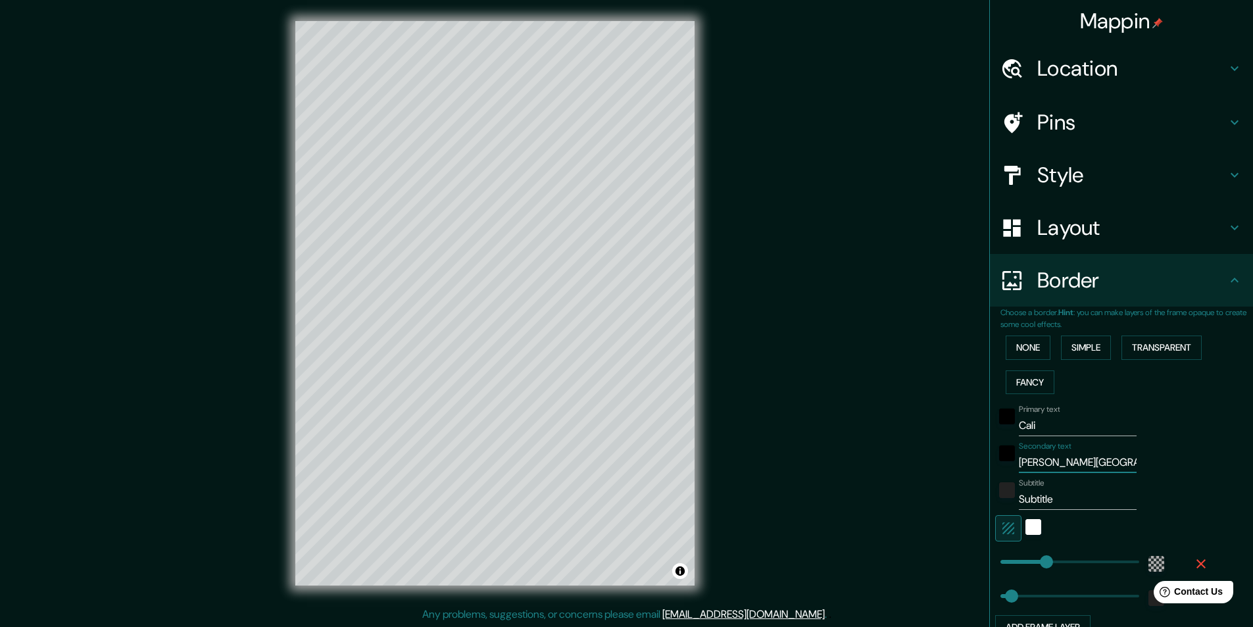
type input "[PERSON_NAME][GEOGRAPHIC_DATA]"
type input "49"
type input "202"
type input "[PERSON_NAME][GEOGRAPHIC_DATA]"
type input "49"
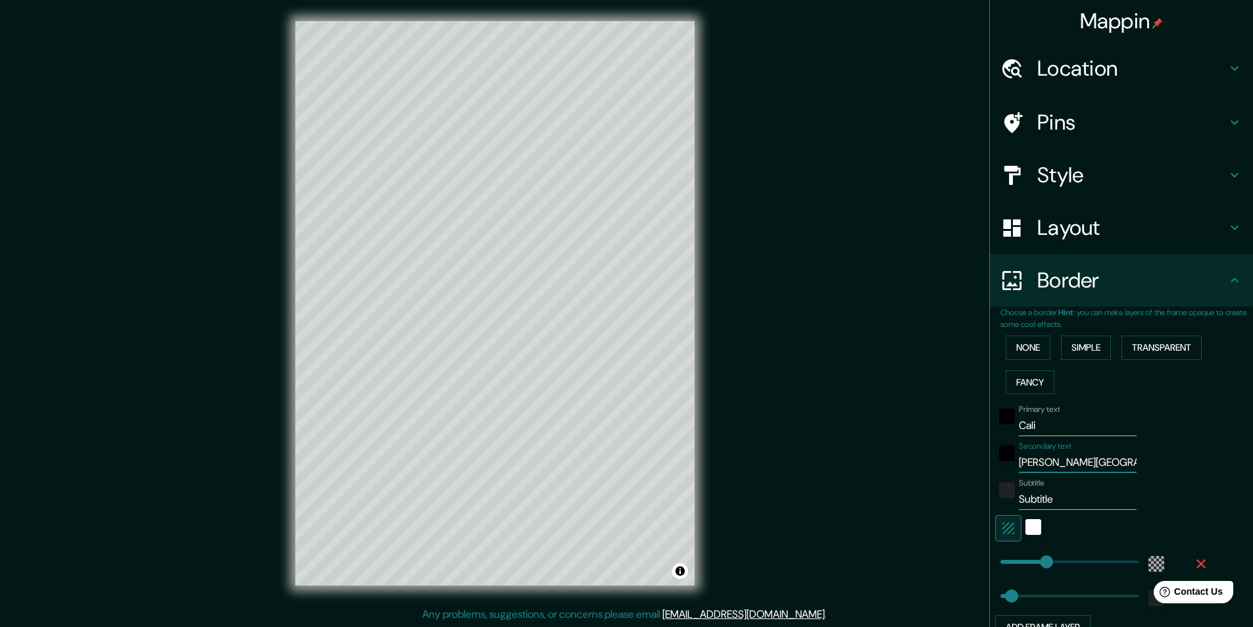
type input "202"
type input "[PERSON_NAME][GEOGRAPHIC_DATA]"
type input "49"
type input "202"
type input "[PERSON_NAME][GEOGRAPHIC_DATA]"
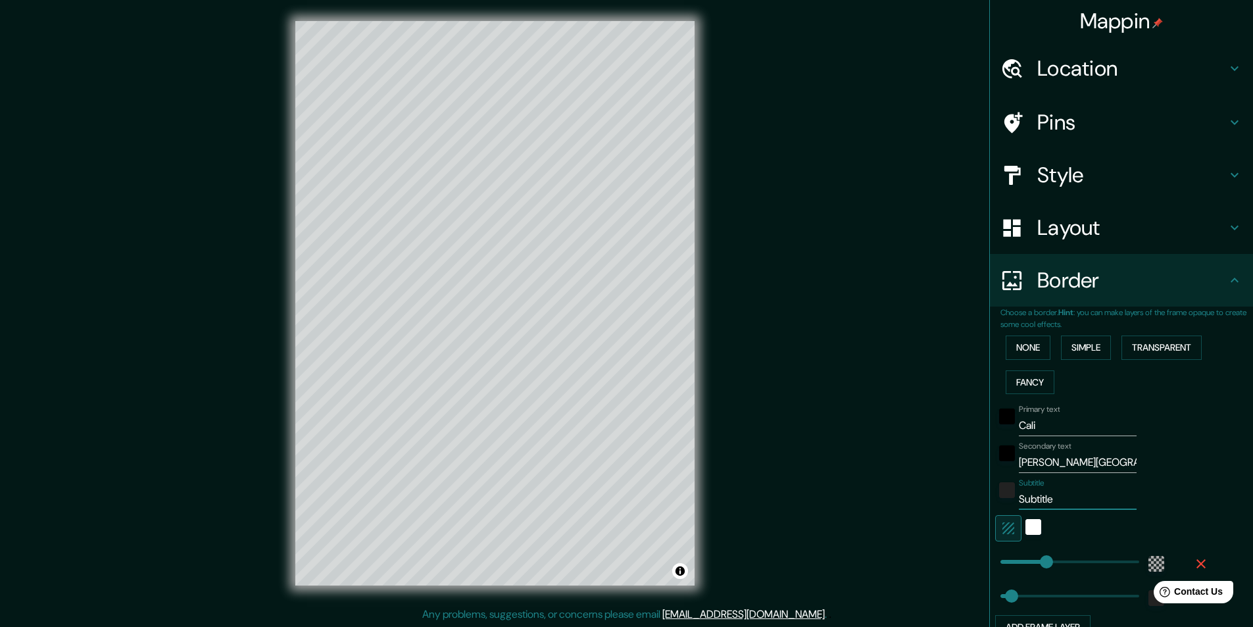
click at [1045, 495] on input "Subtitle" at bounding box center [1078, 499] width 118 height 21
type input "Seubtitl"
type input "49"
type input "202"
click at [1051, 502] on input "Seubtitl" at bounding box center [1078, 499] width 118 height 21
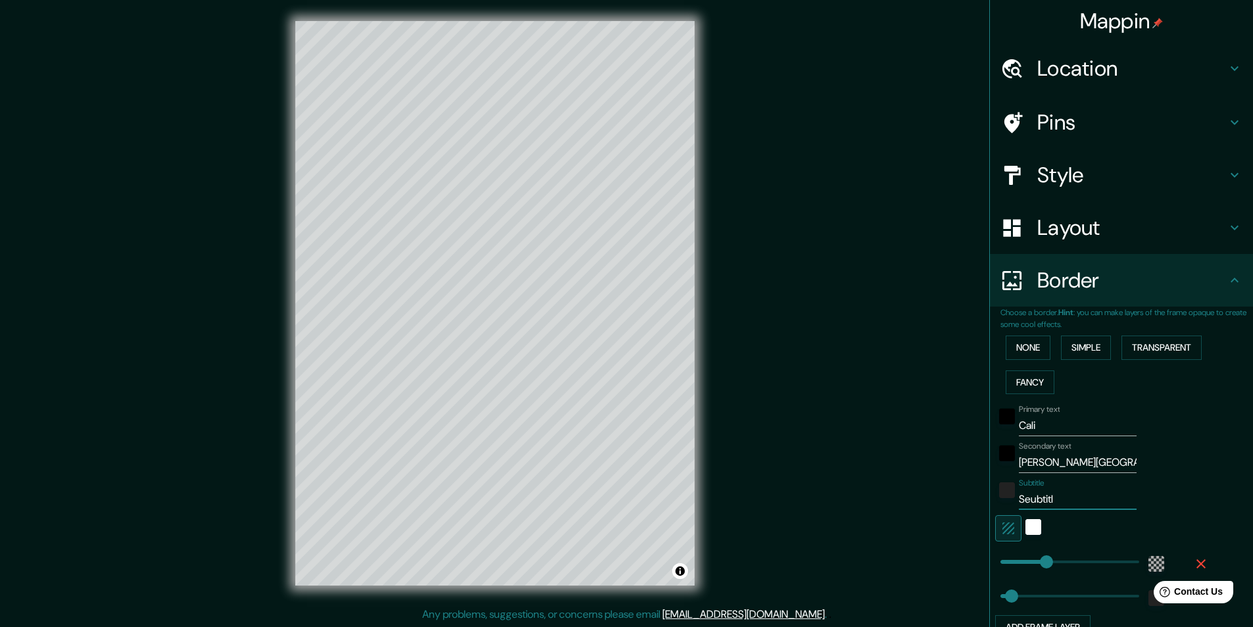
type input "Seubtit"
type input "49"
type input "202"
type input "S"
type input "49"
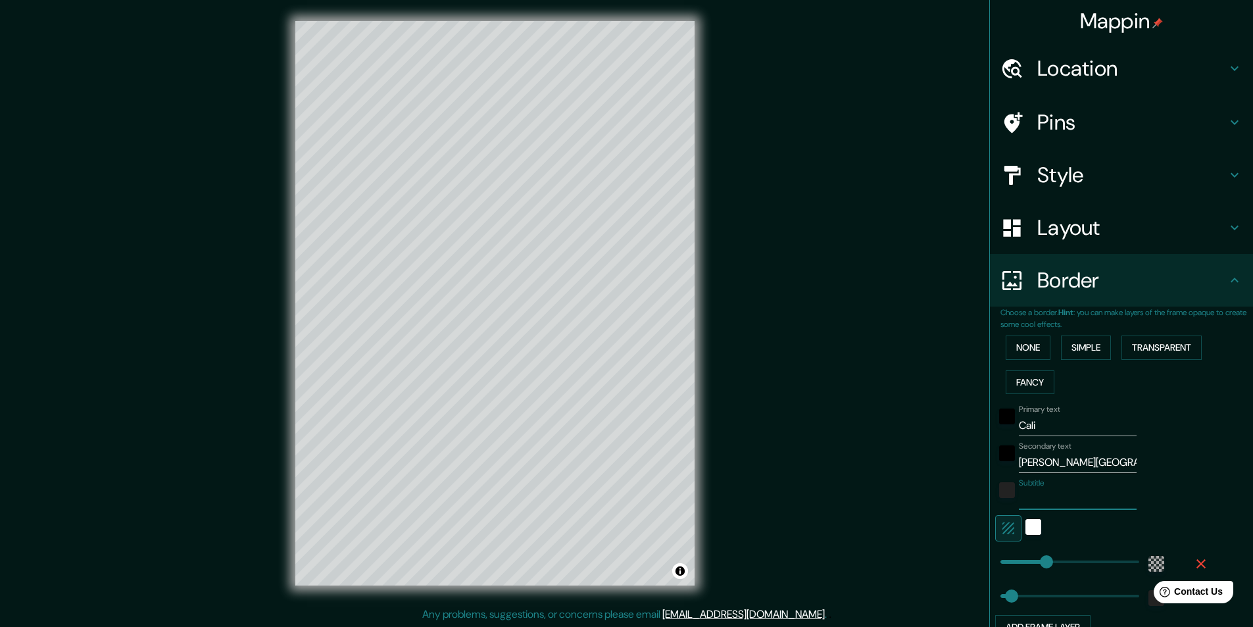
type input "202"
type input "C"
type input "49"
type input "202"
type input "CO"
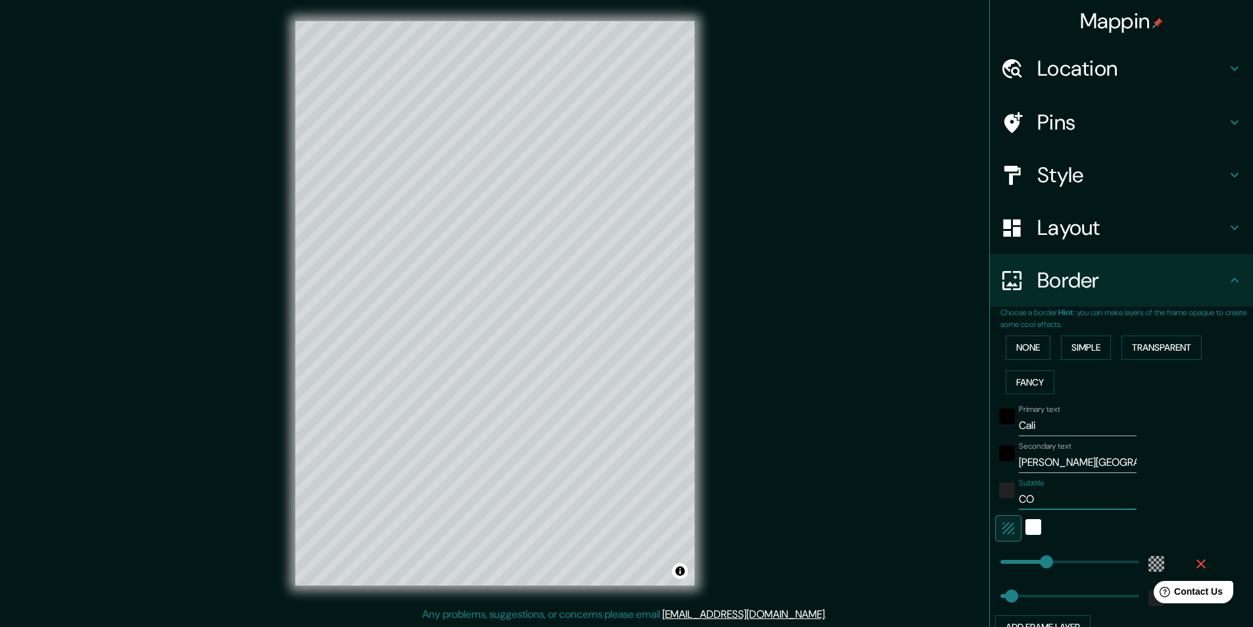
type input "49"
type input "202"
type input "COL"
type input "49"
type input "202"
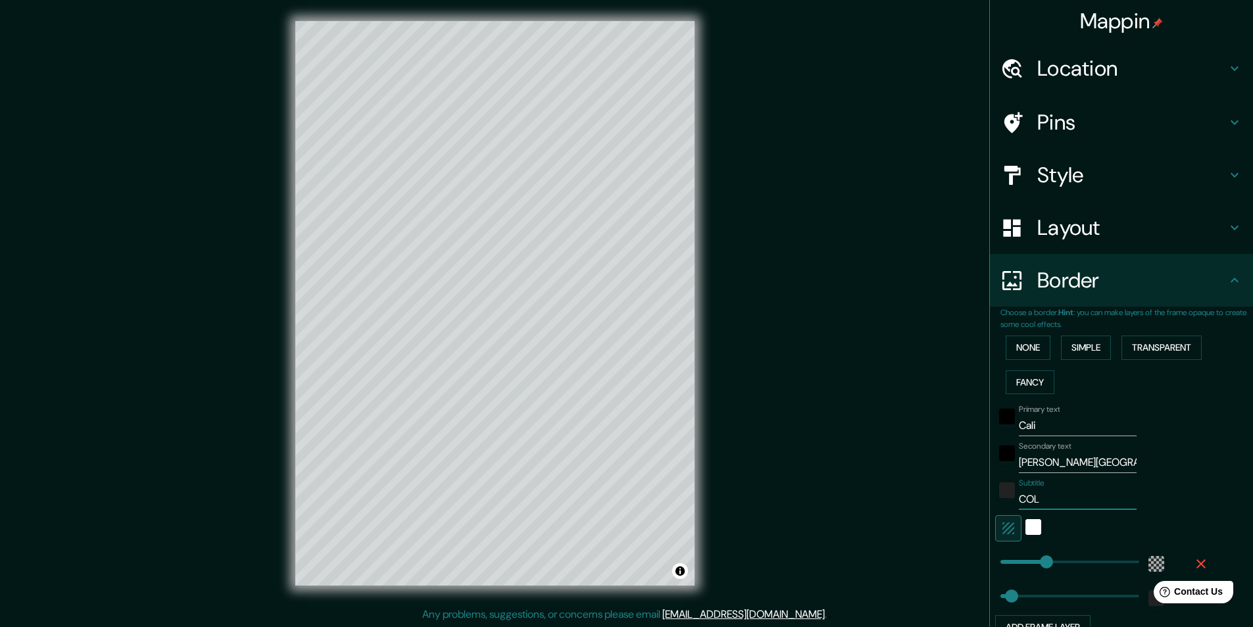
type input "COLO"
type input "49"
type input "202"
type input "COLOM"
type input "49"
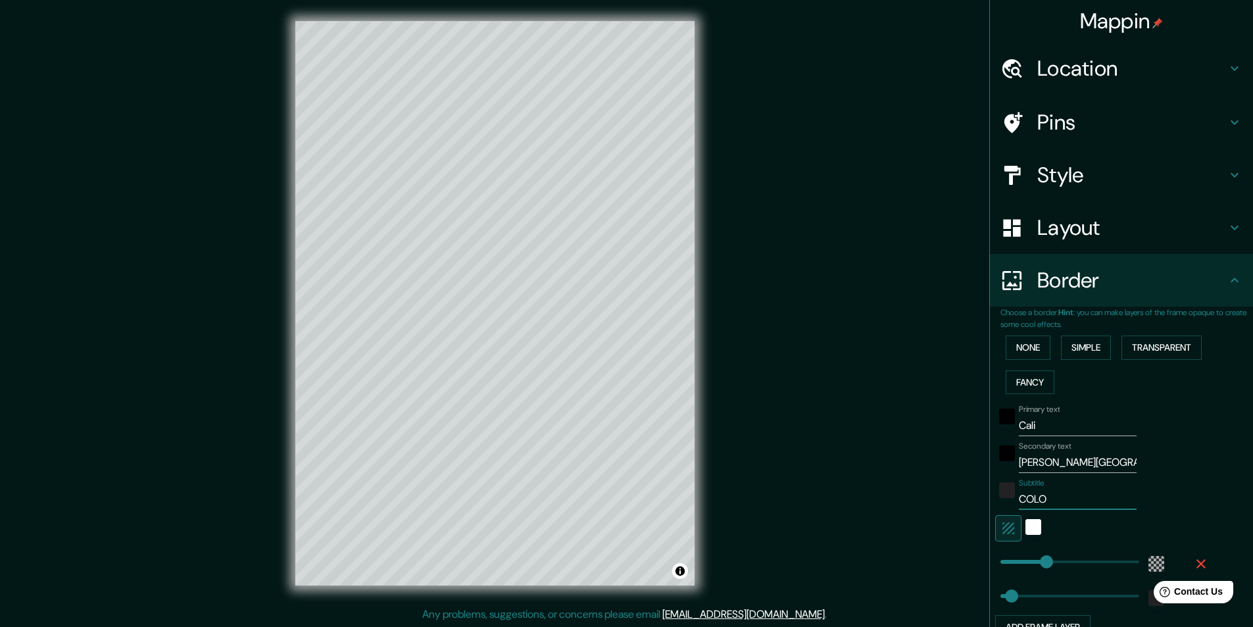
type input "202"
type input "[PERSON_NAME]"
type input "49"
type input "202"
type input "[PERSON_NAME]"
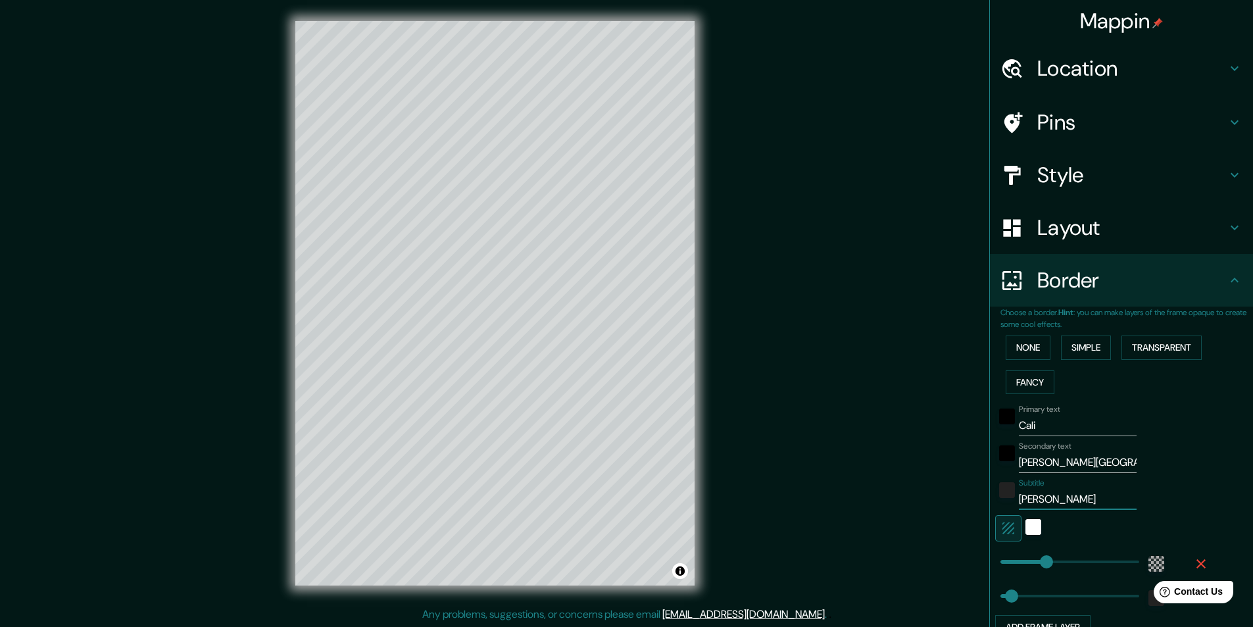
type input "49"
type input "202"
type input "[GEOGRAPHIC_DATA]"
type input "49"
type input "202"
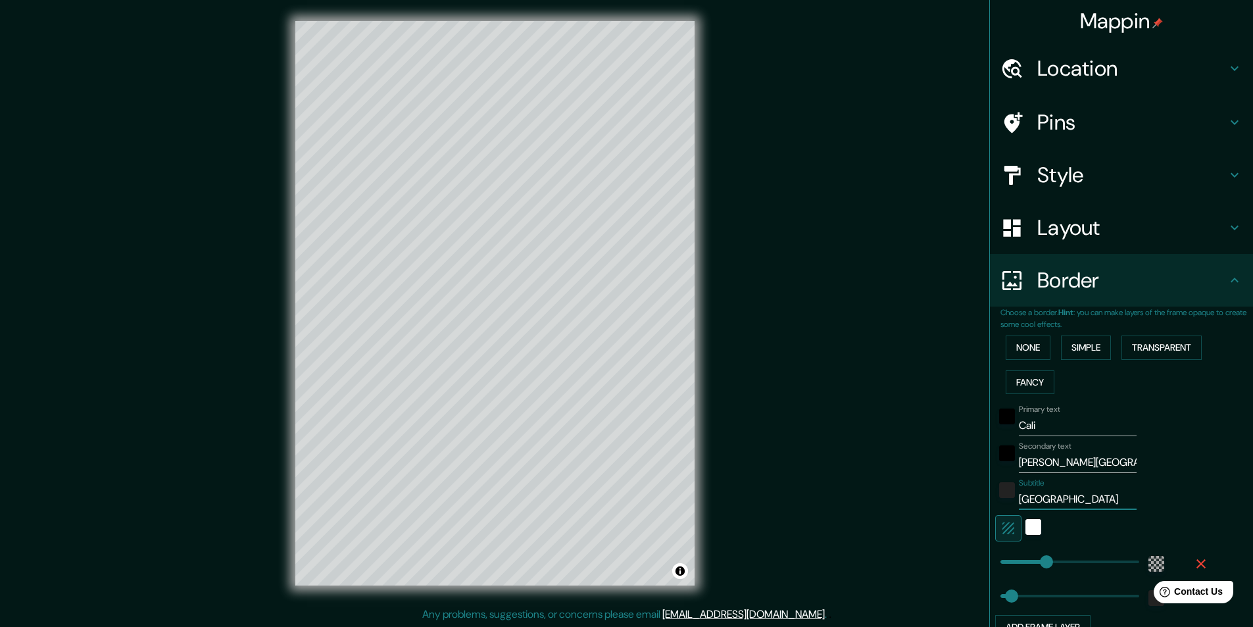
type input "[GEOGRAPHIC_DATA]"
click at [772, 205] on div "Mappin Location Cali, Valle del Cauca, Colombia Pins Style Layout Border Choose…" at bounding box center [626, 314] width 1253 height 628
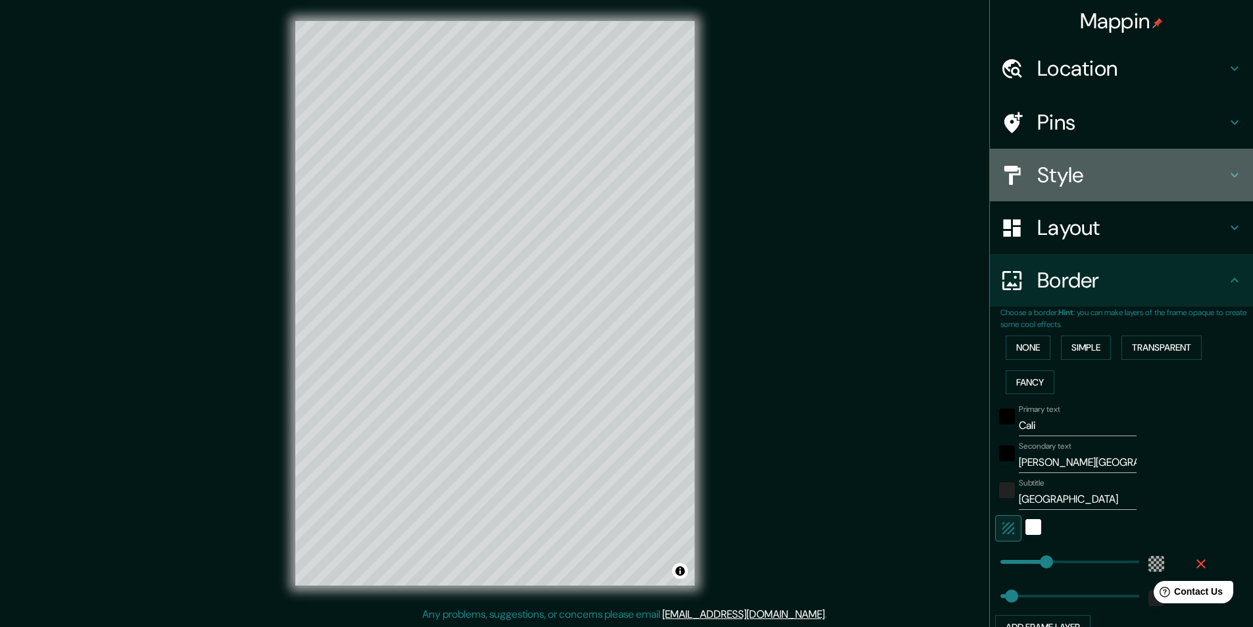
click at [1078, 170] on h4 "Style" at bounding box center [1131, 175] width 189 height 26
type input "49"
type input "202"
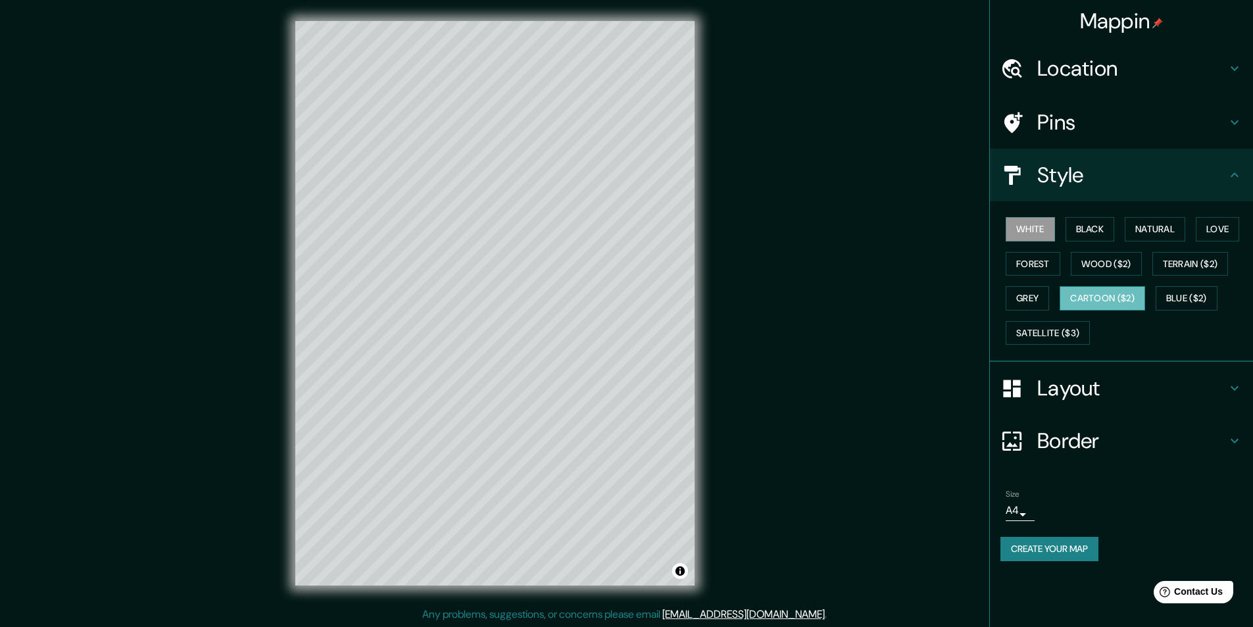
click at [1137, 296] on button "Cartoon ($2)" at bounding box center [1103, 298] width 86 height 24
click at [1153, 212] on div "White Black Natural Love Forest Wood ($2) Terrain ($2) Grey Cartoon ($2) Blue (…" at bounding box center [1127, 281] width 253 height 138
click at [1153, 225] on button "Natural" at bounding box center [1155, 229] width 61 height 24
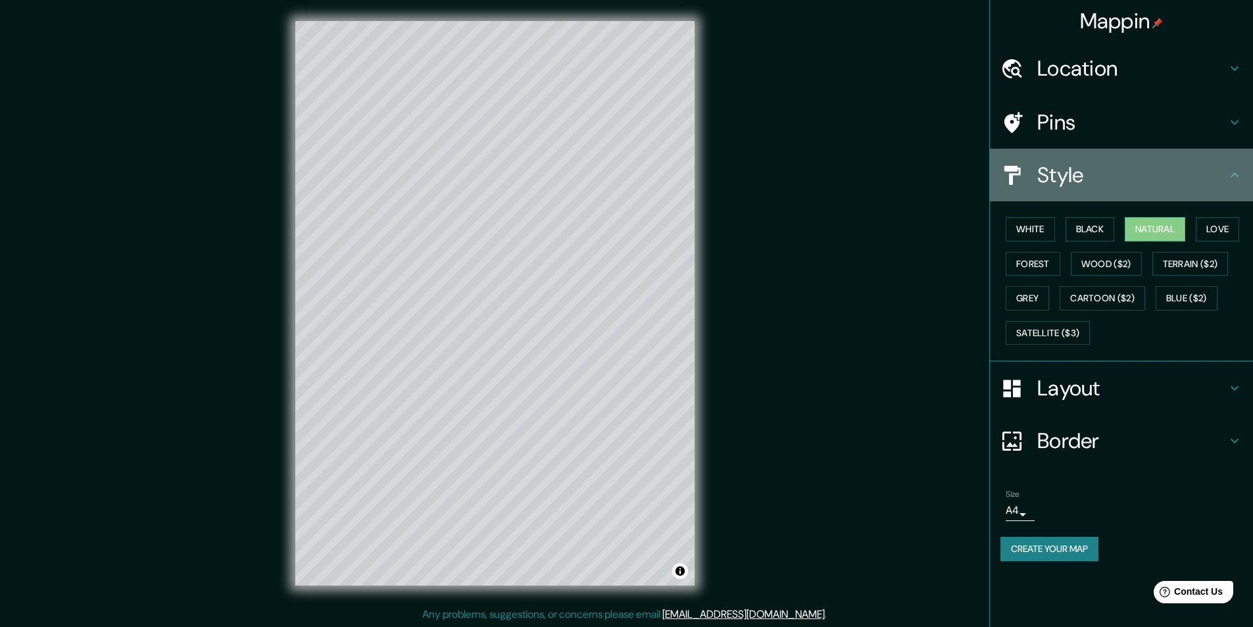
click at [1132, 183] on h4 "Style" at bounding box center [1131, 175] width 189 height 26
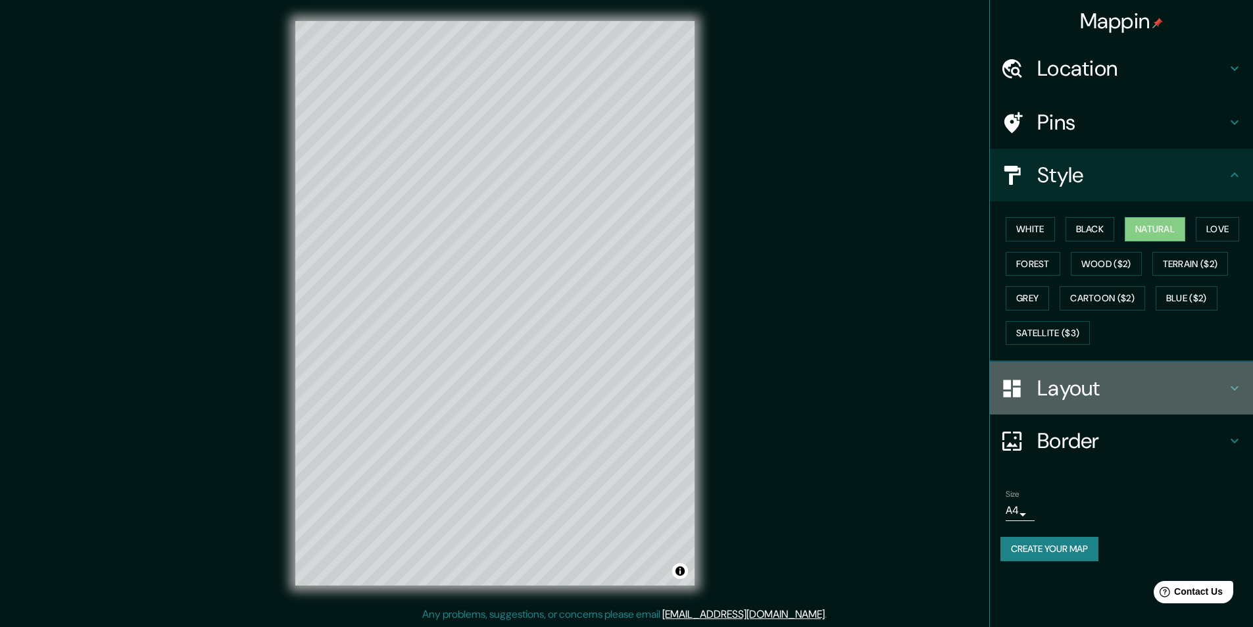
click at [1166, 399] on h4 "Layout" at bounding box center [1131, 388] width 189 height 26
type input "49"
type input "202"
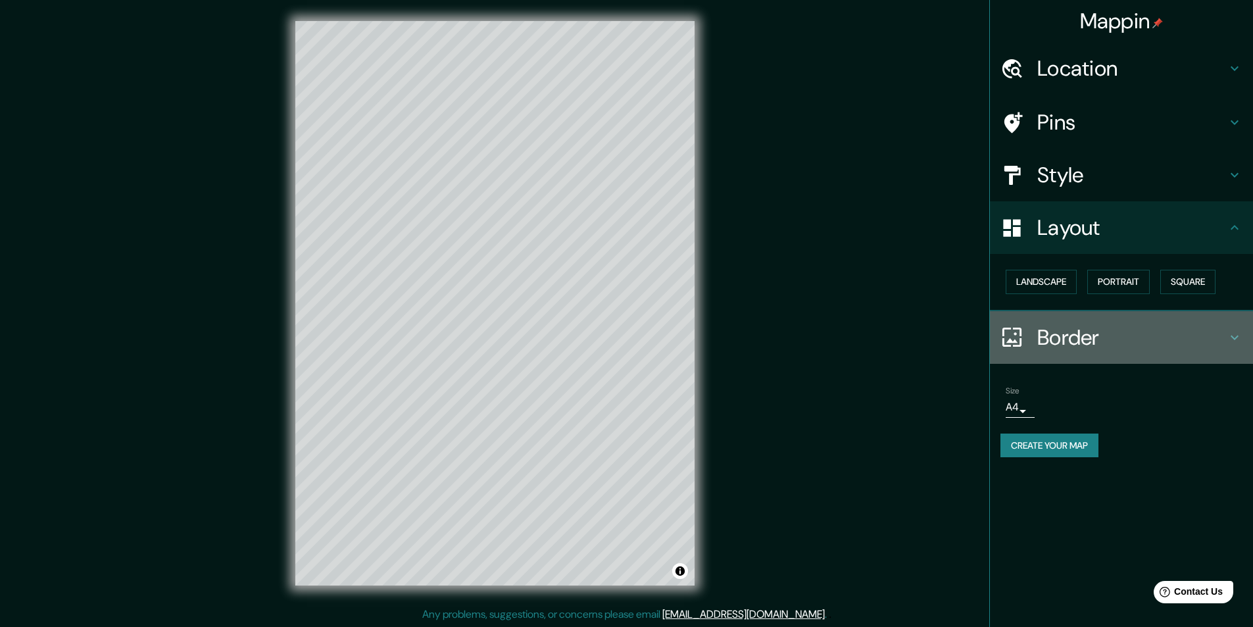
click at [1155, 324] on h4 "Border" at bounding box center [1131, 337] width 189 height 26
type input "49"
type input "202"
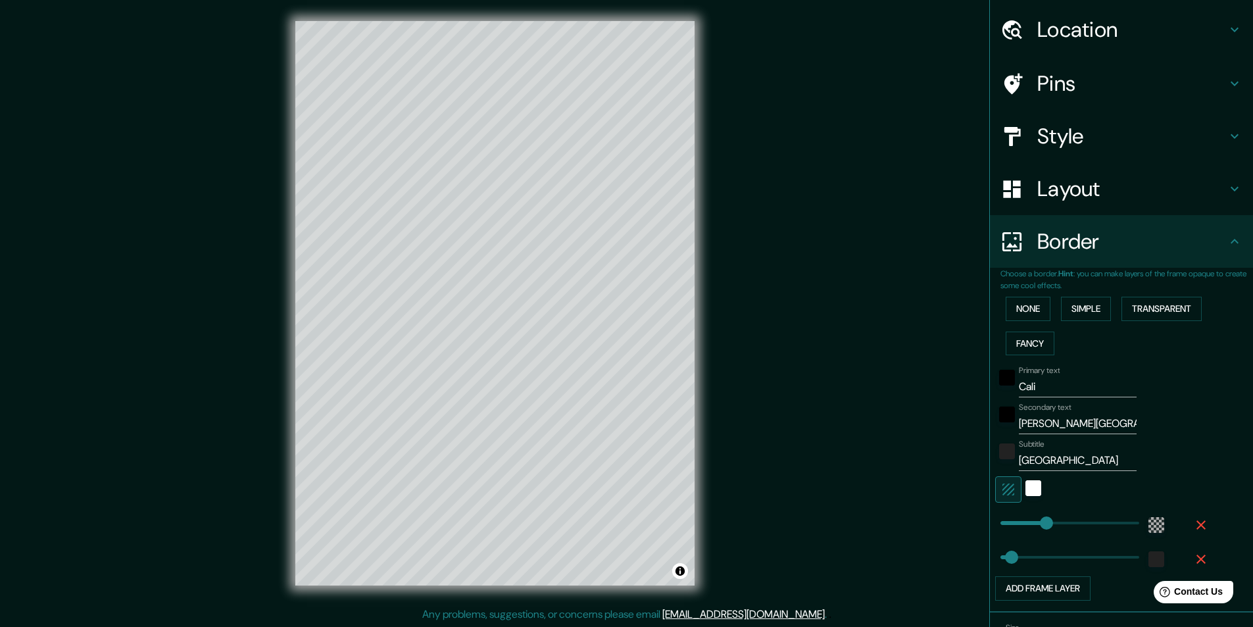
scroll to position [122, 0]
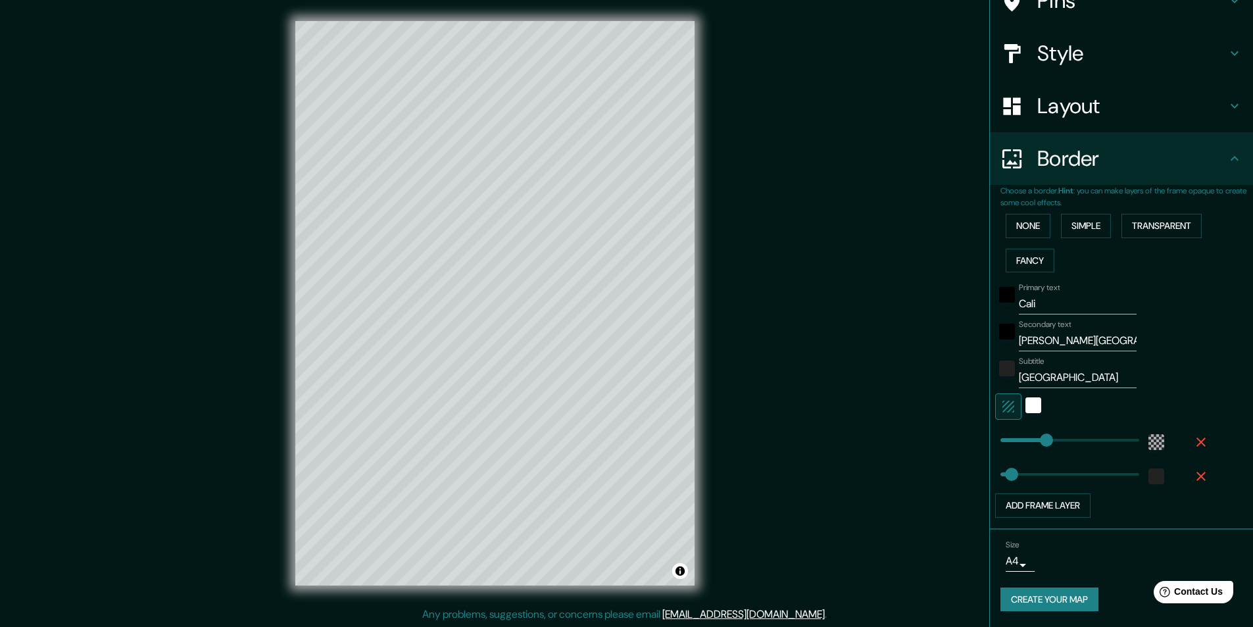
click at [1069, 591] on button "Create your map" at bounding box center [1050, 599] width 98 height 24
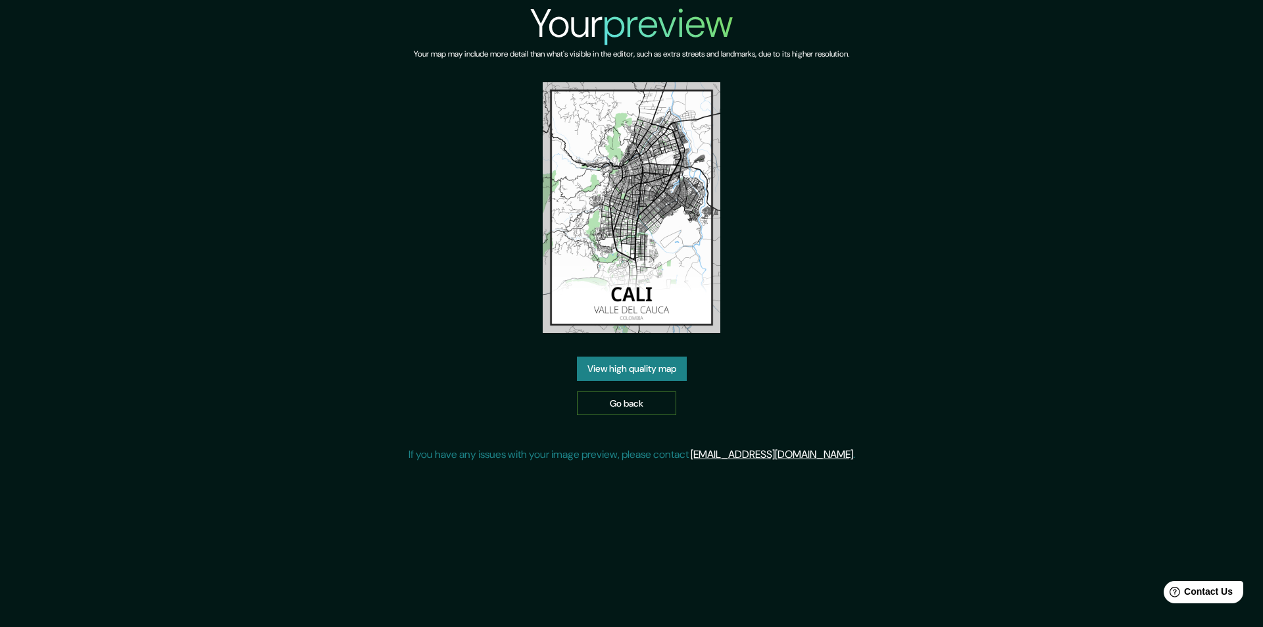
click at [619, 403] on link "Go back" at bounding box center [626, 403] width 99 height 24
